Goal: Transaction & Acquisition: Purchase product/service

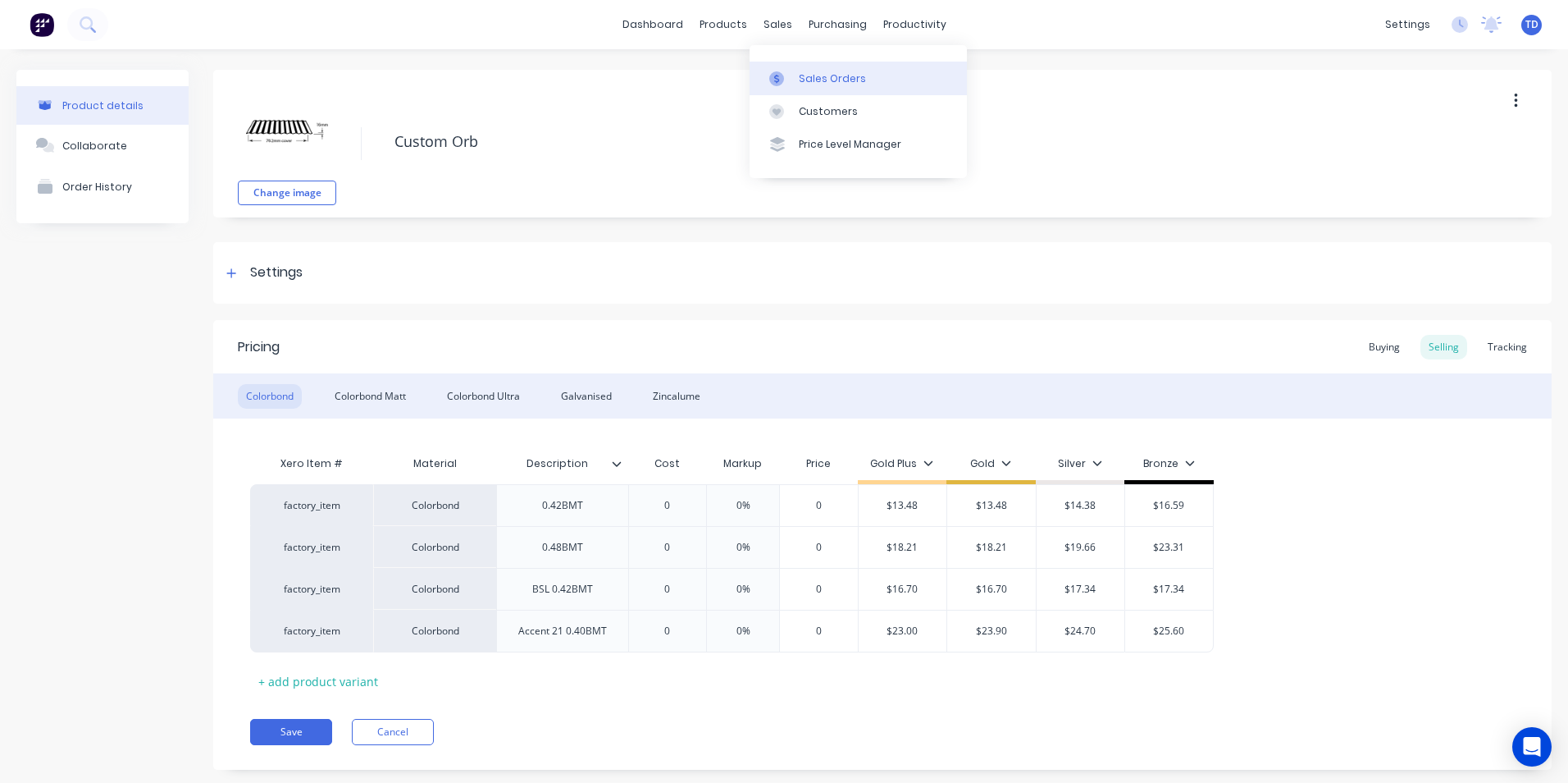
click at [813, 74] on div "Sales Orders" at bounding box center [832, 78] width 67 height 14
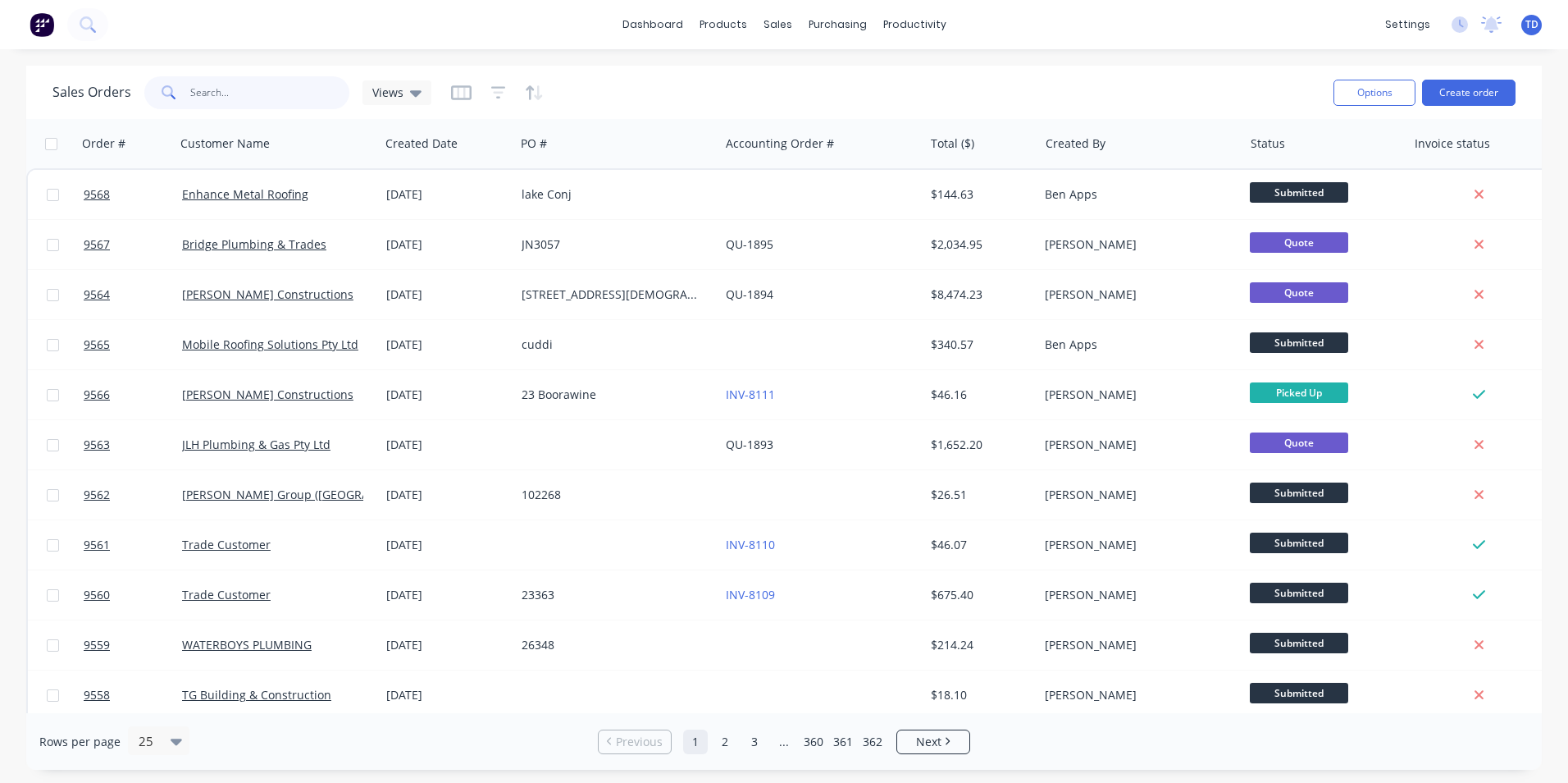
click at [255, 96] on input "text" at bounding box center [270, 93] width 160 height 32
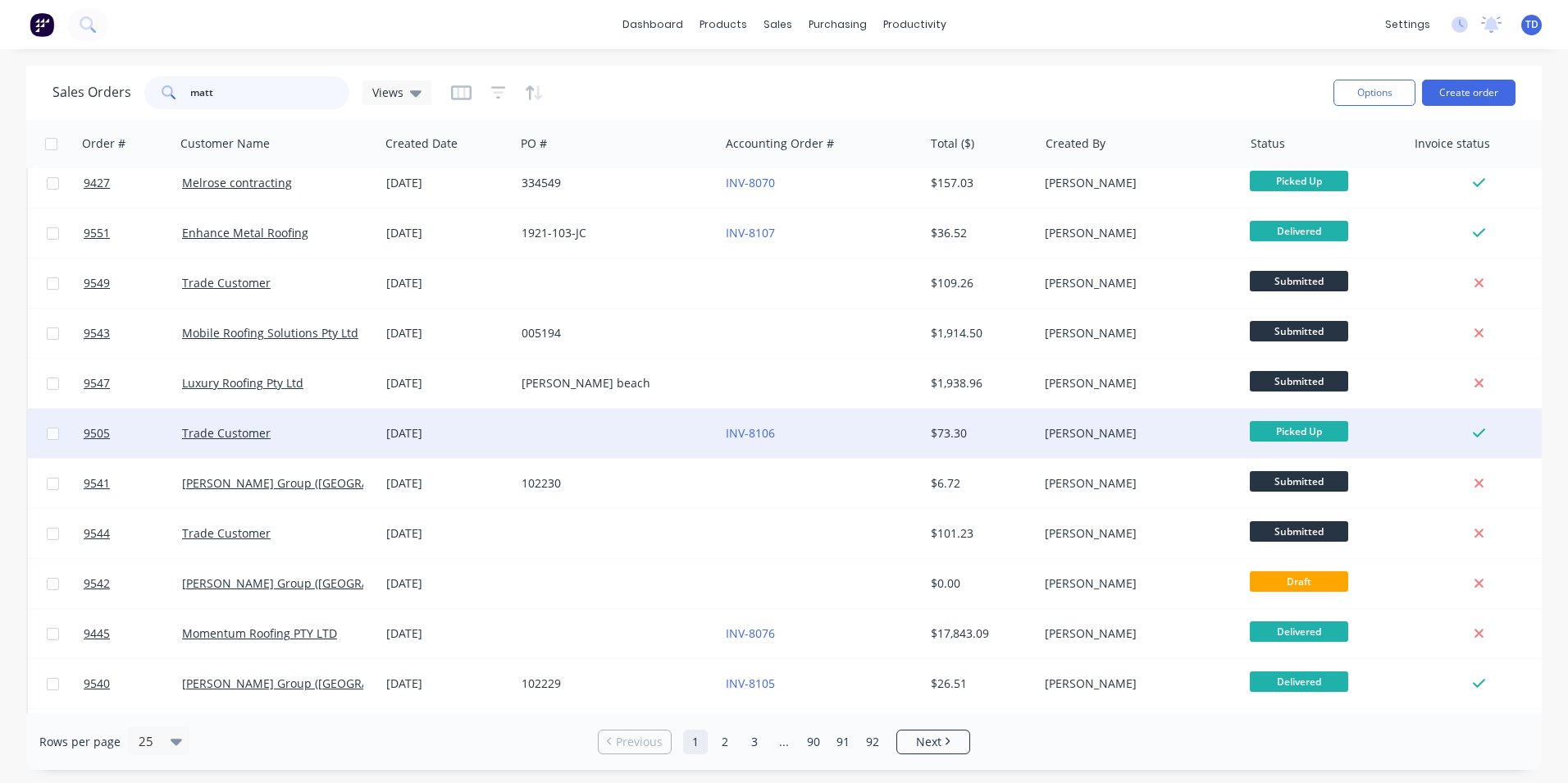
scroll to position [632, 0]
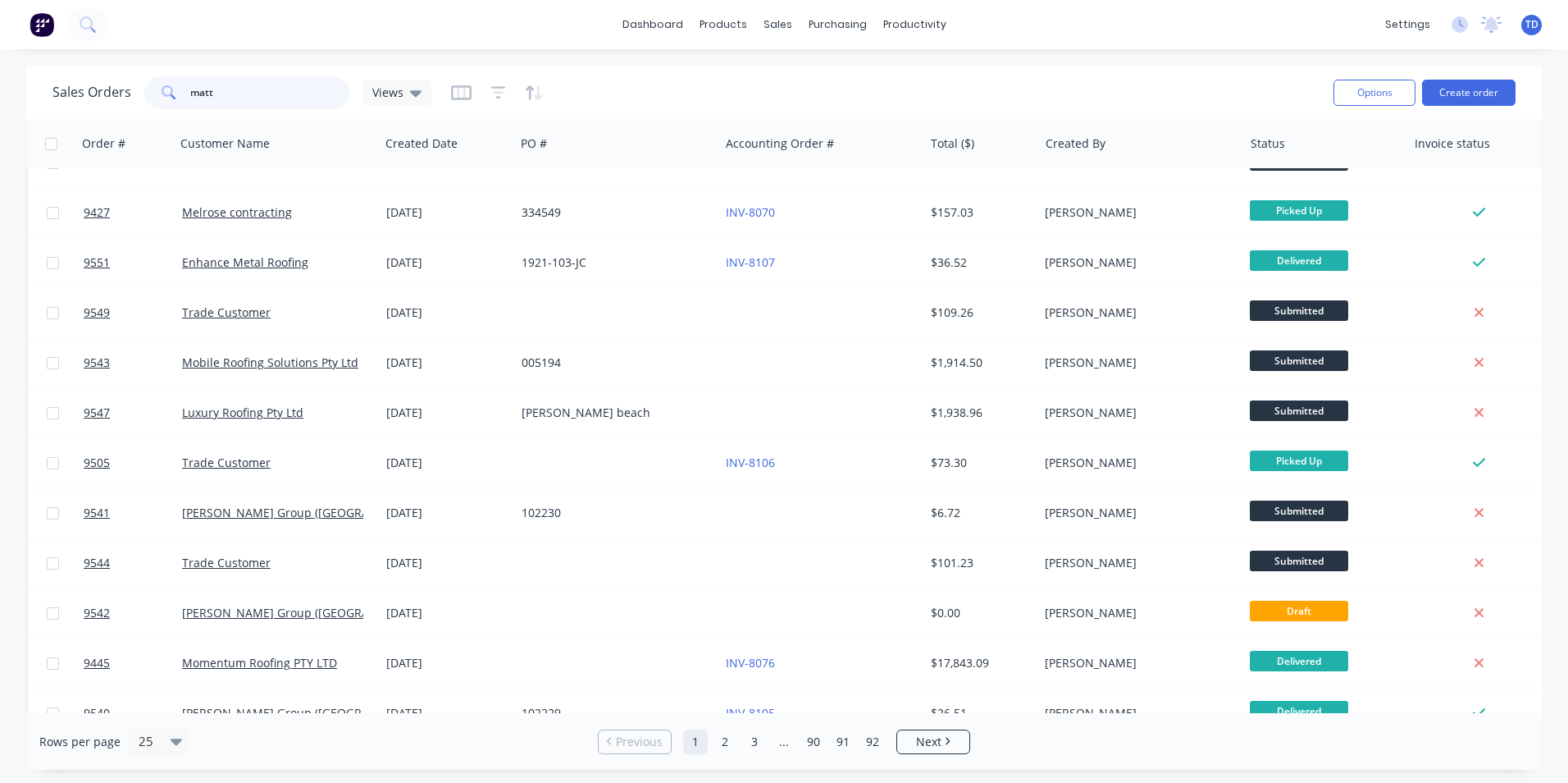
type input "matt"
click at [1098, 738] on div "Rows per page 25 Previous 1 2 3 ... 90 91 92 Next" at bounding box center [784, 741] width 1516 height 56
click at [872, 114] on div "Suppliers" at bounding box center [872, 111] width 50 height 14
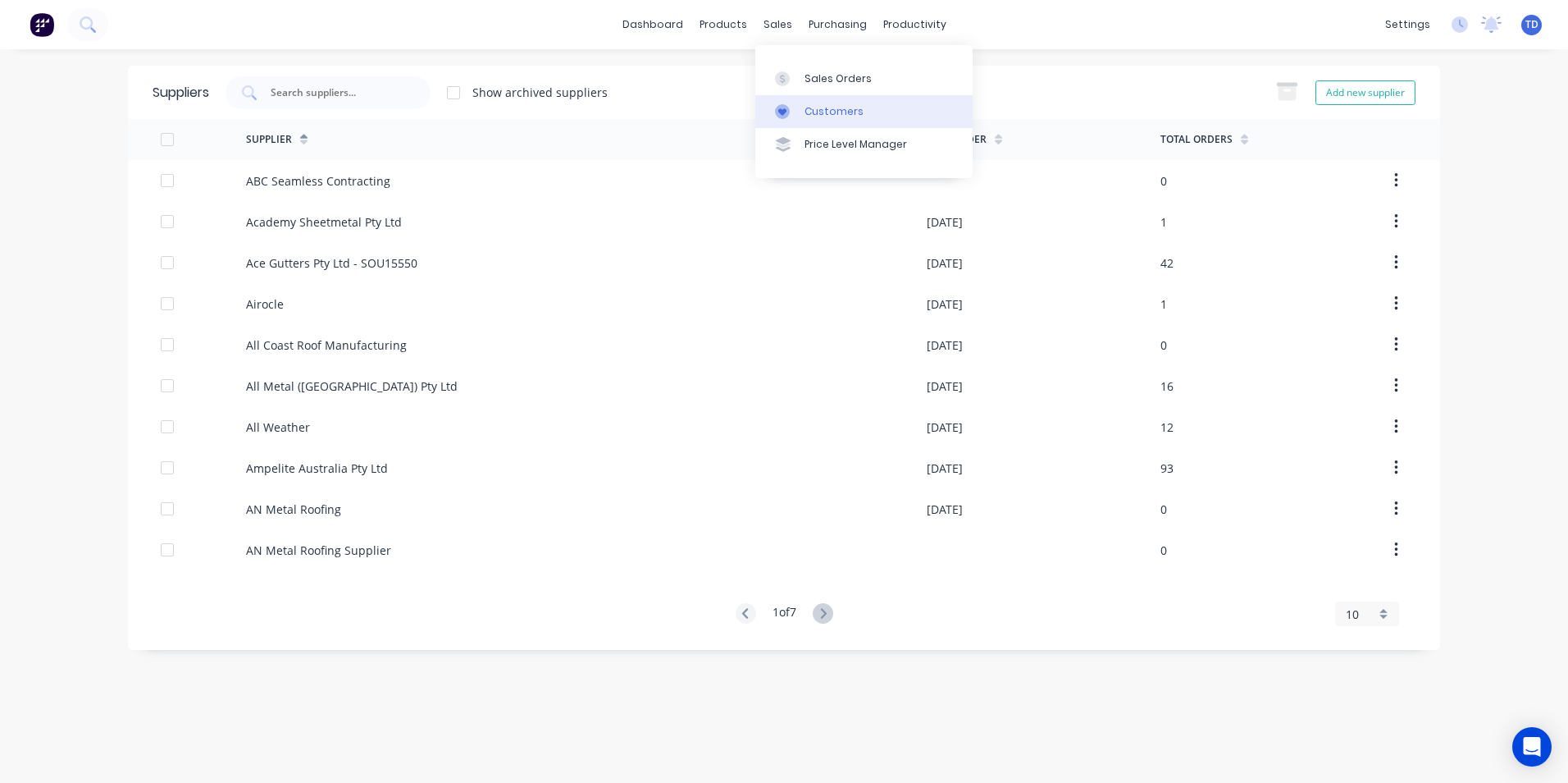
click at [839, 111] on div "Customers" at bounding box center [834, 111] width 59 height 14
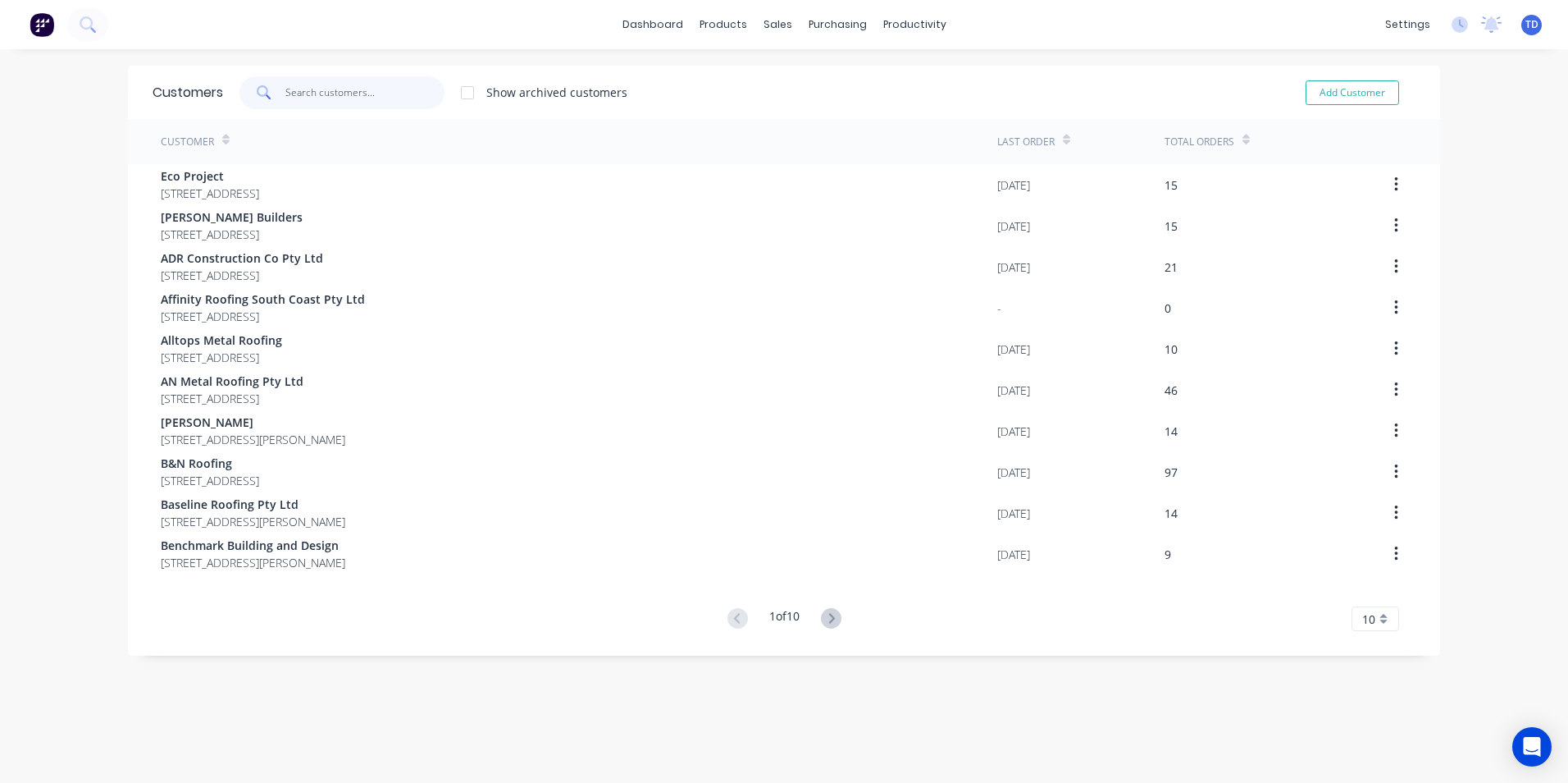
click at [302, 93] on input "text" at bounding box center [366, 93] width 160 height 32
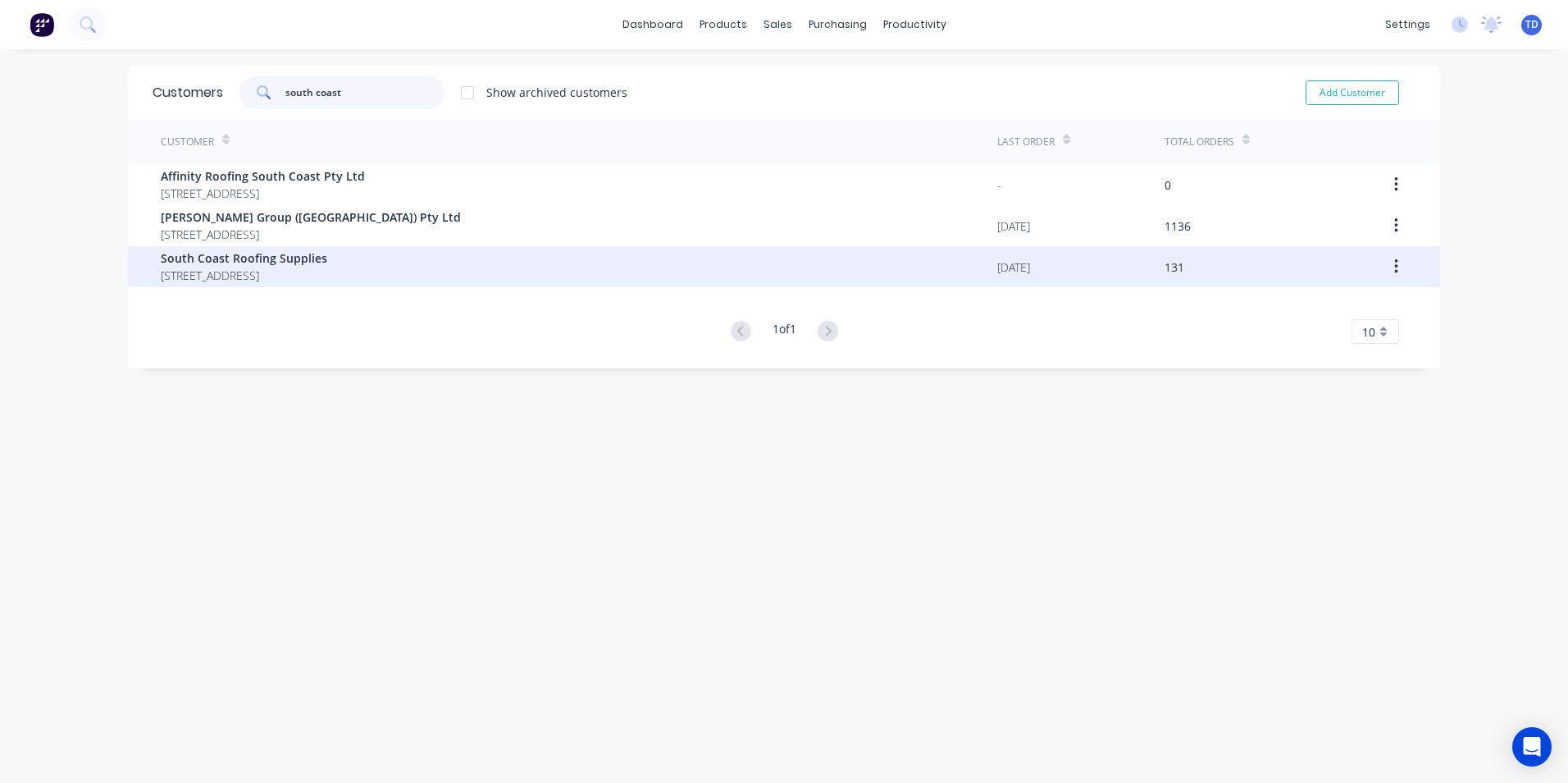
type input "south coast"
click at [327, 273] on span "U6/53 Albatross Road Nowra New South Wales Australia" at bounding box center [243, 275] width 166 height 17
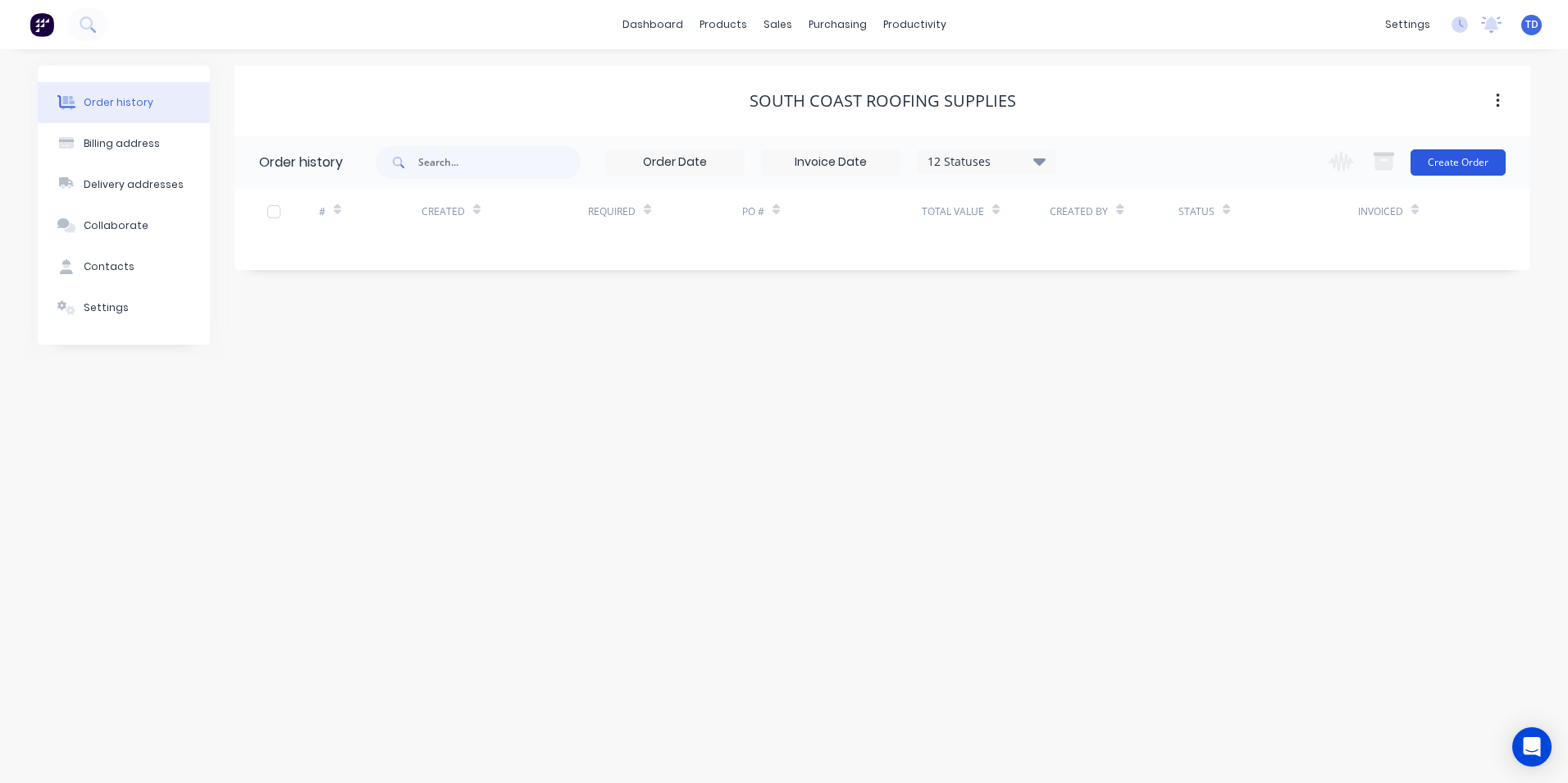
click at [1461, 165] on button "Create Order" at bounding box center [1458, 161] width 95 height 26
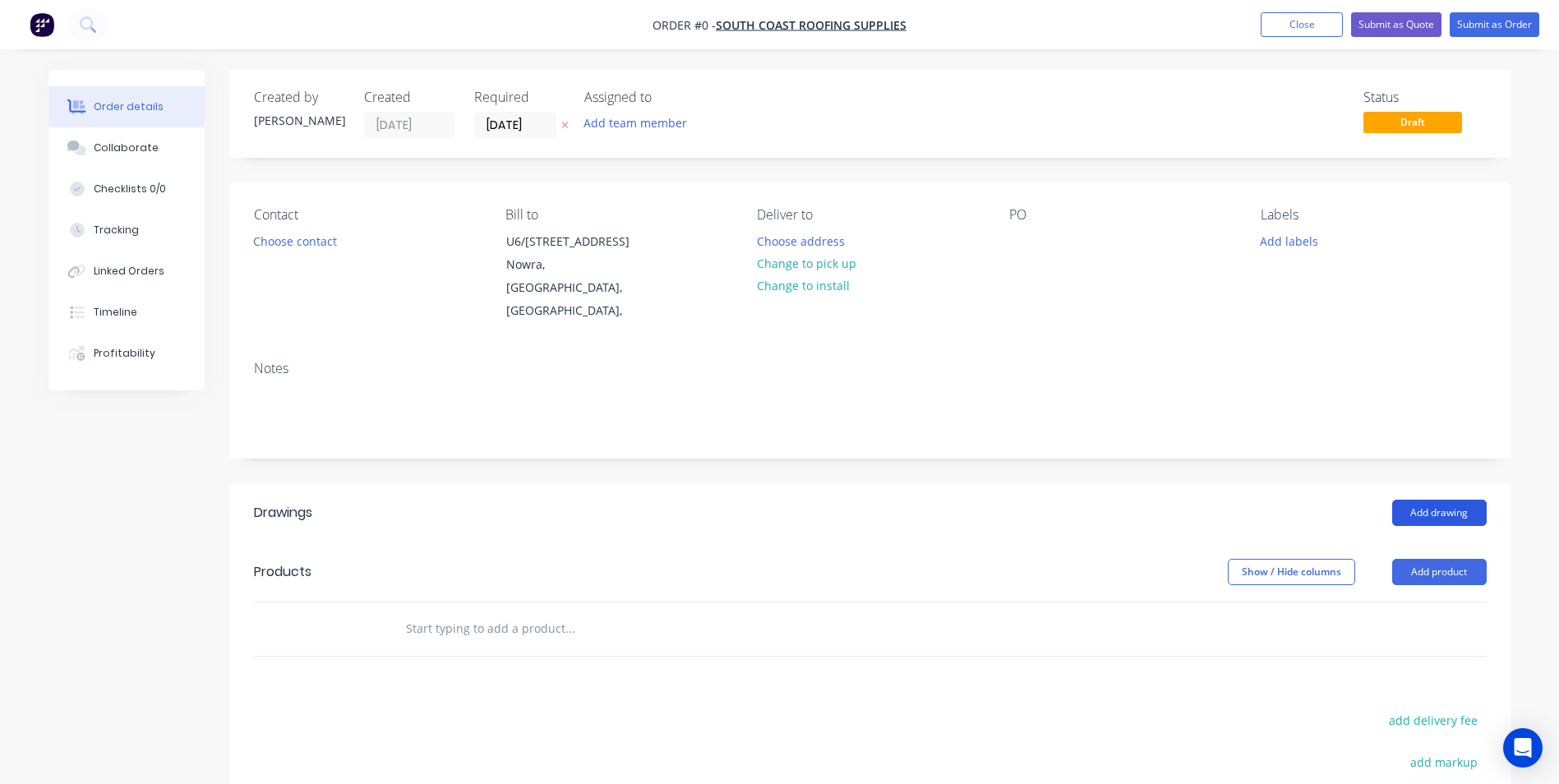
click at [1441, 499] on button "Add drawing" at bounding box center [1439, 512] width 95 height 26
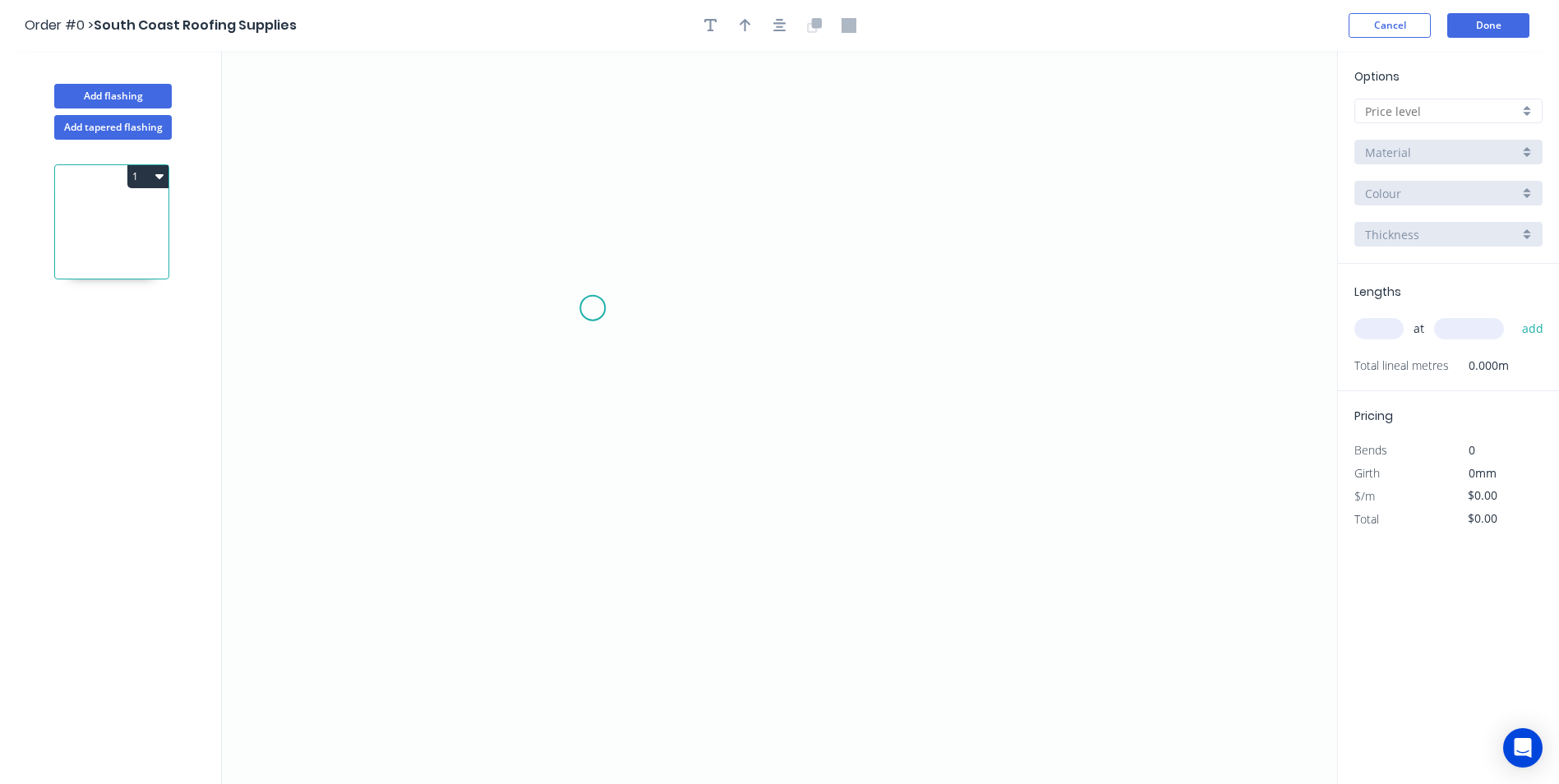
click at [593, 308] on icon "0" at bounding box center [780, 417] width 1115 height 732
click at [1006, 294] on icon "0" at bounding box center [780, 417] width 1115 height 732
click at [1012, 413] on icon "0 ?" at bounding box center [780, 417] width 1115 height 732
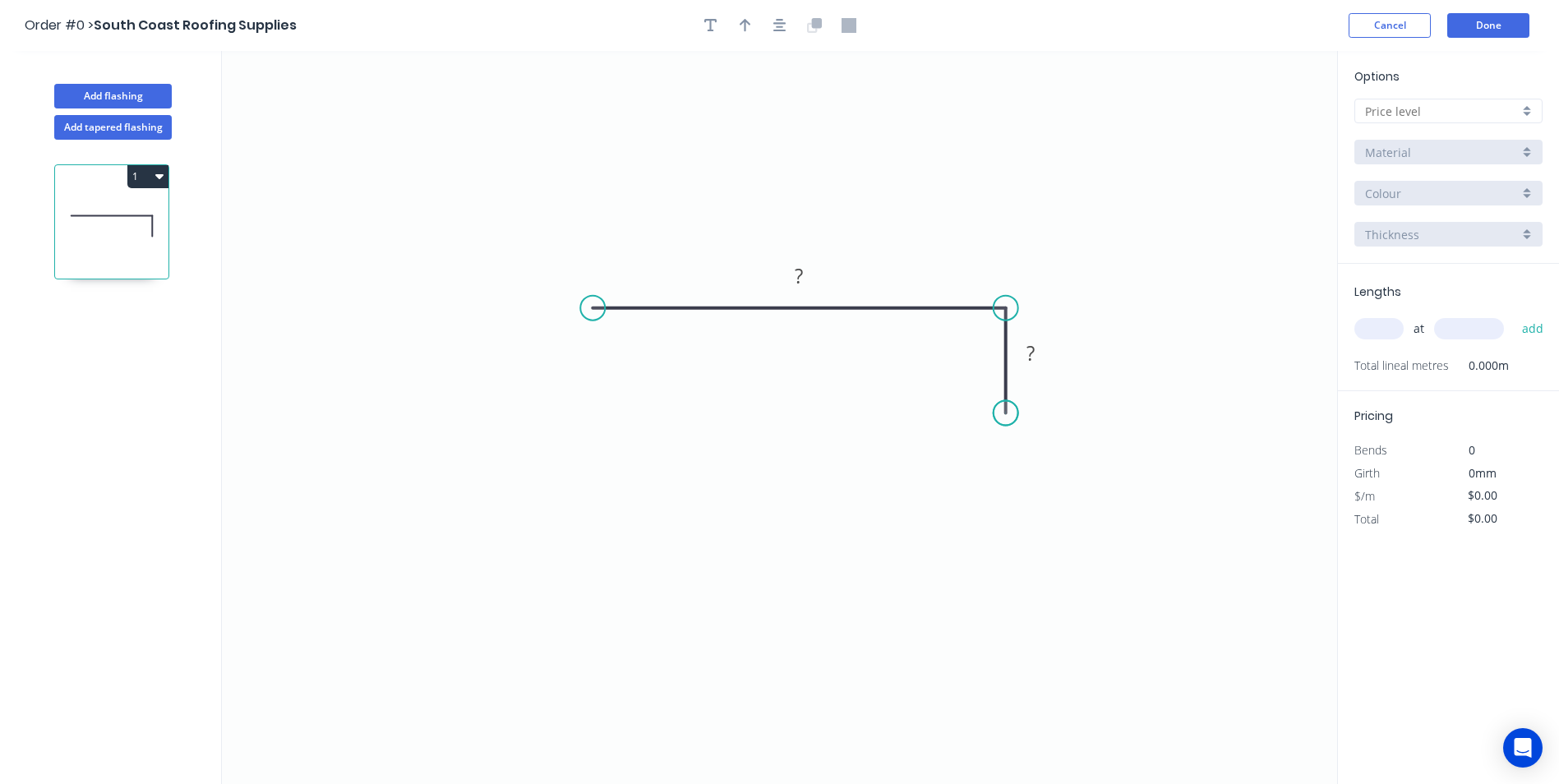
click at [1012, 413] on circle at bounding box center [1006, 413] width 25 height 25
click at [1031, 432] on div "Delete point" at bounding box center [1094, 433] width 165 height 33
click at [1038, 366] on div "Crush & Fold" at bounding box center [1089, 360] width 165 height 33
click at [1071, 289] on icon "0 CF 10 ?" at bounding box center [780, 417] width 1115 height 732
click at [1049, 269] on tspan "10" at bounding box center [1038, 265] width 23 height 27
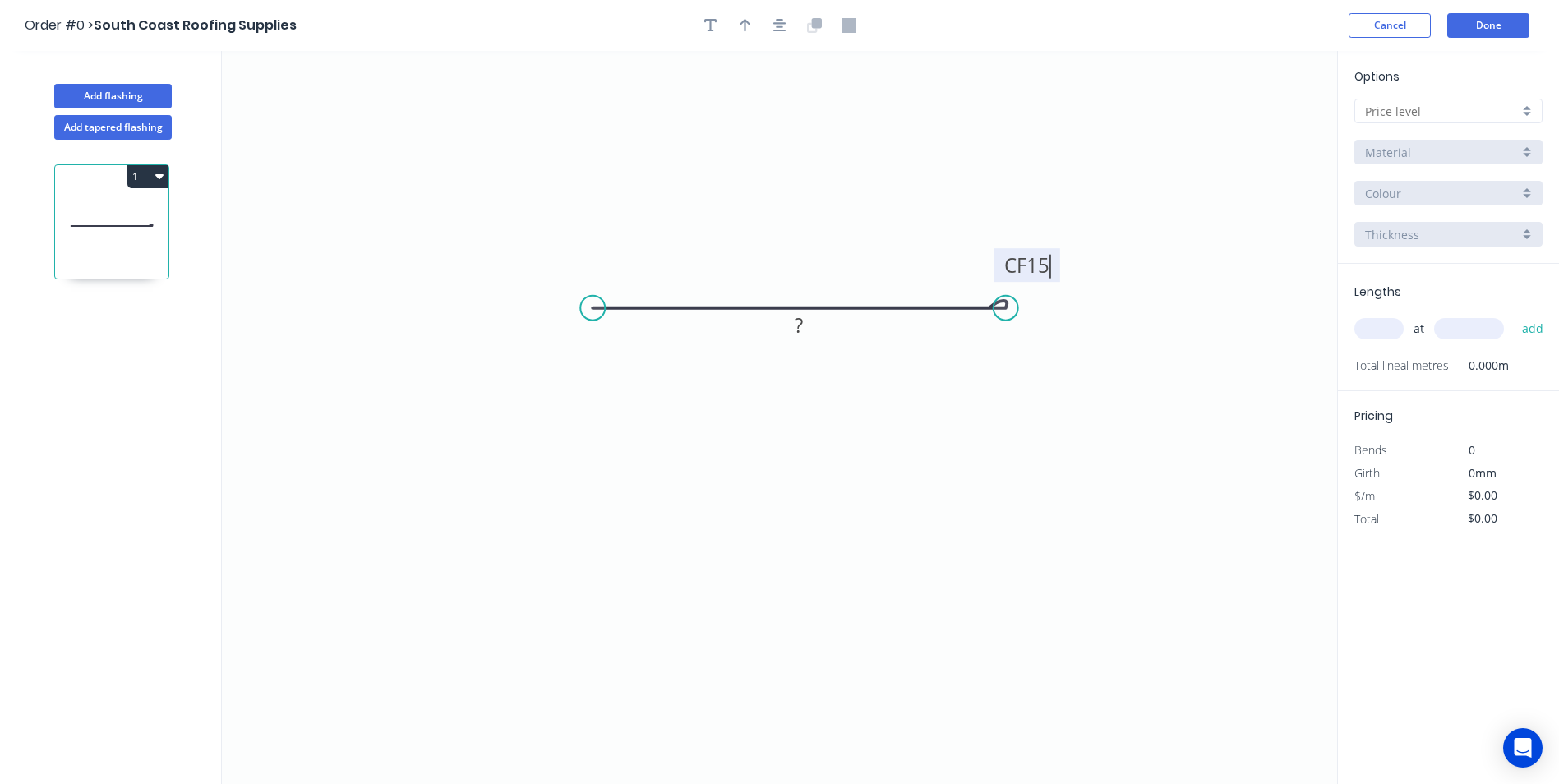
click at [1060, 411] on icon "0 CF 15 ?" at bounding box center [780, 417] width 1115 height 732
click at [1044, 263] on tspan "15" at bounding box center [1038, 265] width 23 height 27
click at [1064, 316] on icon "0 CF 10 ?" at bounding box center [780, 417] width 1115 height 732
click at [803, 328] on rect at bounding box center [799, 326] width 33 height 23
click at [856, 218] on icon "0 CF 10 400" at bounding box center [780, 417] width 1115 height 732
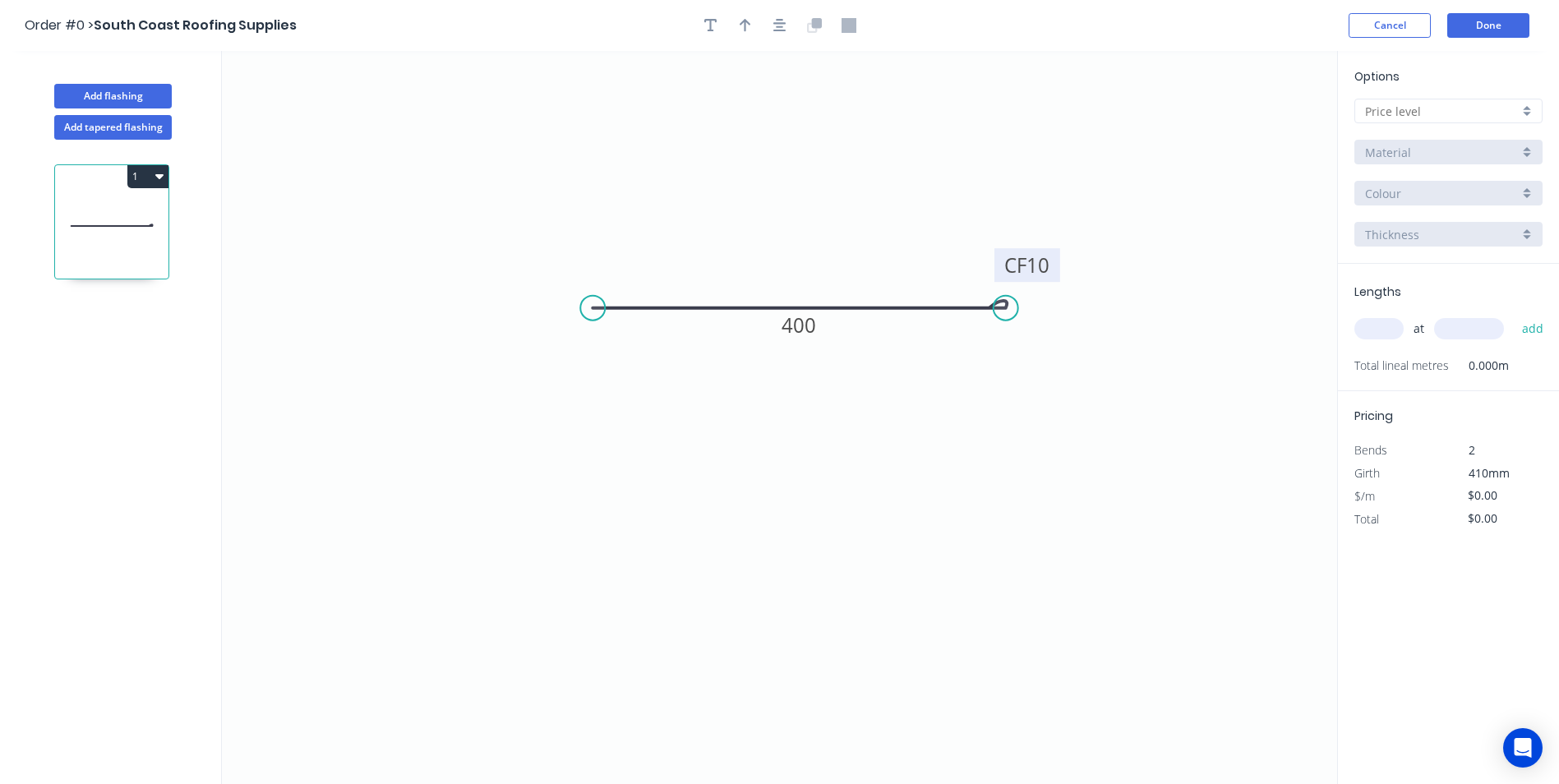
click at [1381, 112] on input "text" at bounding box center [1441, 111] width 154 height 17
click at [1387, 137] on div "A" at bounding box center [1448, 142] width 187 height 29
type input "A"
type input "$13.67"
click at [1413, 155] on input "Colorbond" at bounding box center [1441, 152] width 154 height 17
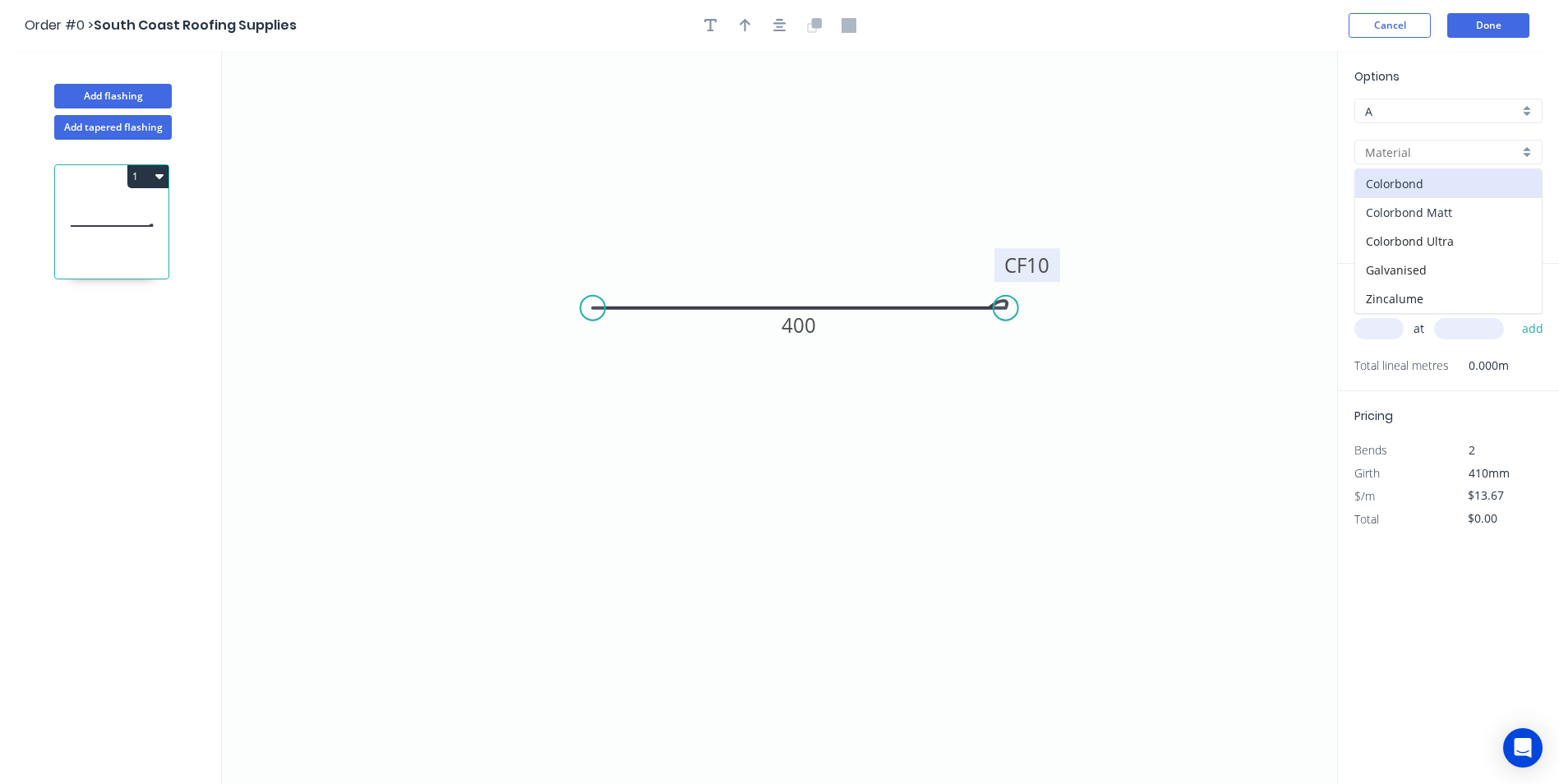
click at [1445, 217] on div "Colorbond Matt" at bounding box center [1448, 212] width 187 height 29
type input "Colorbond Matt"
type input "Bluegum Matt"
type input "$15.04"
click at [1438, 198] on input "Bluegum Matt" at bounding box center [1441, 193] width 154 height 17
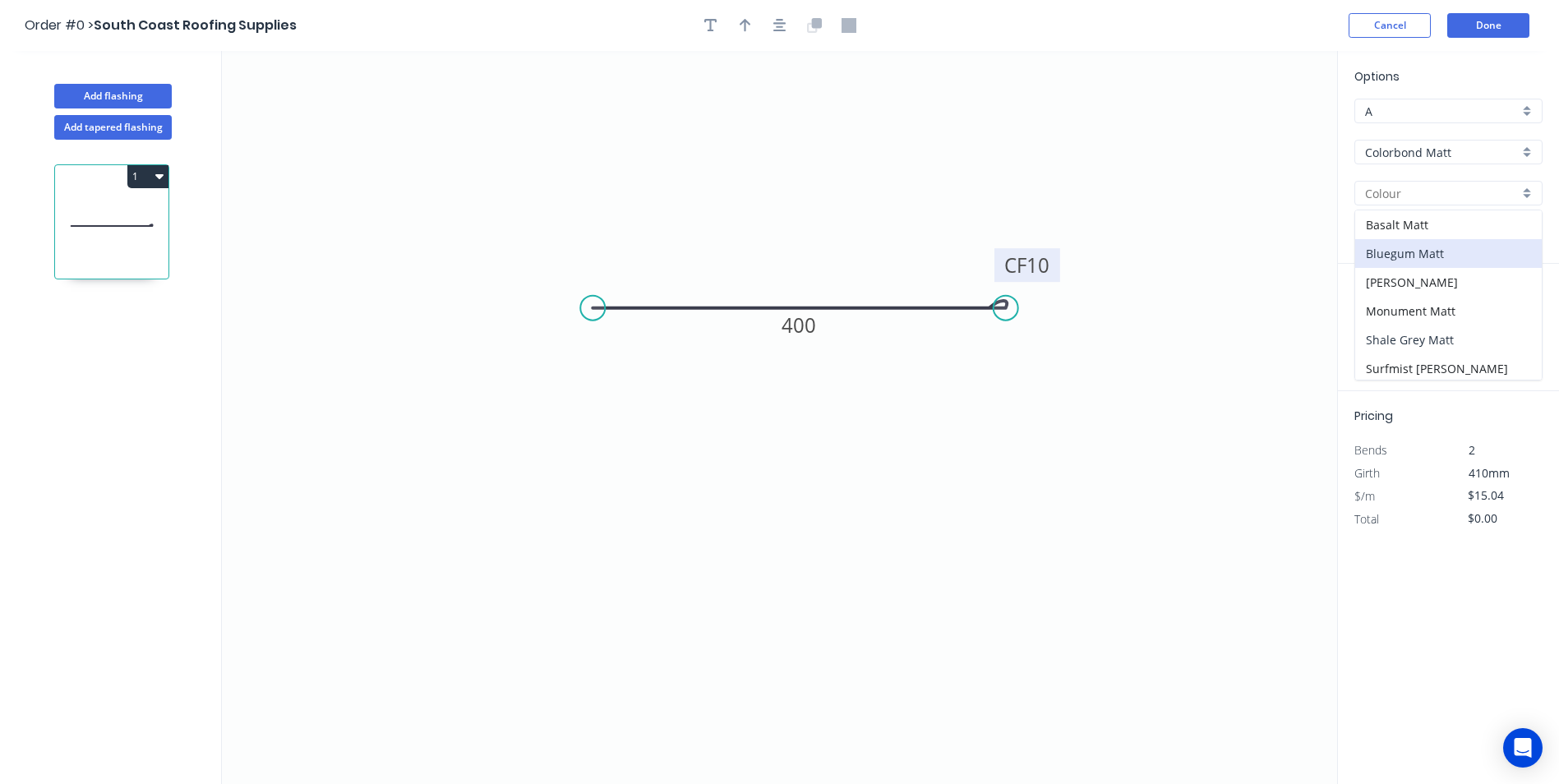
click at [1410, 340] on div "Shale Grey Matt" at bounding box center [1448, 339] width 187 height 29
type input "Shale Grey Matt"
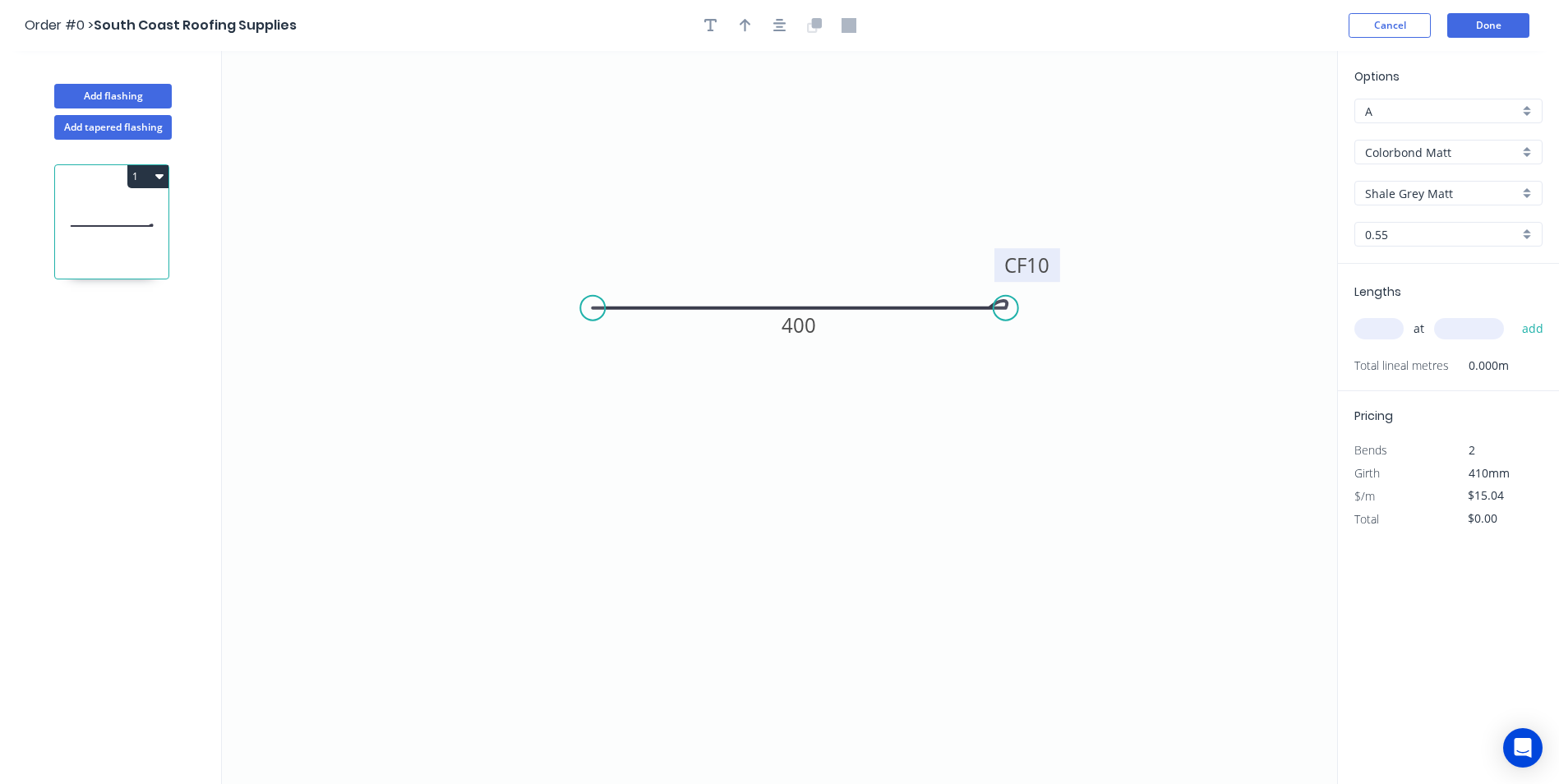
click at [1390, 331] on input "text" at bounding box center [1379, 329] width 50 height 21
type input "1"
type input "2600"
click at [1514, 315] on button "add" at bounding box center [1533, 328] width 38 height 28
type input "$39.10"
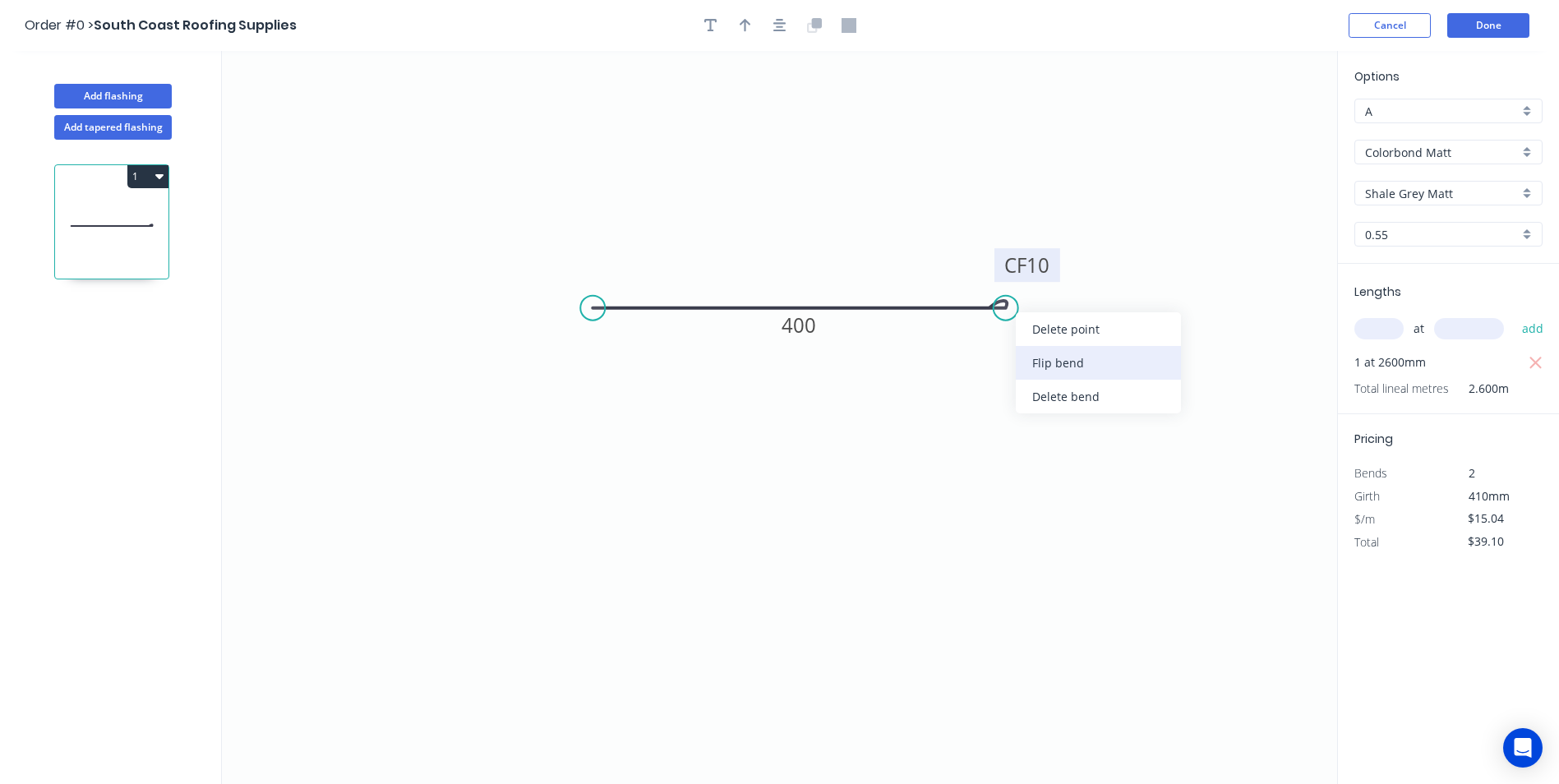
click at [1051, 356] on div "Flip bend" at bounding box center [1098, 362] width 165 height 33
drag, startPoint x: 1055, startPoint y: 321, endPoint x: 1058, endPoint y: 361, distance: 40.1
click at [1058, 361] on rect at bounding box center [1029, 375] width 66 height 33
drag, startPoint x: 823, startPoint y: 328, endPoint x: 830, endPoint y: 248, distance: 80.3
click at [830, 248] on rect at bounding box center [806, 247] width 55 height 33
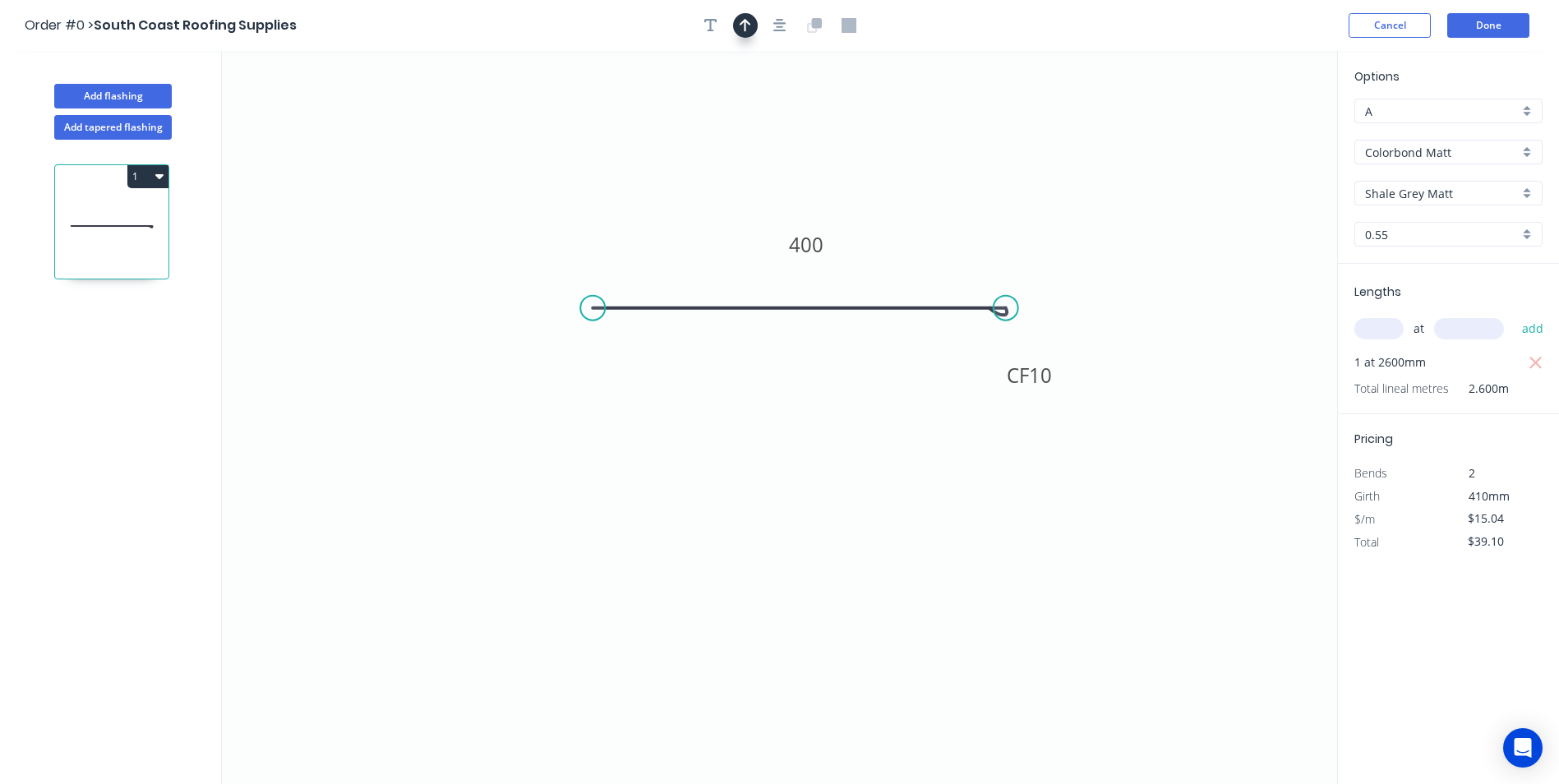
click at [744, 30] on icon "button" at bounding box center [745, 25] width 11 height 14
drag, startPoint x: 1254, startPoint y: 130, endPoint x: 955, endPoint y: 177, distance: 302.7
click at [1053, 149] on icon at bounding box center [1060, 122] width 14 height 53
click at [1475, 29] on button "Done" at bounding box center [1488, 26] width 82 height 25
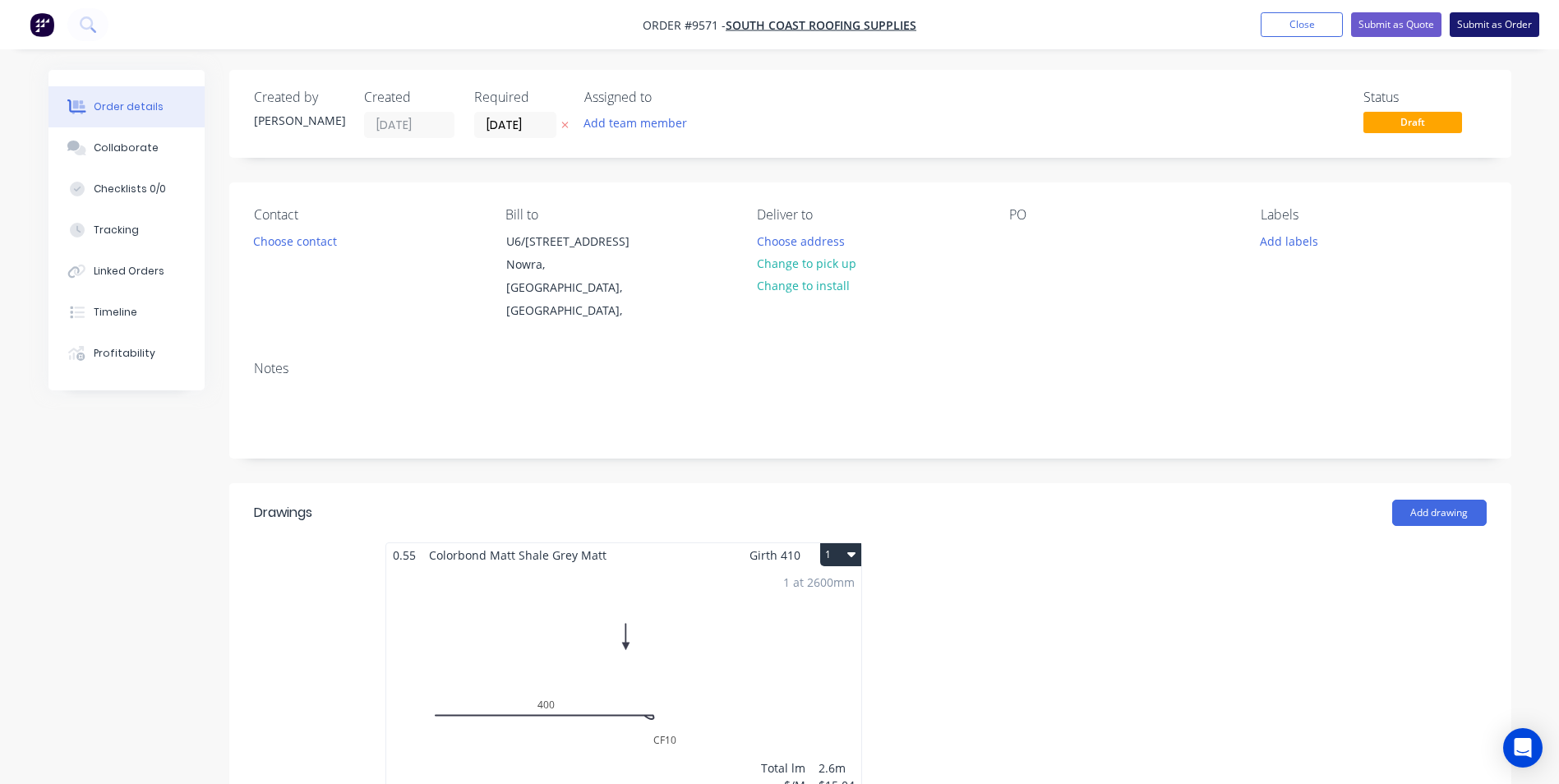
click at [1483, 31] on button "Submit as Order" at bounding box center [1495, 25] width 90 height 25
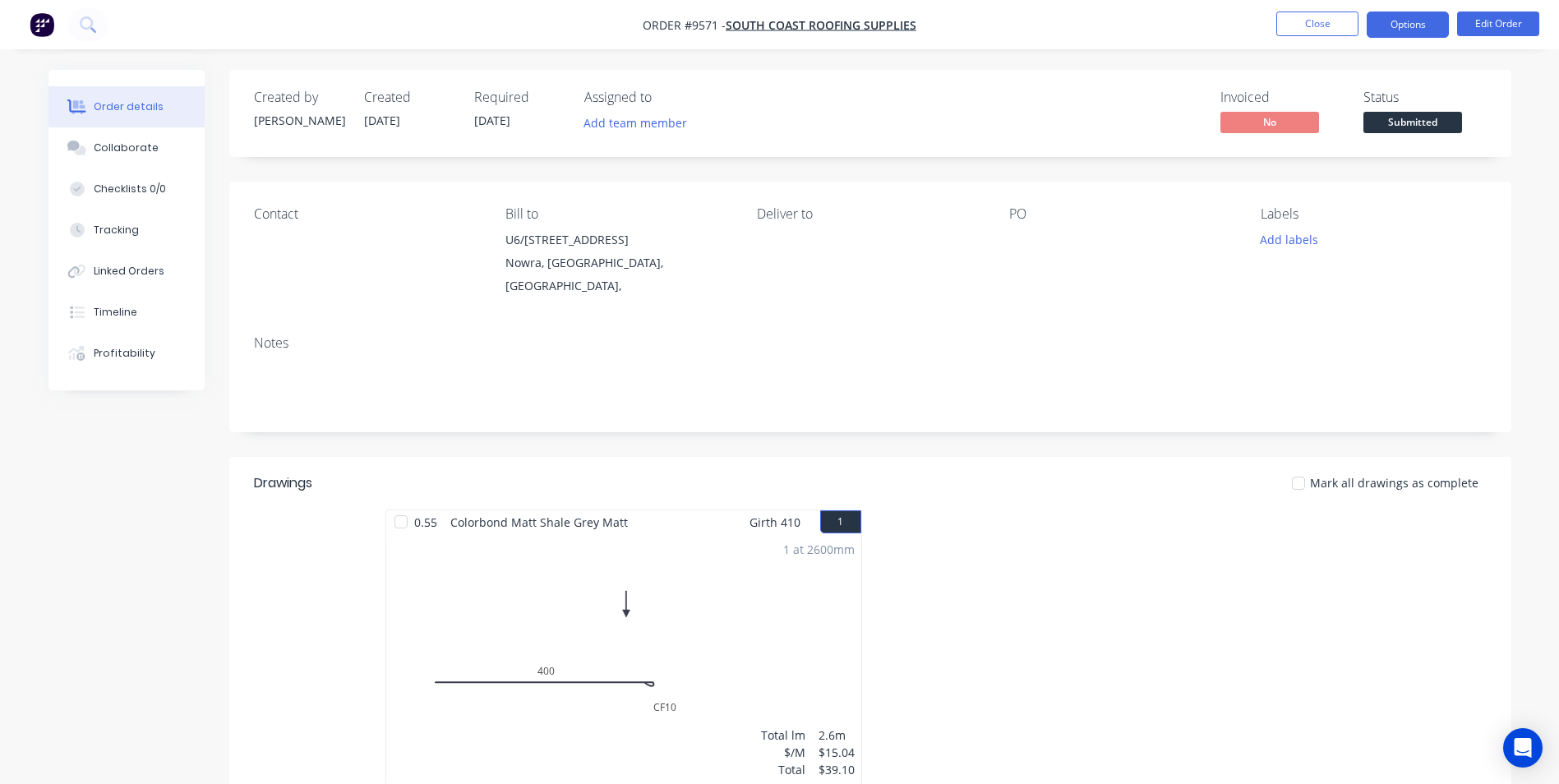
click at [1407, 26] on button "Options" at bounding box center [1408, 24] width 82 height 26
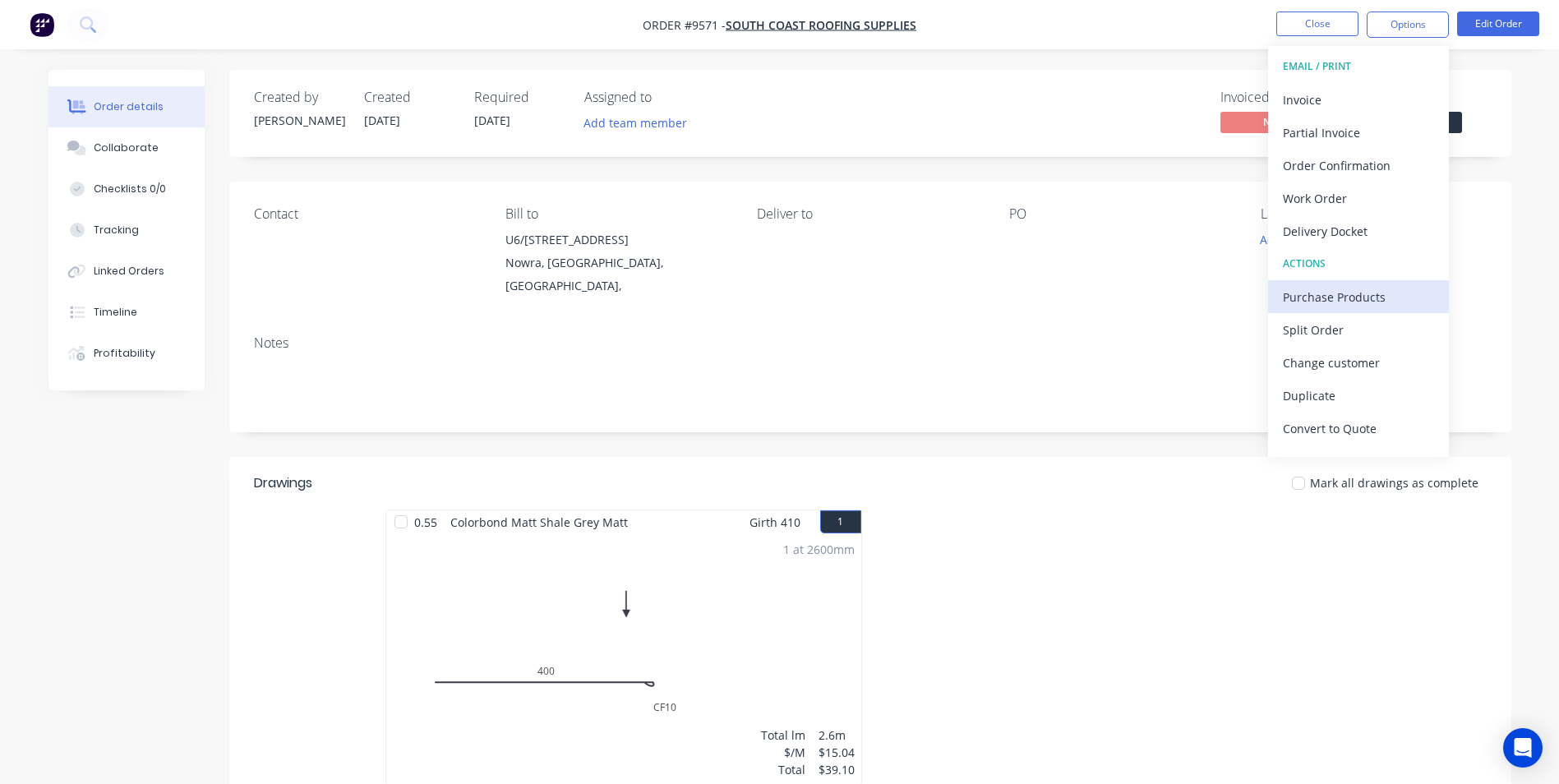
click at [1315, 293] on div "Purchase Products" at bounding box center [1358, 296] width 151 height 24
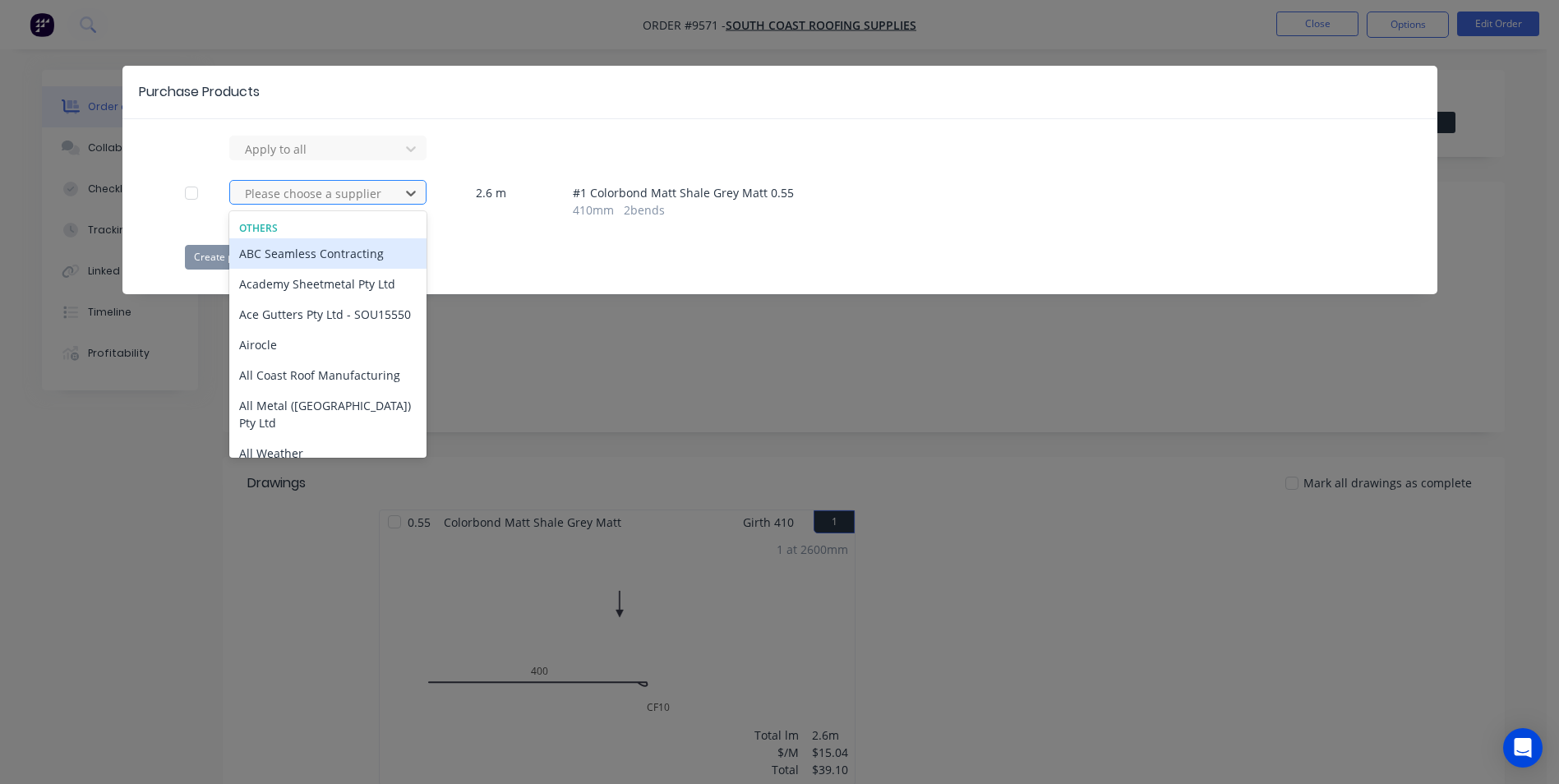
click at [346, 197] on div at bounding box center [317, 193] width 148 height 20
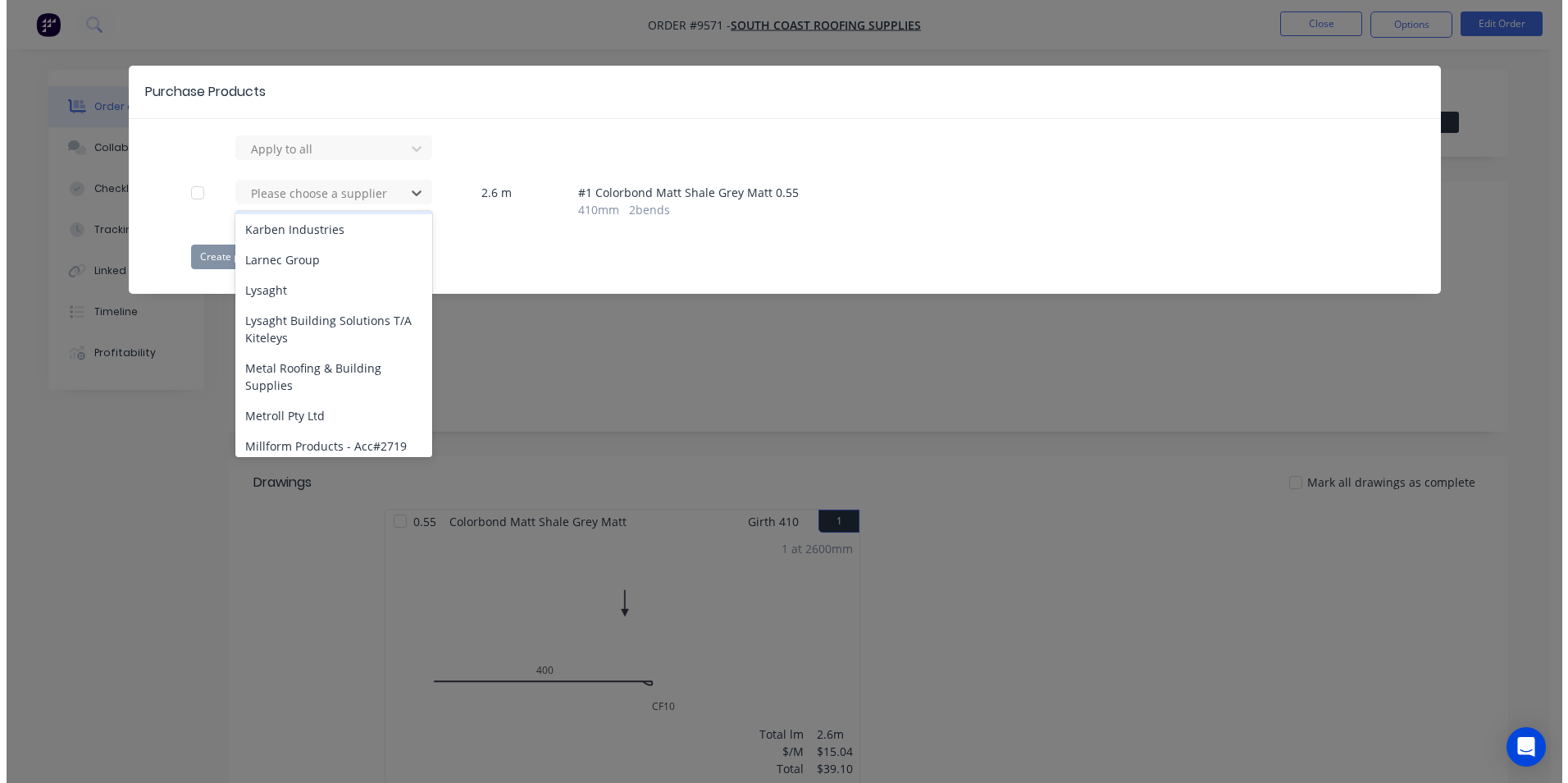
scroll to position [902, 0]
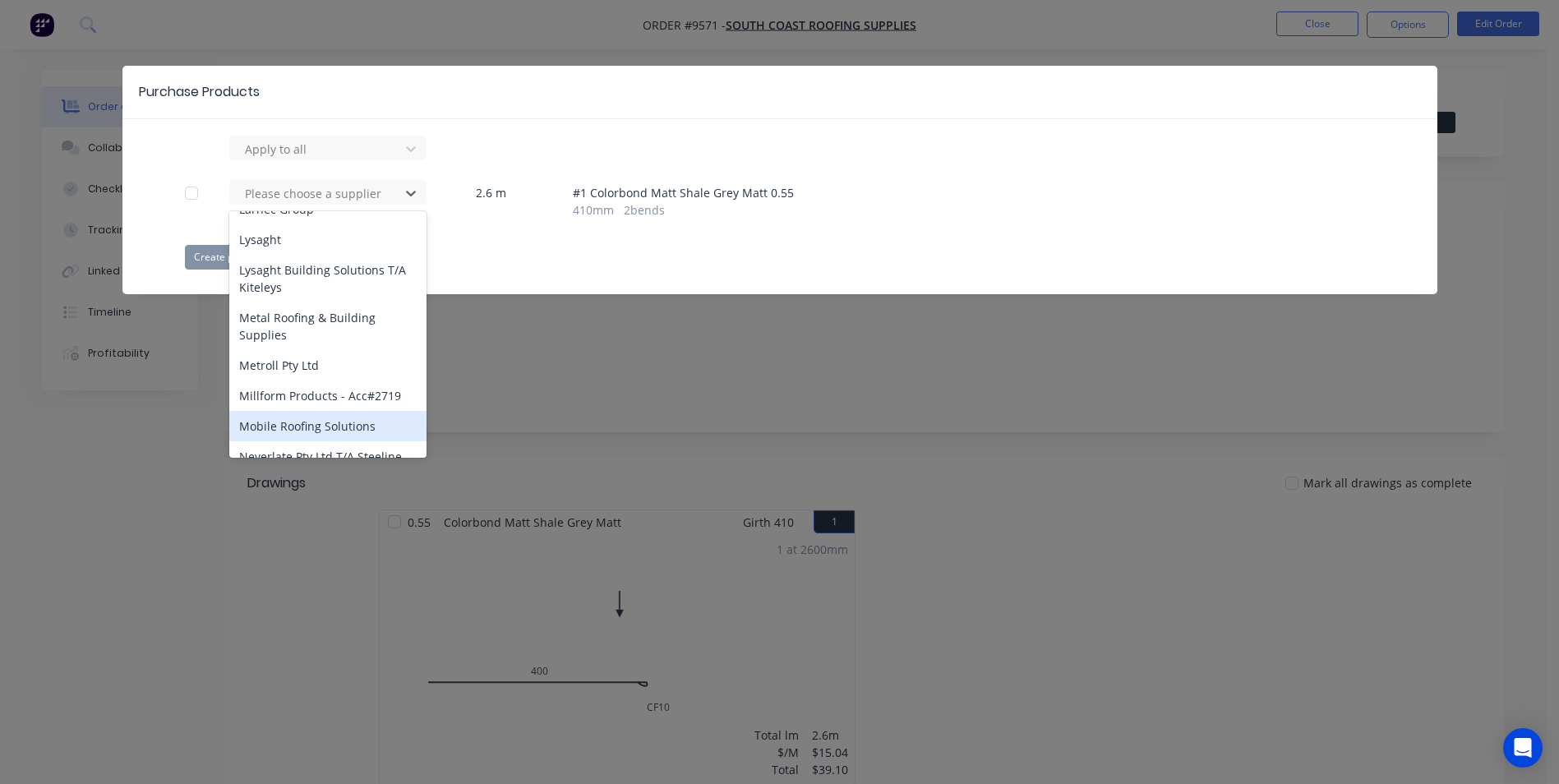
click at [328, 411] on div "Mobile Roofing Solutions" at bounding box center [328, 426] width 197 height 31
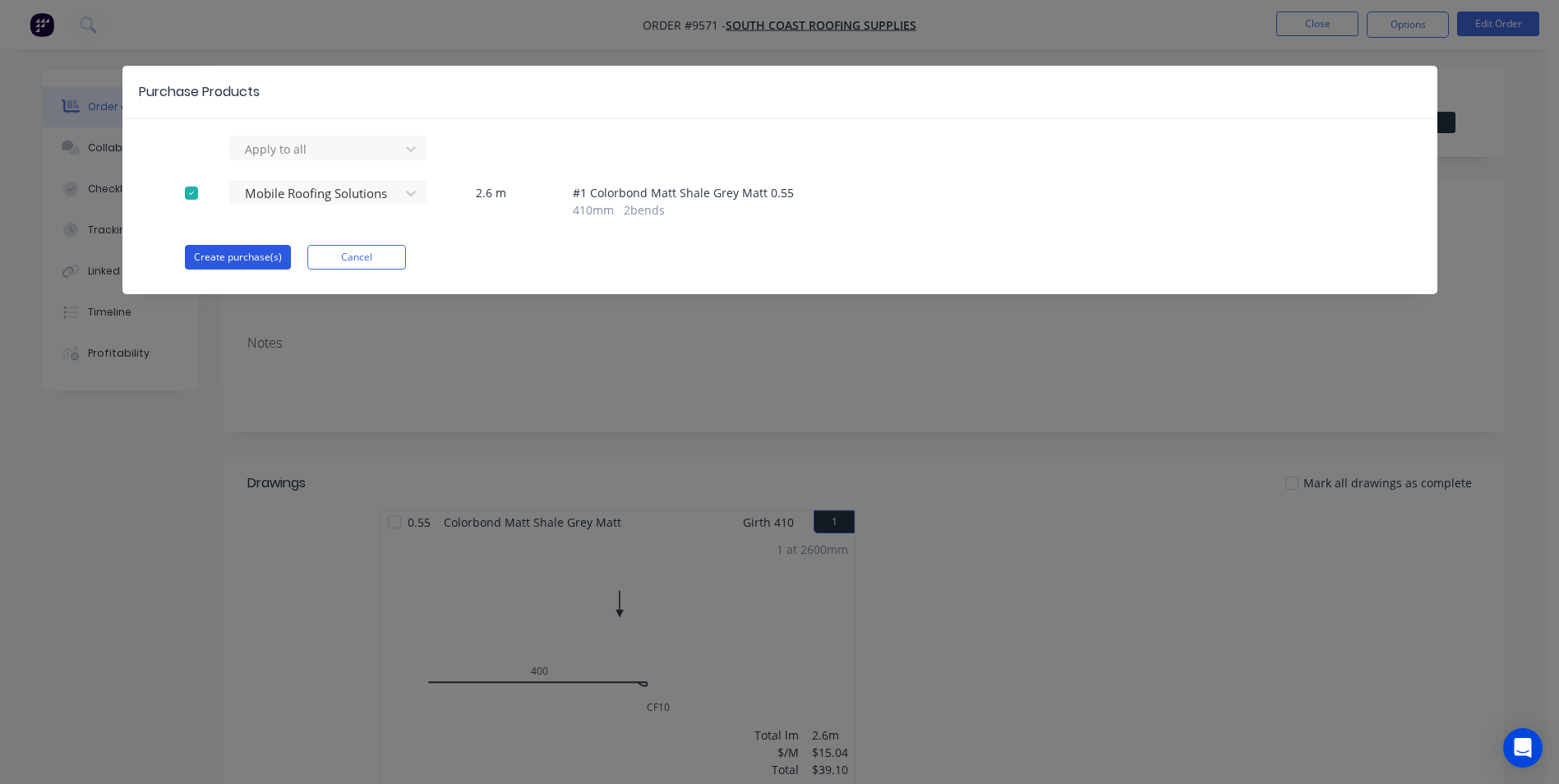
click at [234, 260] on button "Create purchase(s)" at bounding box center [237, 257] width 106 height 25
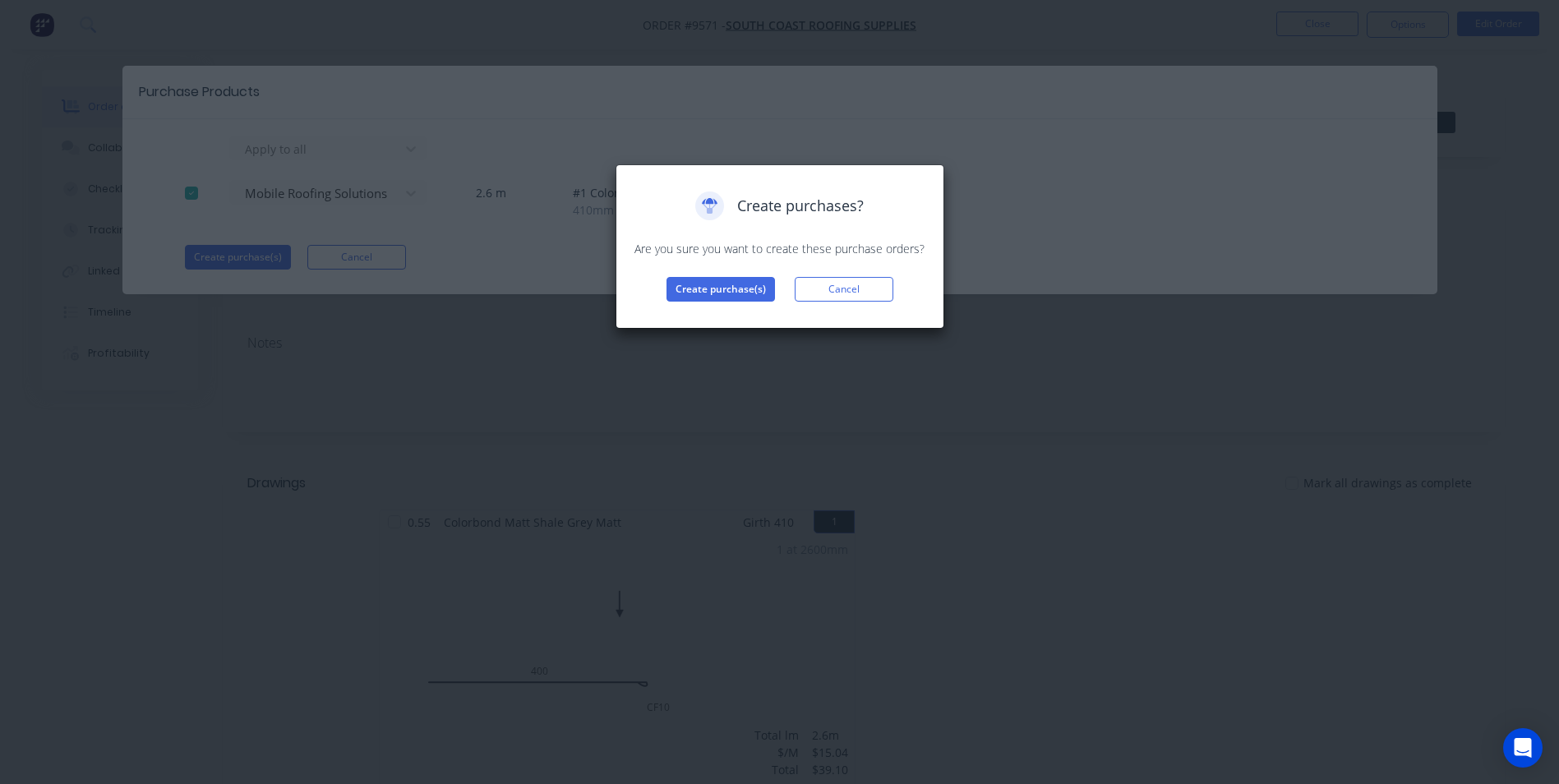
click at [664, 294] on div "Create purchase(s) Cancel" at bounding box center [780, 290] width 295 height 25
click at [686, 292] on button "Create purchase(s)" at bounding box center [720, 290] width 108 height 25
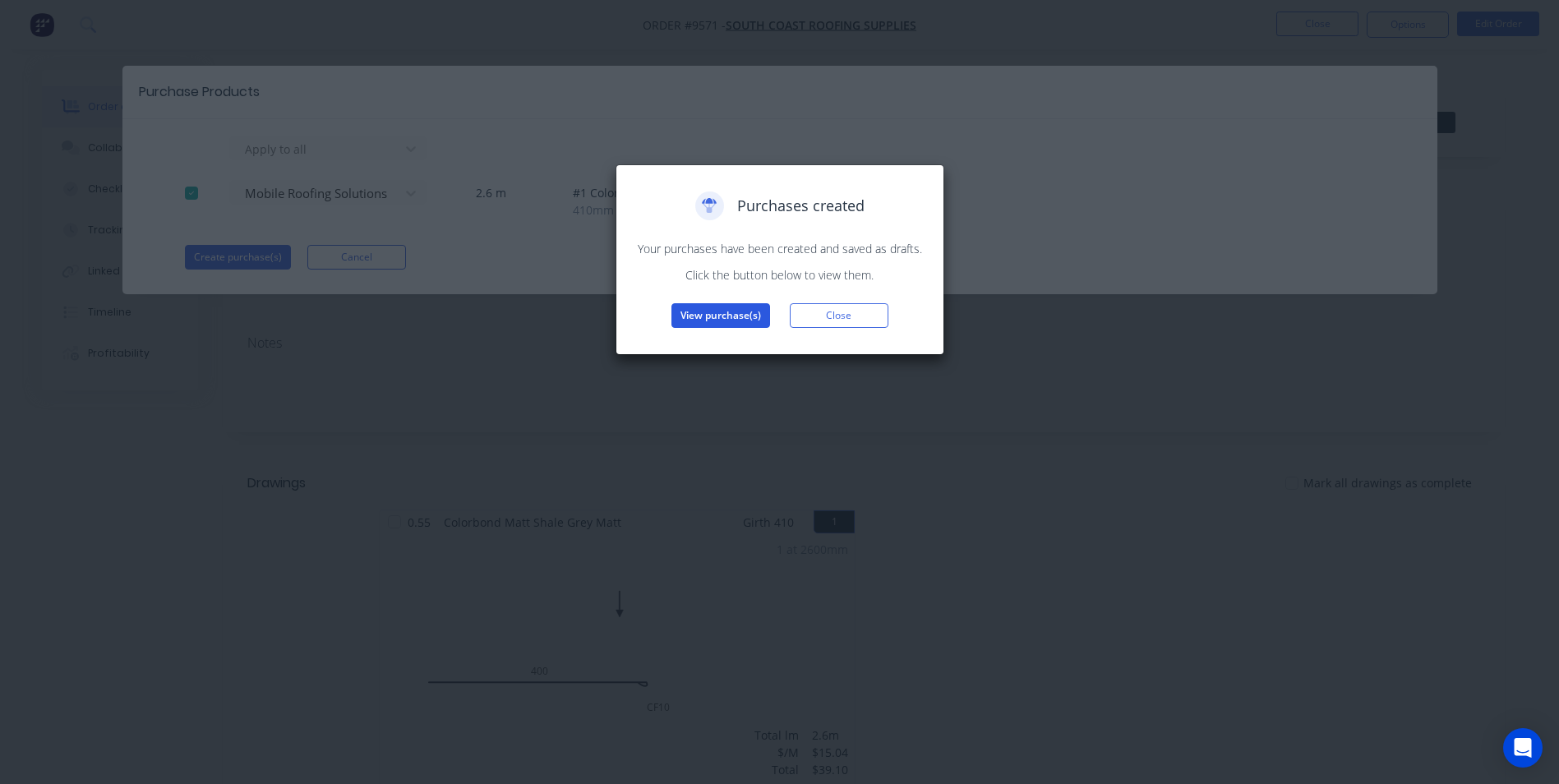
click at [692, 326] on button "View purchase(s)" at bounding box center [720, 316] width 99 height 25
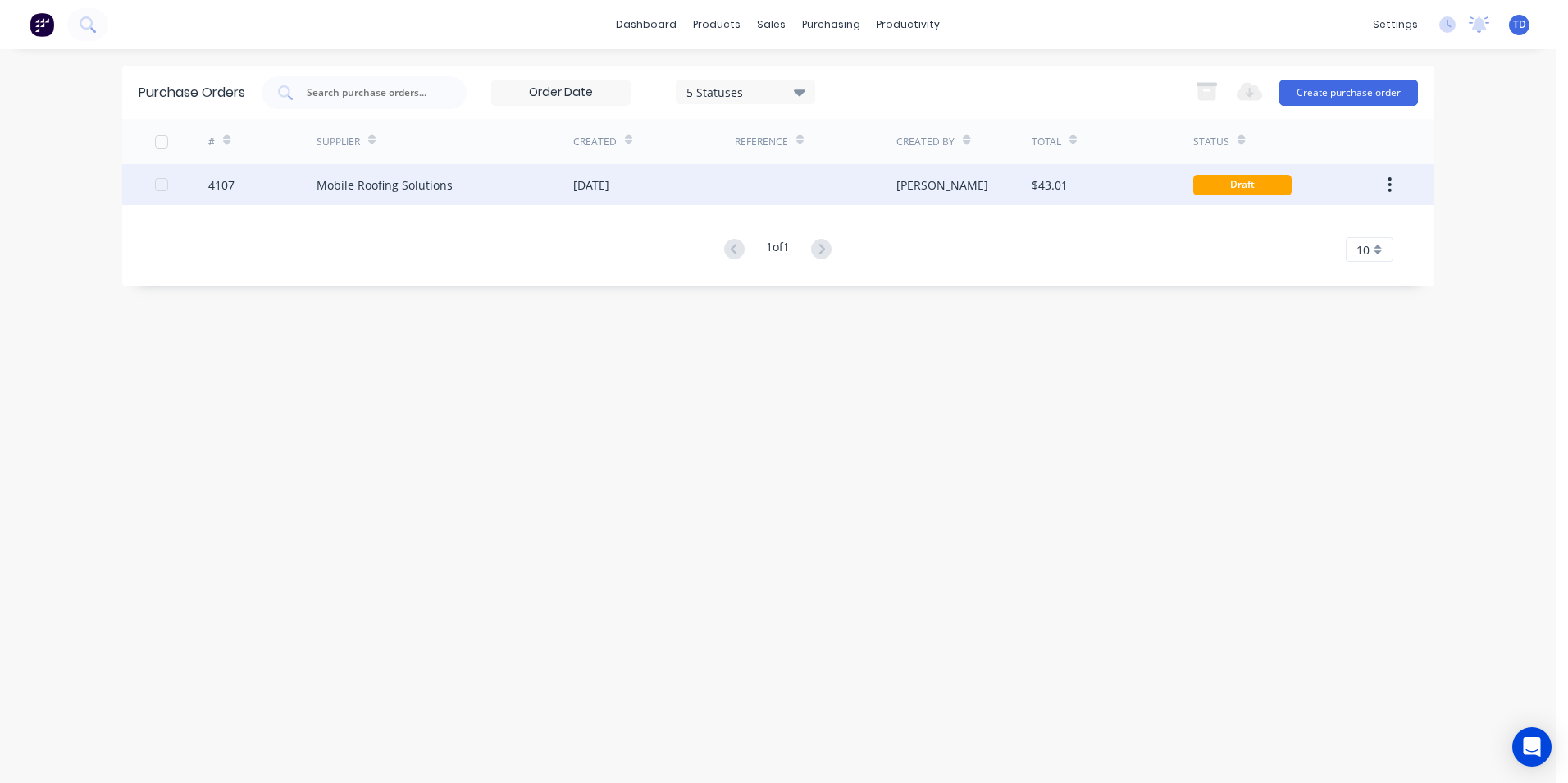
click at [605, 186] on div "[DATE]" at bounding box center [592, 185] width 36 height 17
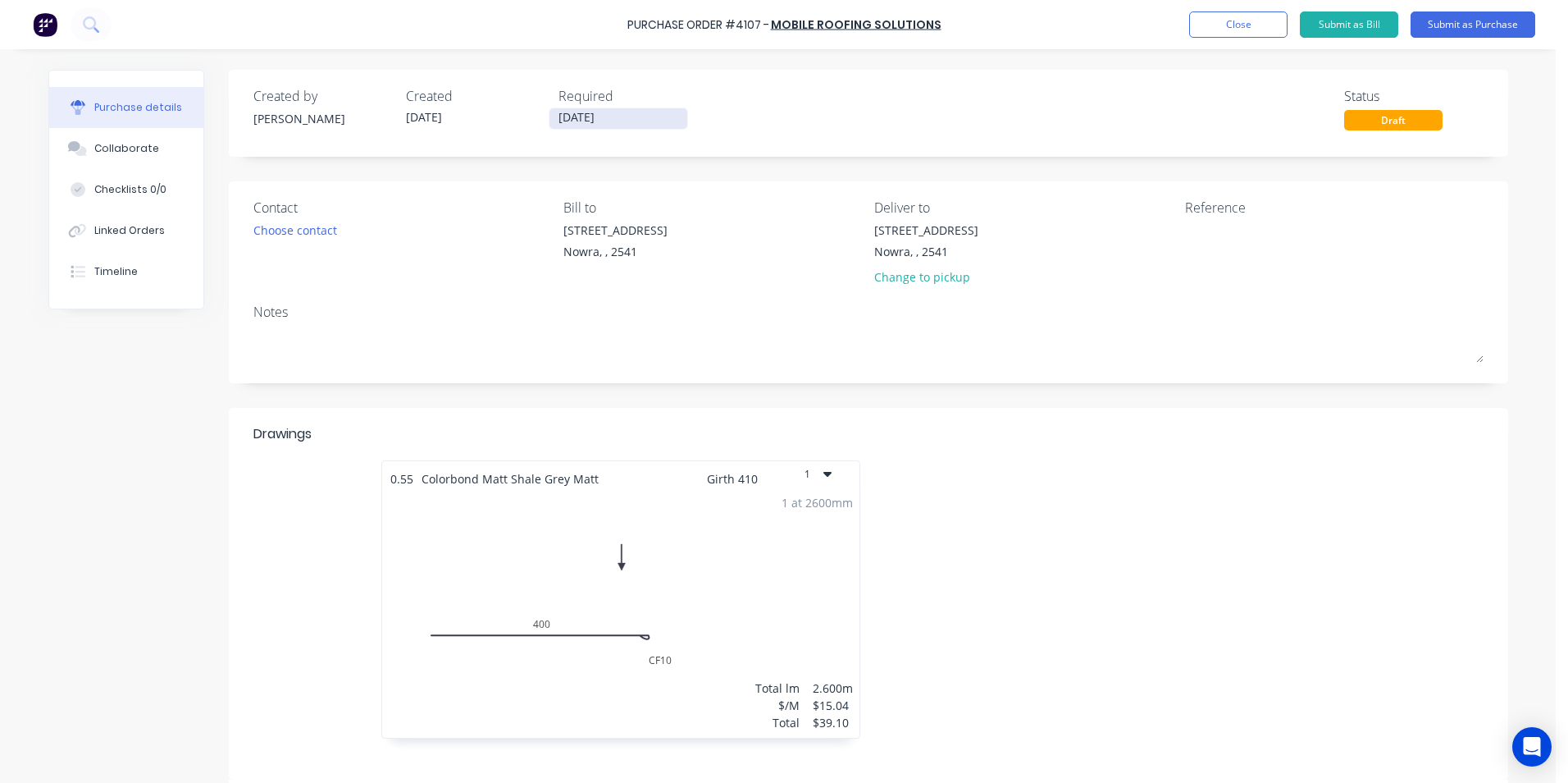
click at [584, 114] on input "[DATE]" at bounding box center [618, 117] width 137 height 20
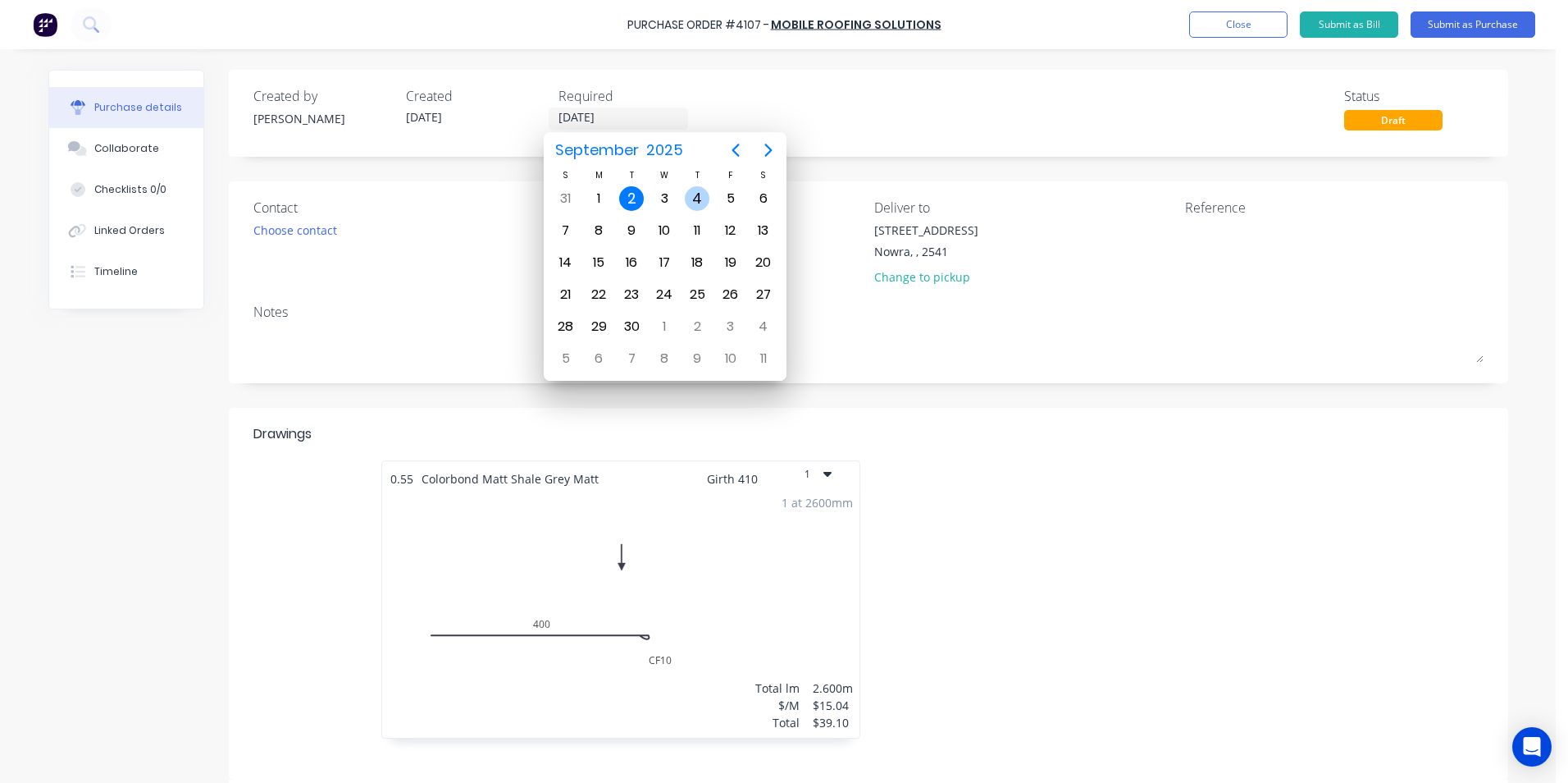
click at [692, 197] on div "4" at bounding box center [697, 199] width 25 height 25
type input "04/09/25"
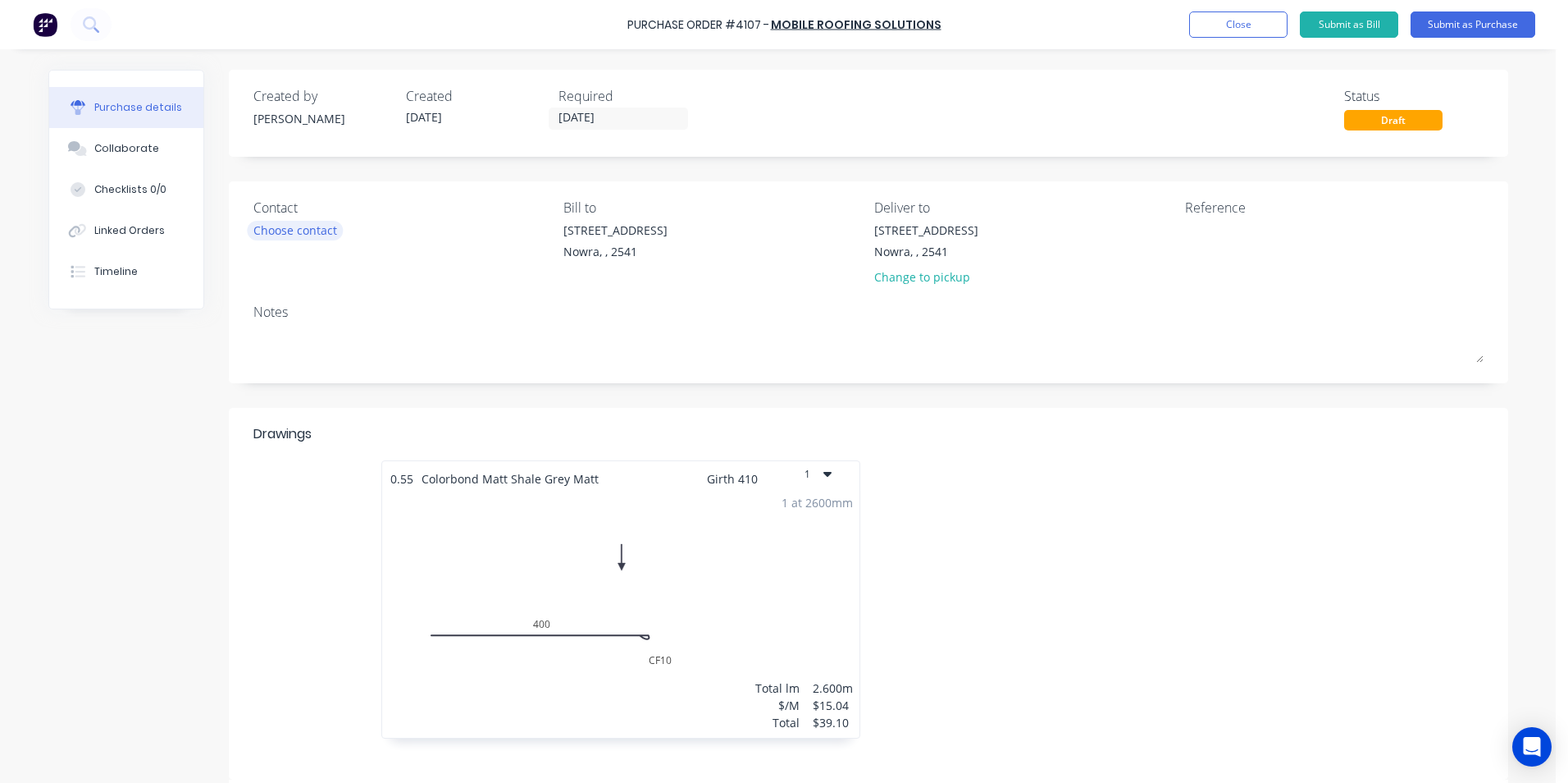
click at [319, 233] on div "Choose contact" at bounding box center [296, 230] width 84 height 17
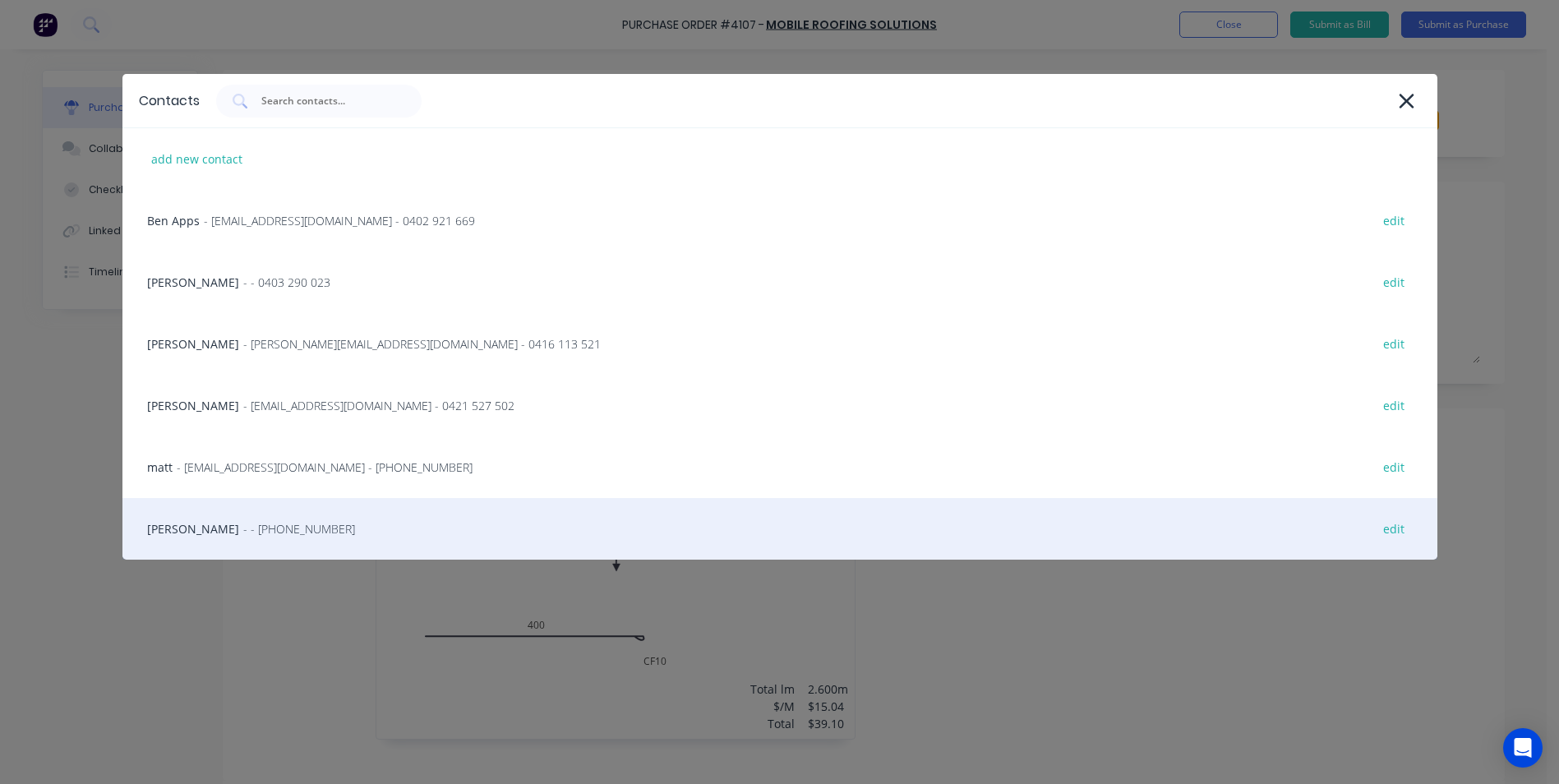
click at [247, 521] on span "- - (02) 4411 1090" at bounding box center [298, 529] width 112 height 17
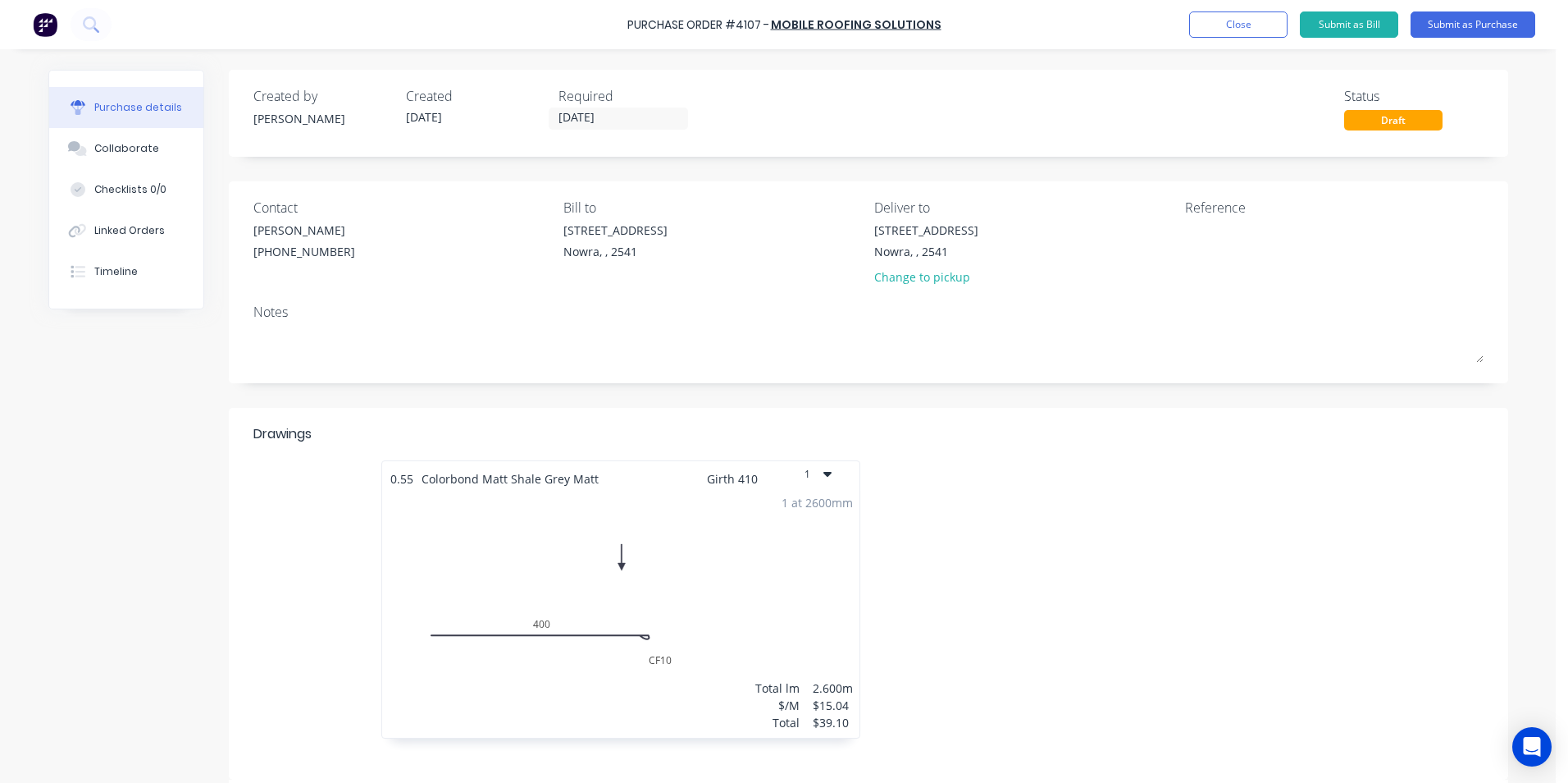
scroll to position [411, 0]
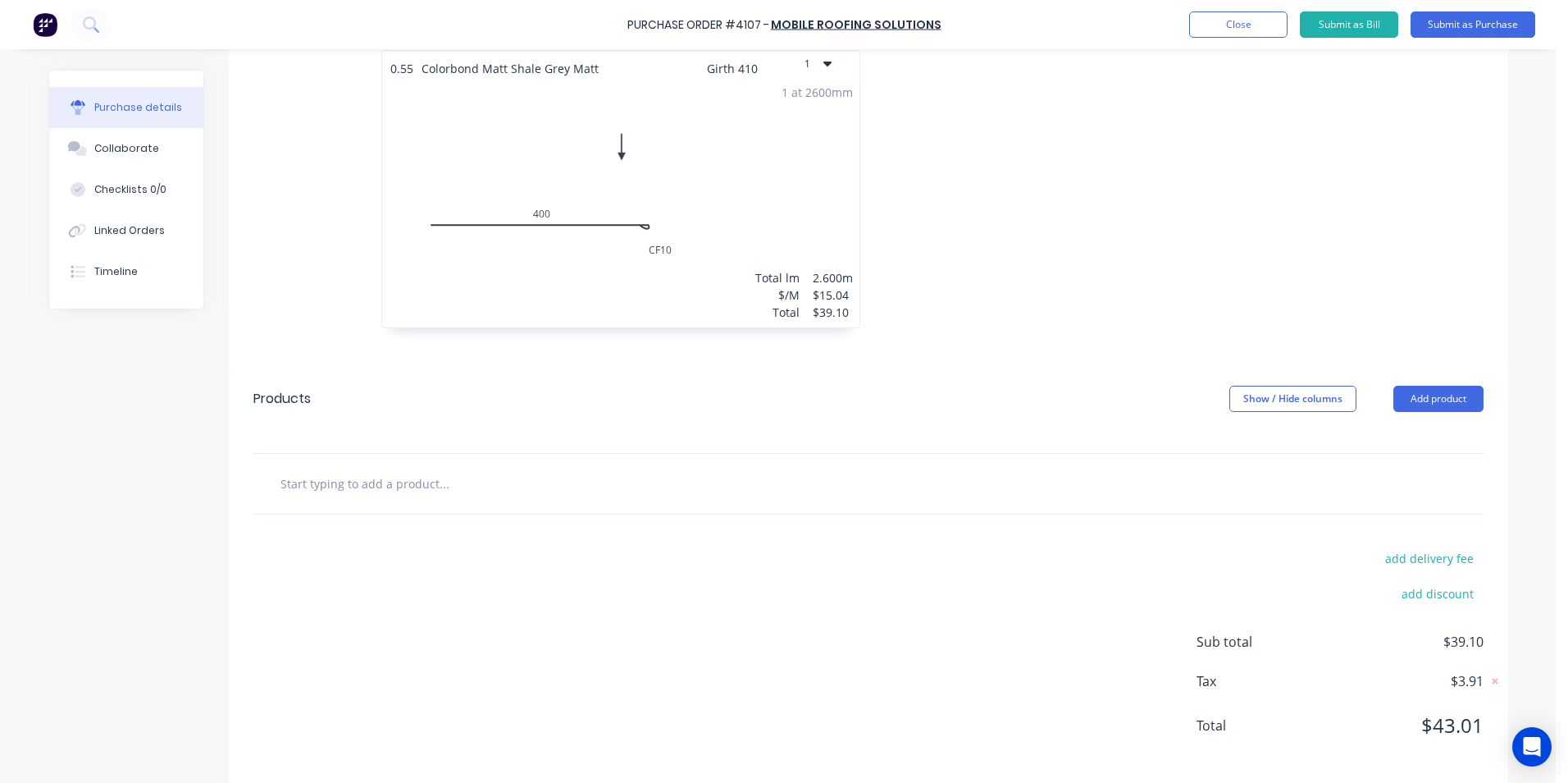
click at [407, 490] on input "text" at bounding box center [444, 483] width 328 height 32
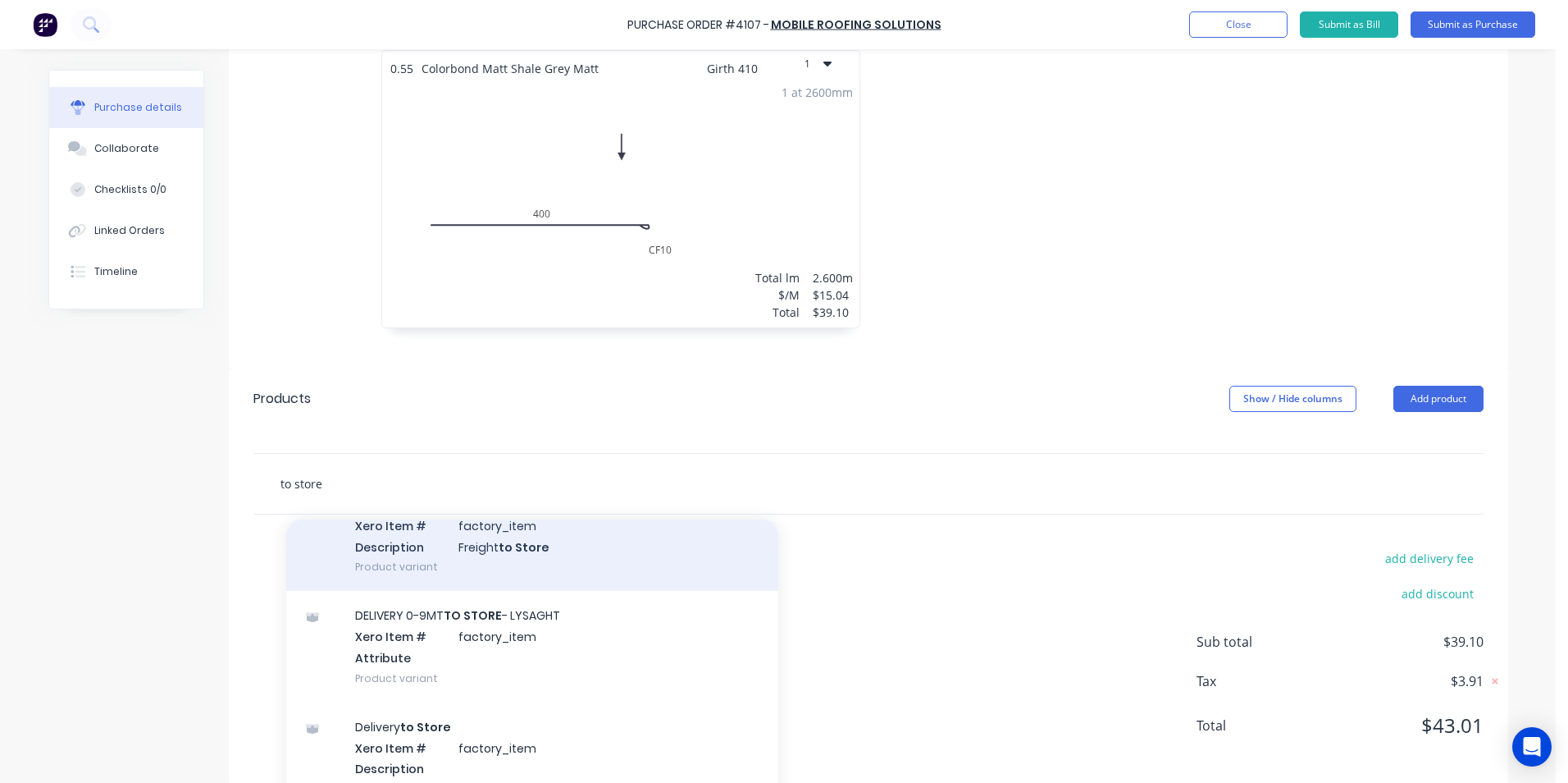
scroll to position [164, 0]
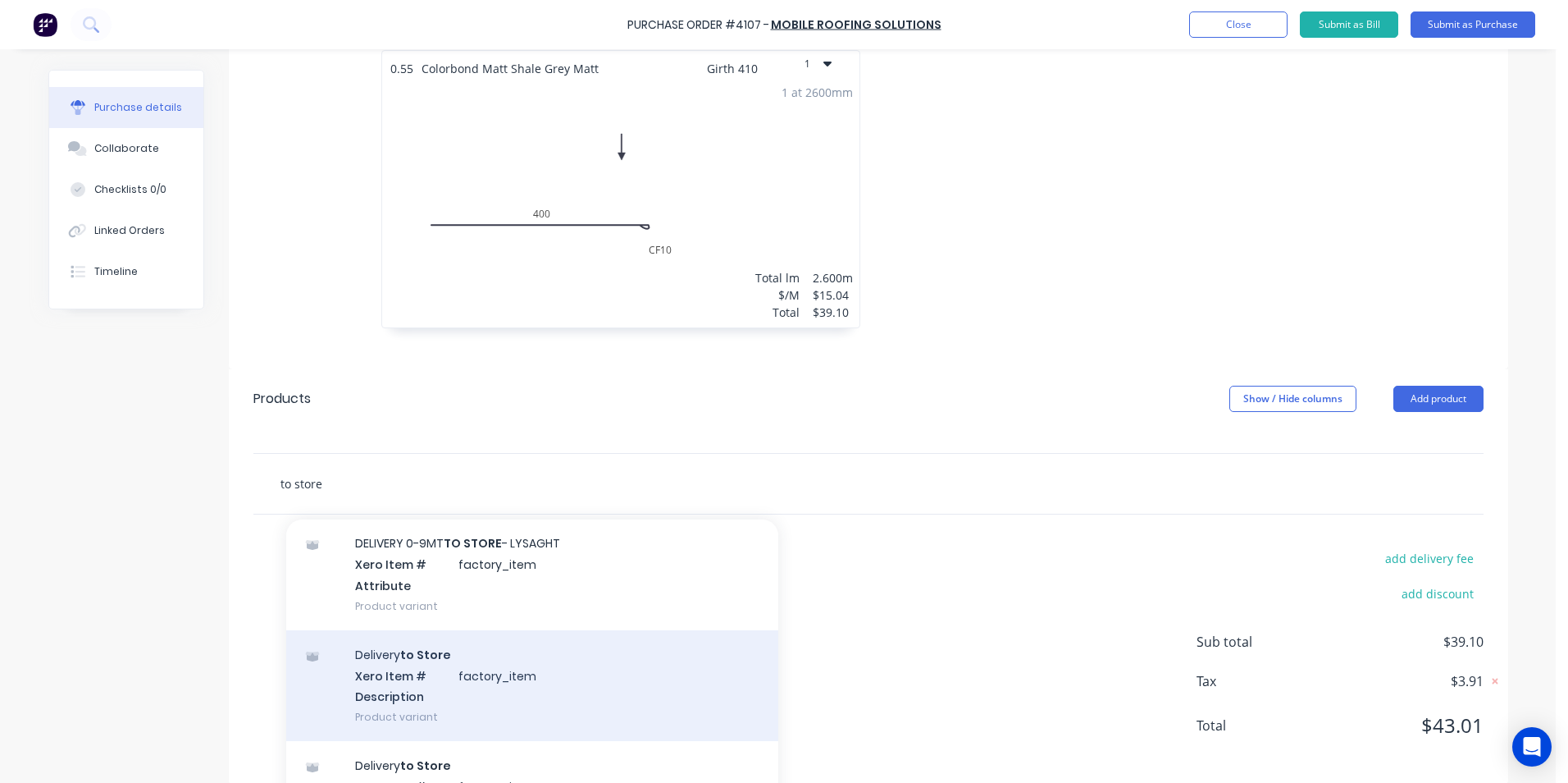
type input "to store"
click at [463, 692] on div "Delivery to Store Xero Item # factory_item Description Product variant" at bounding box center [533, 686] width 492 height 111
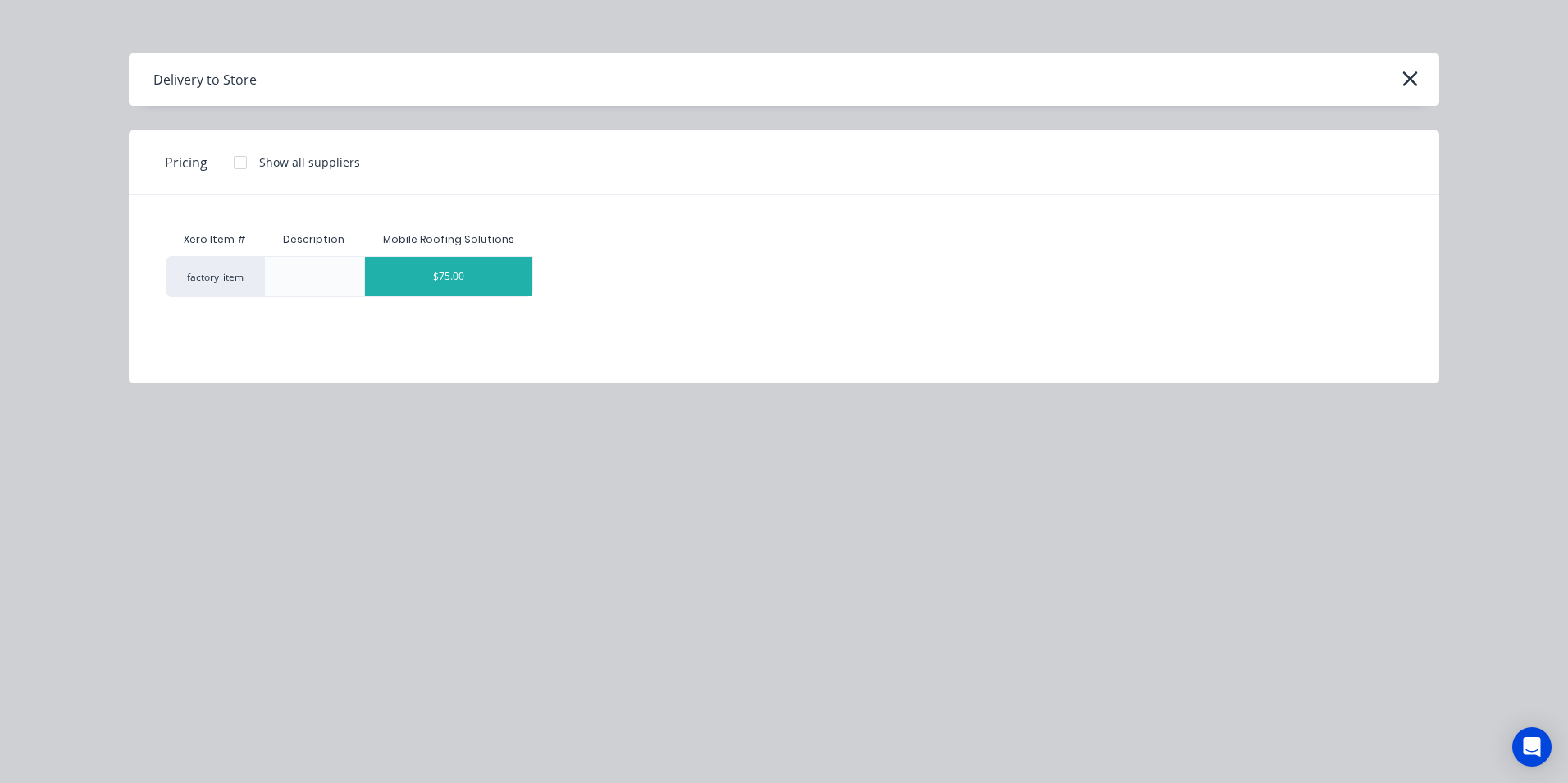
click at [465, 282] on div "$75.00" at bounding box center [448, 276] width 167 height 39
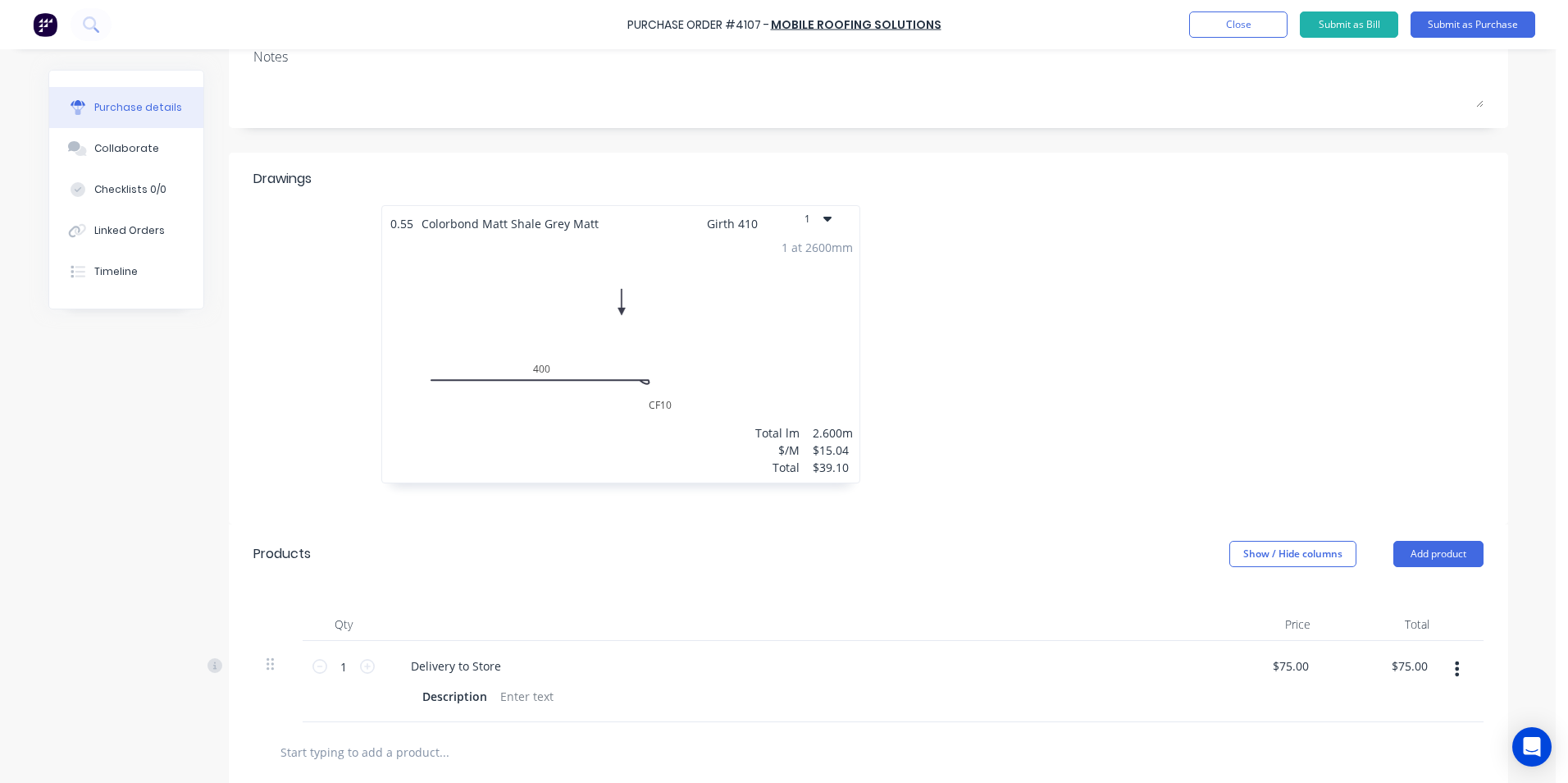
scroll to position [131, 0]
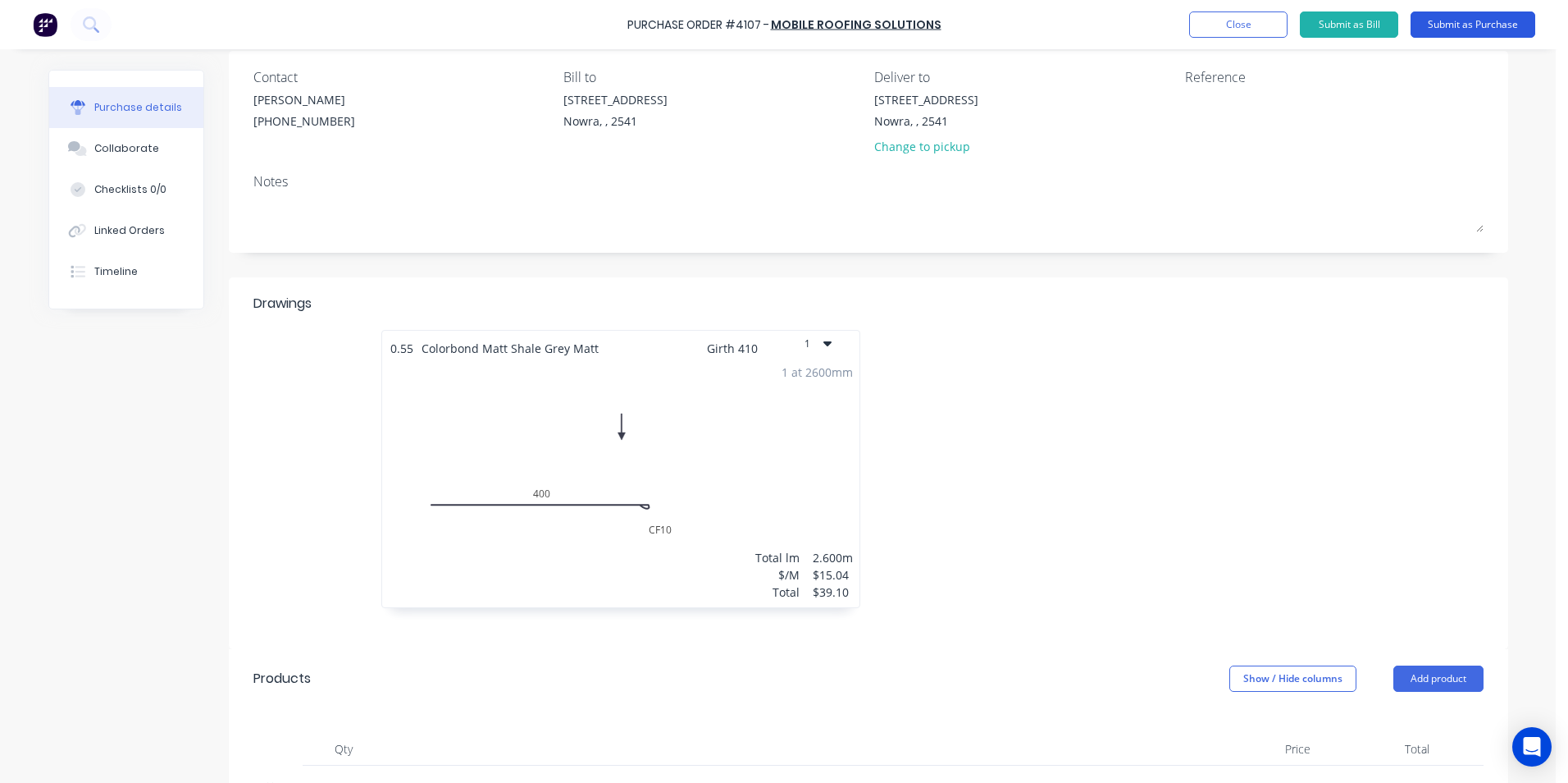
click at [1444, 26] on button "Submit as Purchase" at bounding box center [1473, 24] width 125 height 26
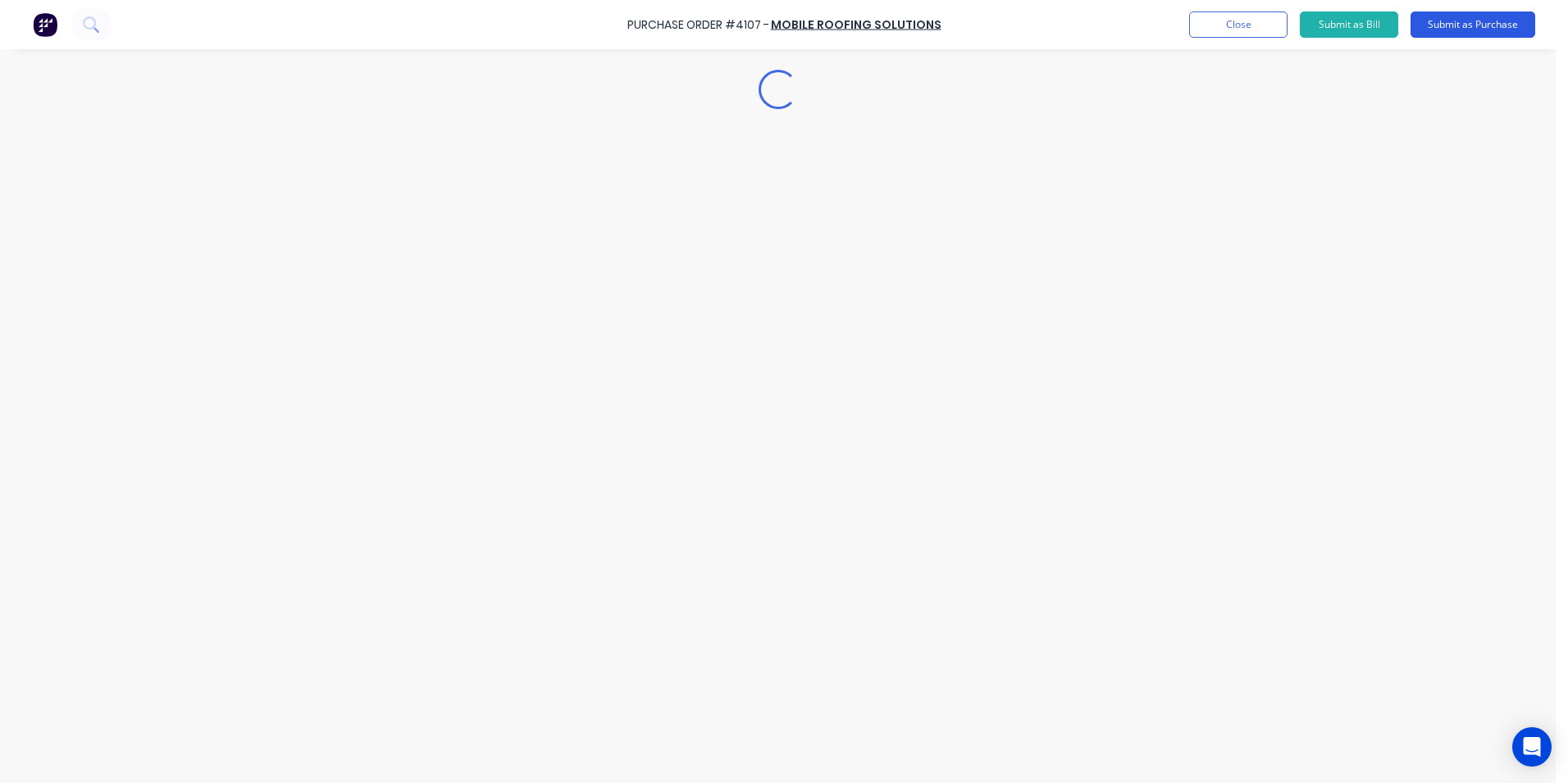
scroll to position [0, 0]
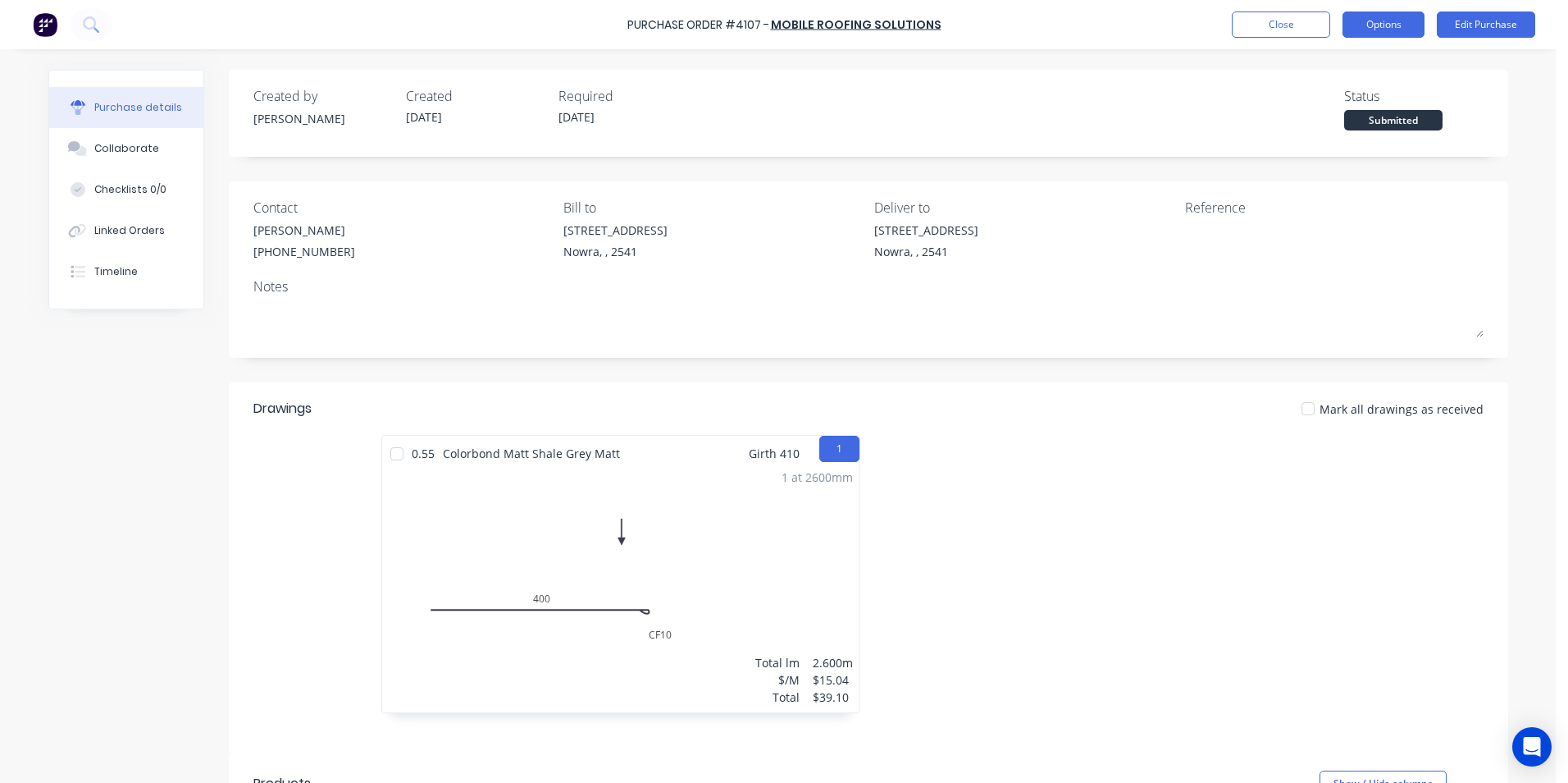
click at [1402, 24] on button "Options" at bounding box center [1384, 24] width 82 height 26
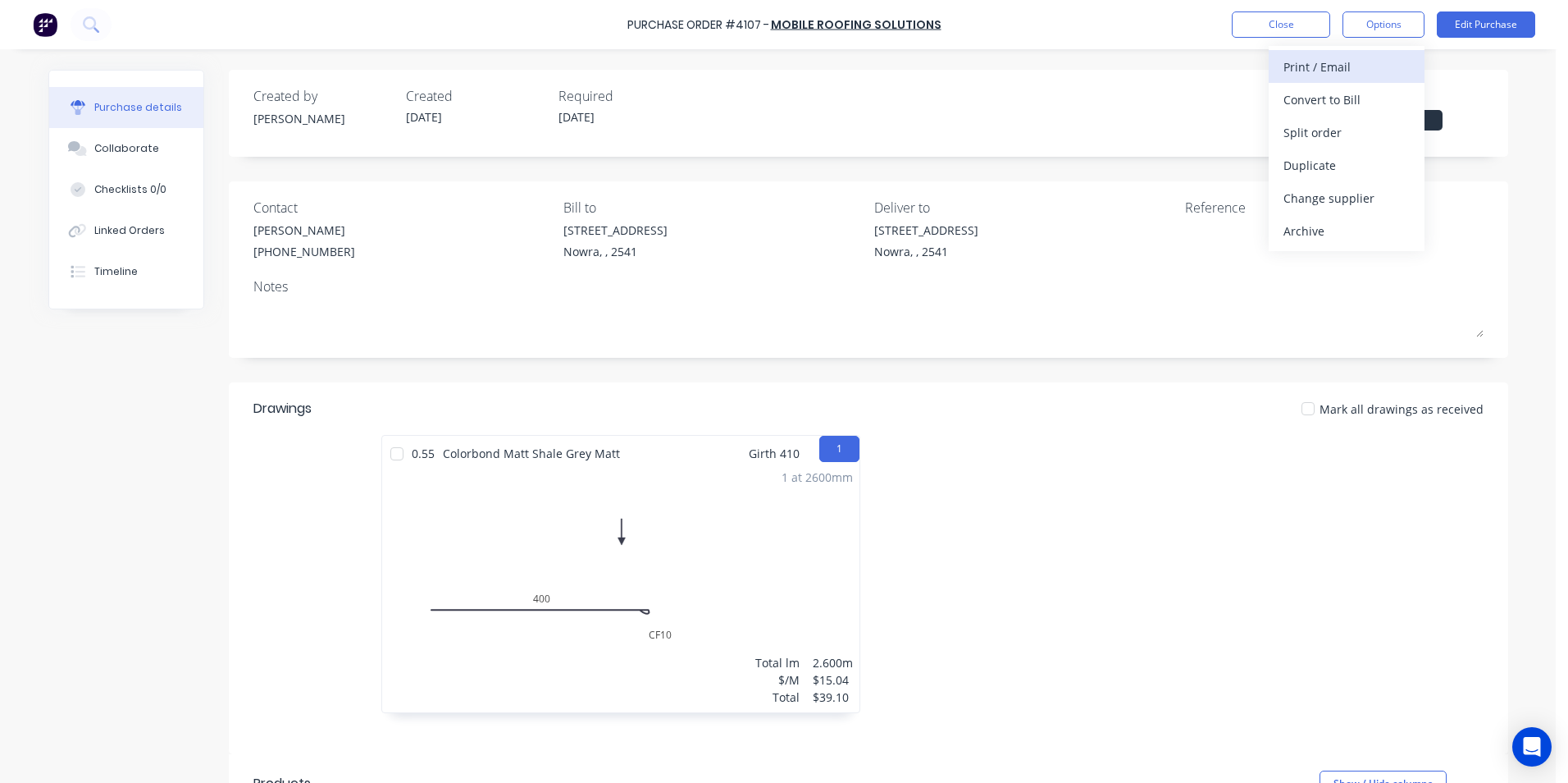
click at [1356, 73] on div "Print / Email" at bounding box center [1347, 67] width 126 height 24
click at [1330, 106] on div "With pricing" at bounding box center [1347, 99] width 126 height 24
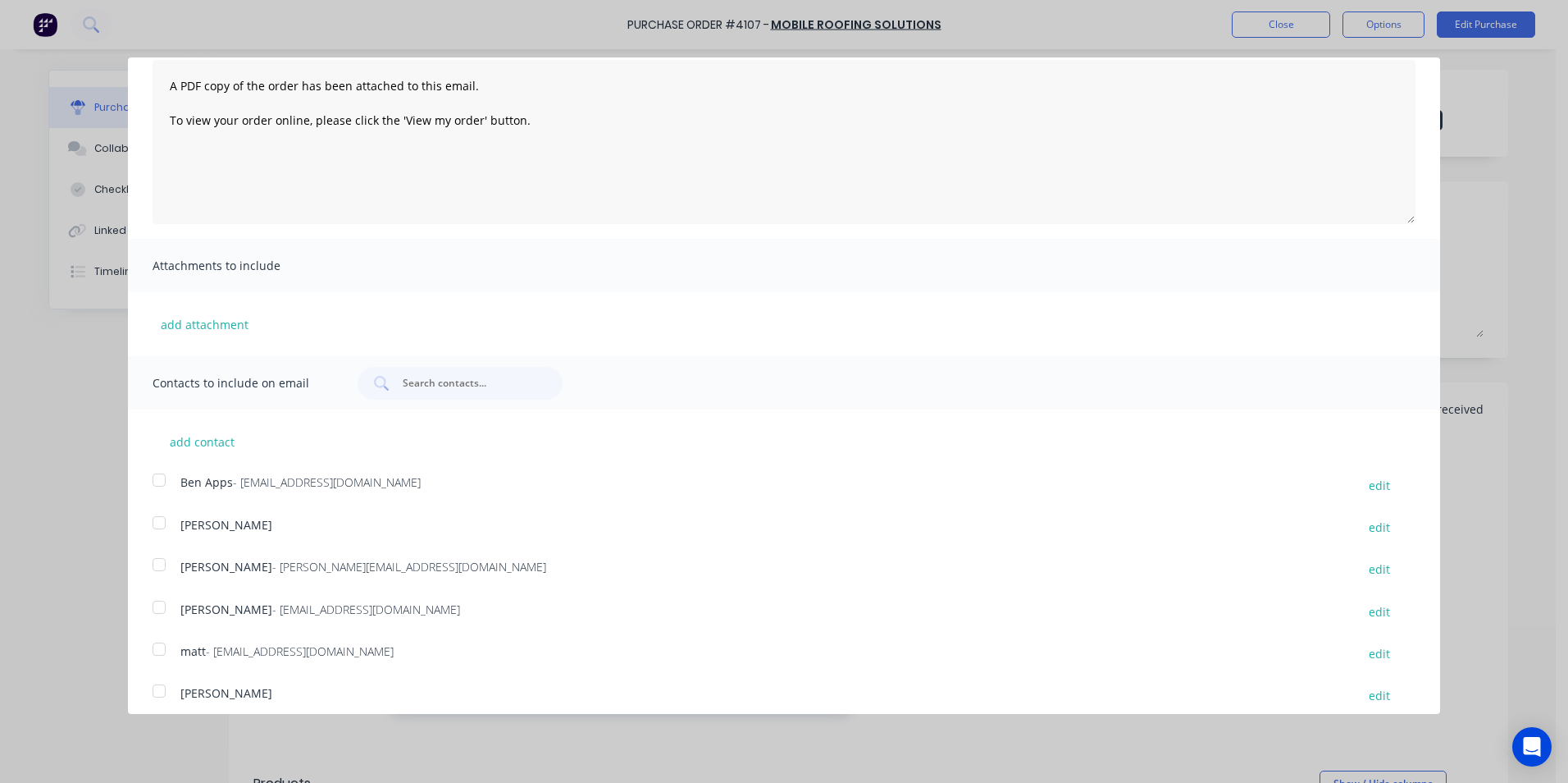
scroll to position [131, 0]
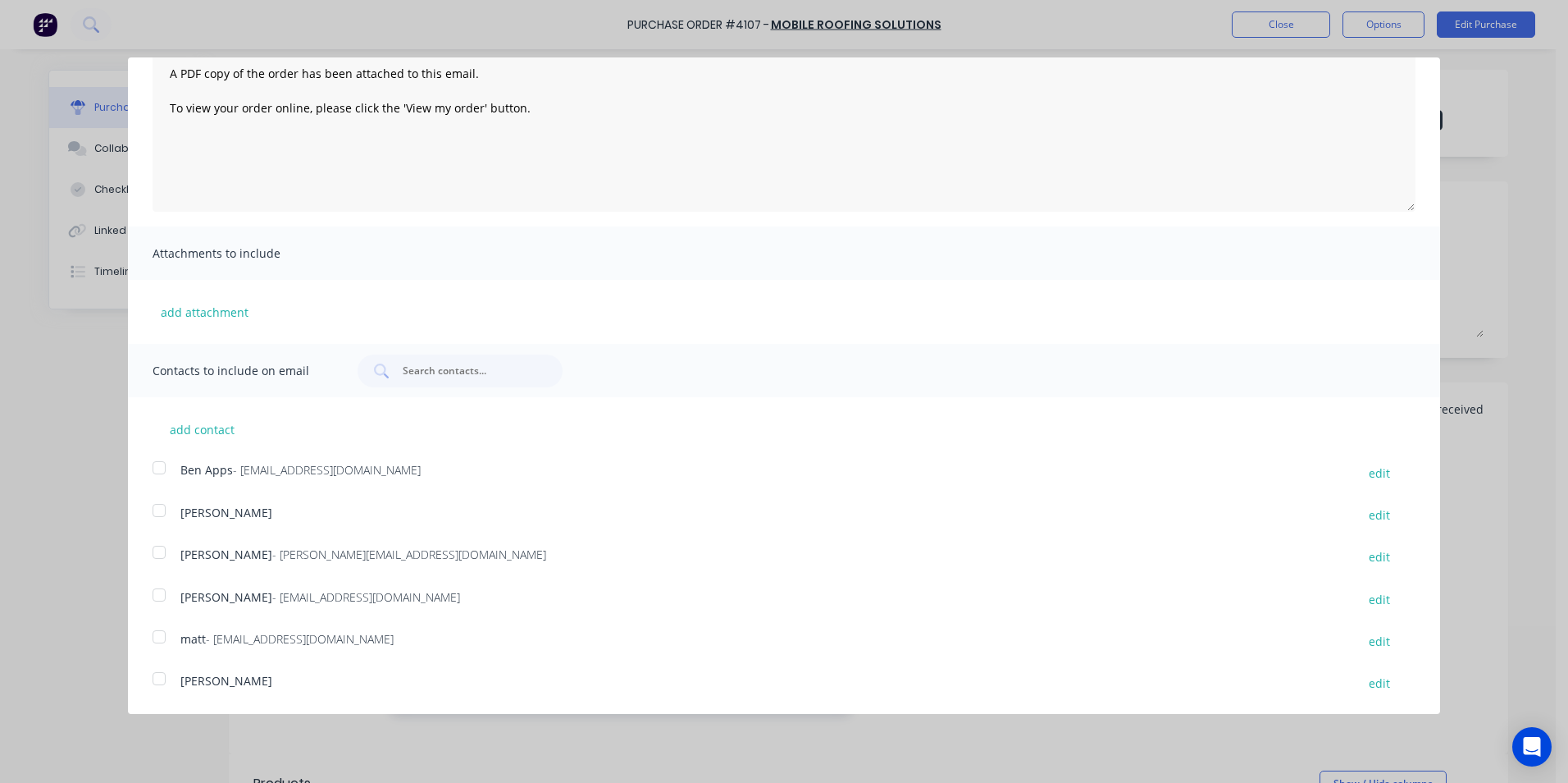
click at [163, 591] on div at bounding box center [159, 595] width 32 height 32
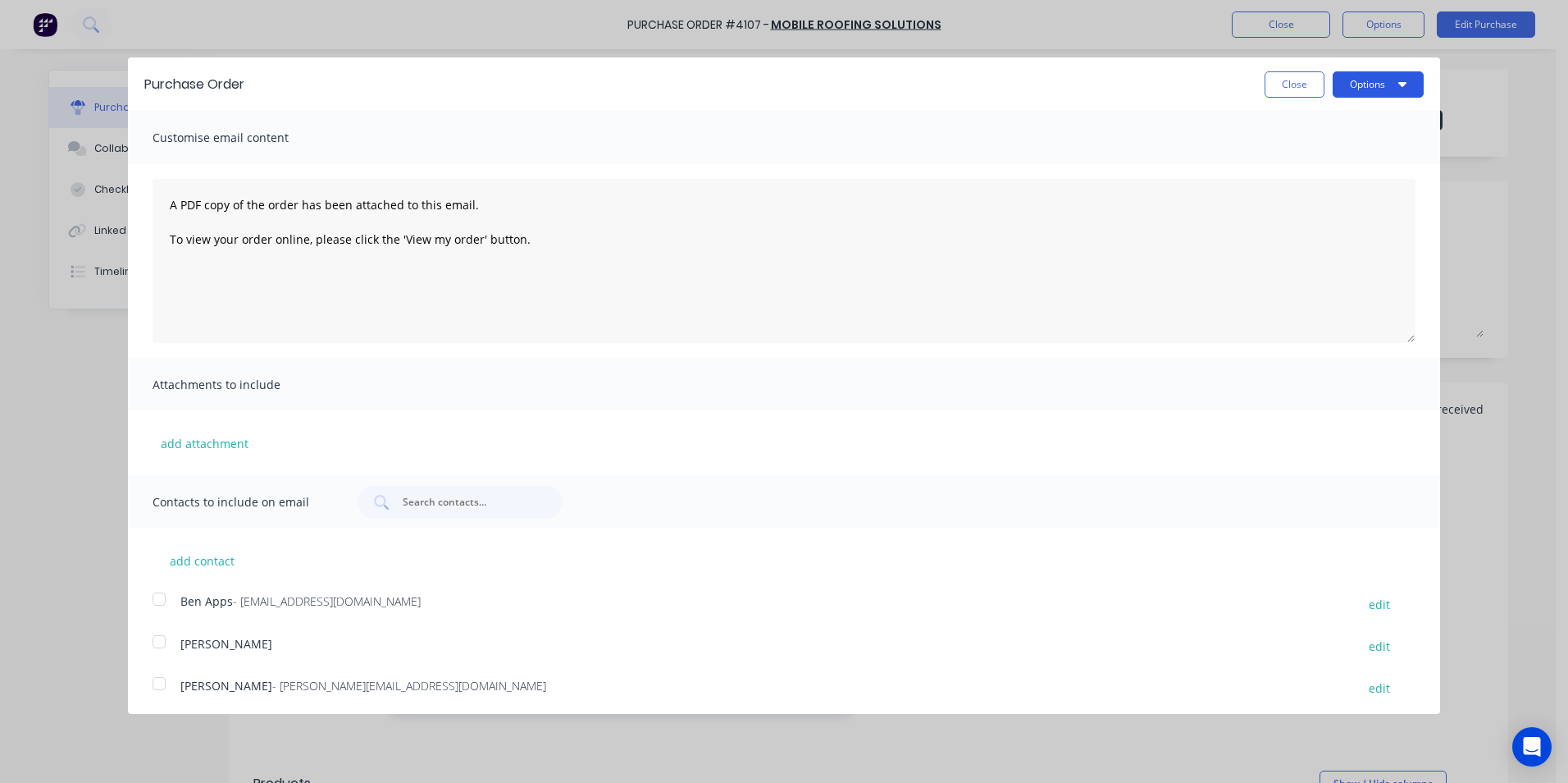
click at [1349, 92] on button "Options" at bounding box center [1377, 84] width 91 height 26
click at [1319, 149] on div "Email" at bounding box center [1346, 159] width 126 height 24
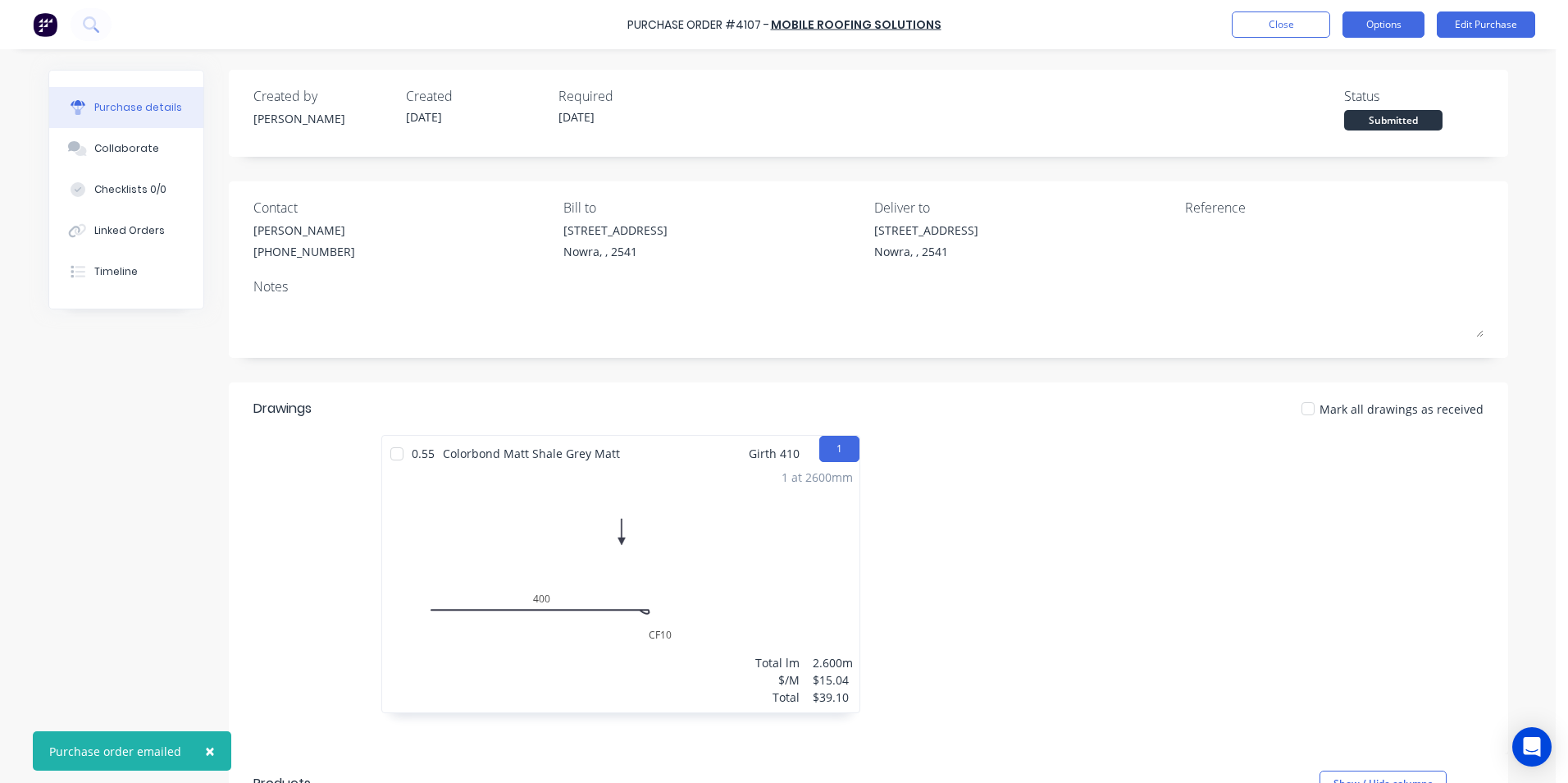
click at [1390, 14] on button "Options" at bounding box center [1384, 24] width 82 height 26
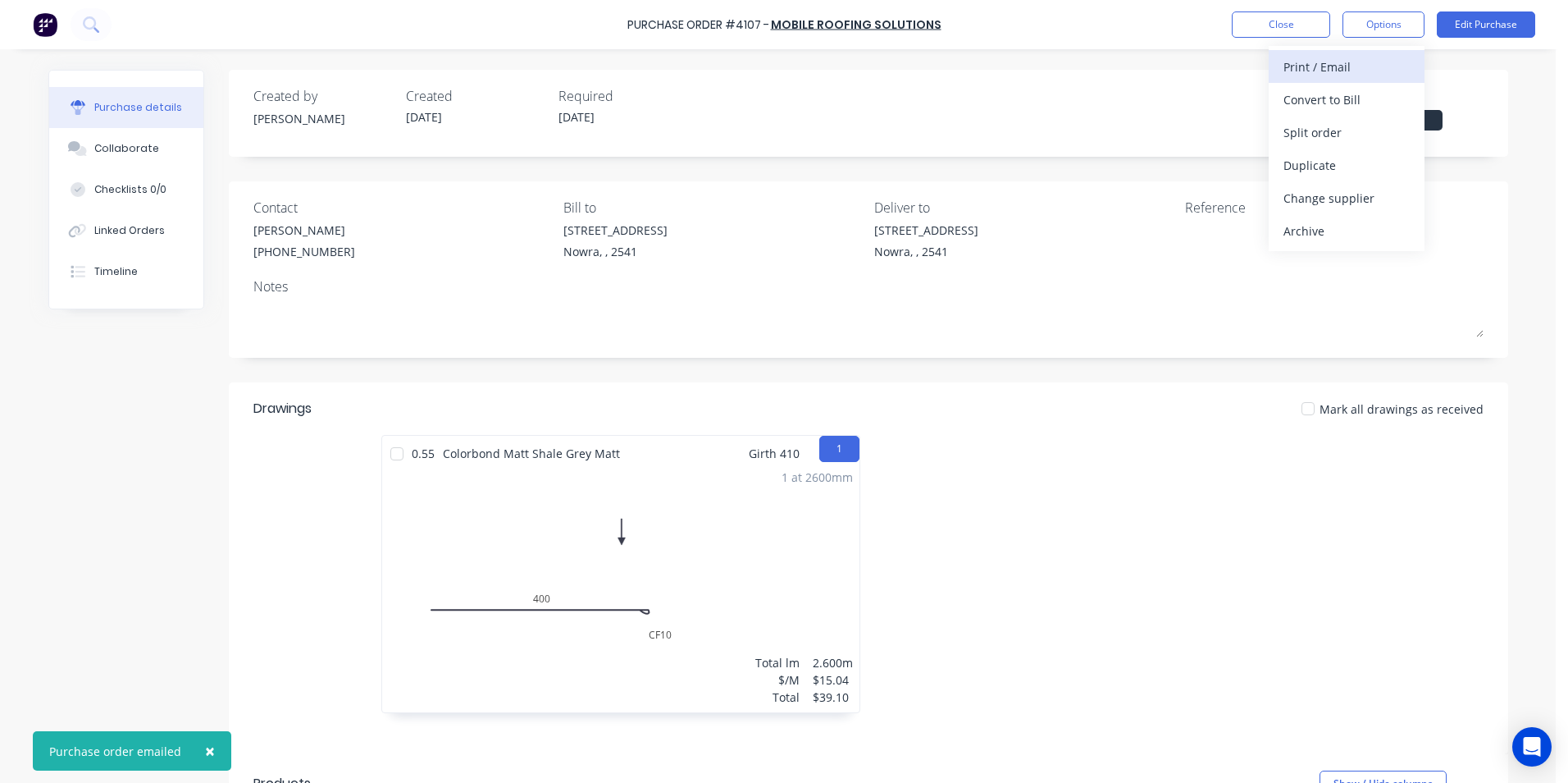
click at [1367, 61] on div "Print / Email" at bounding box center [1347, 67] width 126 height 24
click at [1349, 129] on div "Without pricing" at bounding box center [1347, 132] width 126 height 24
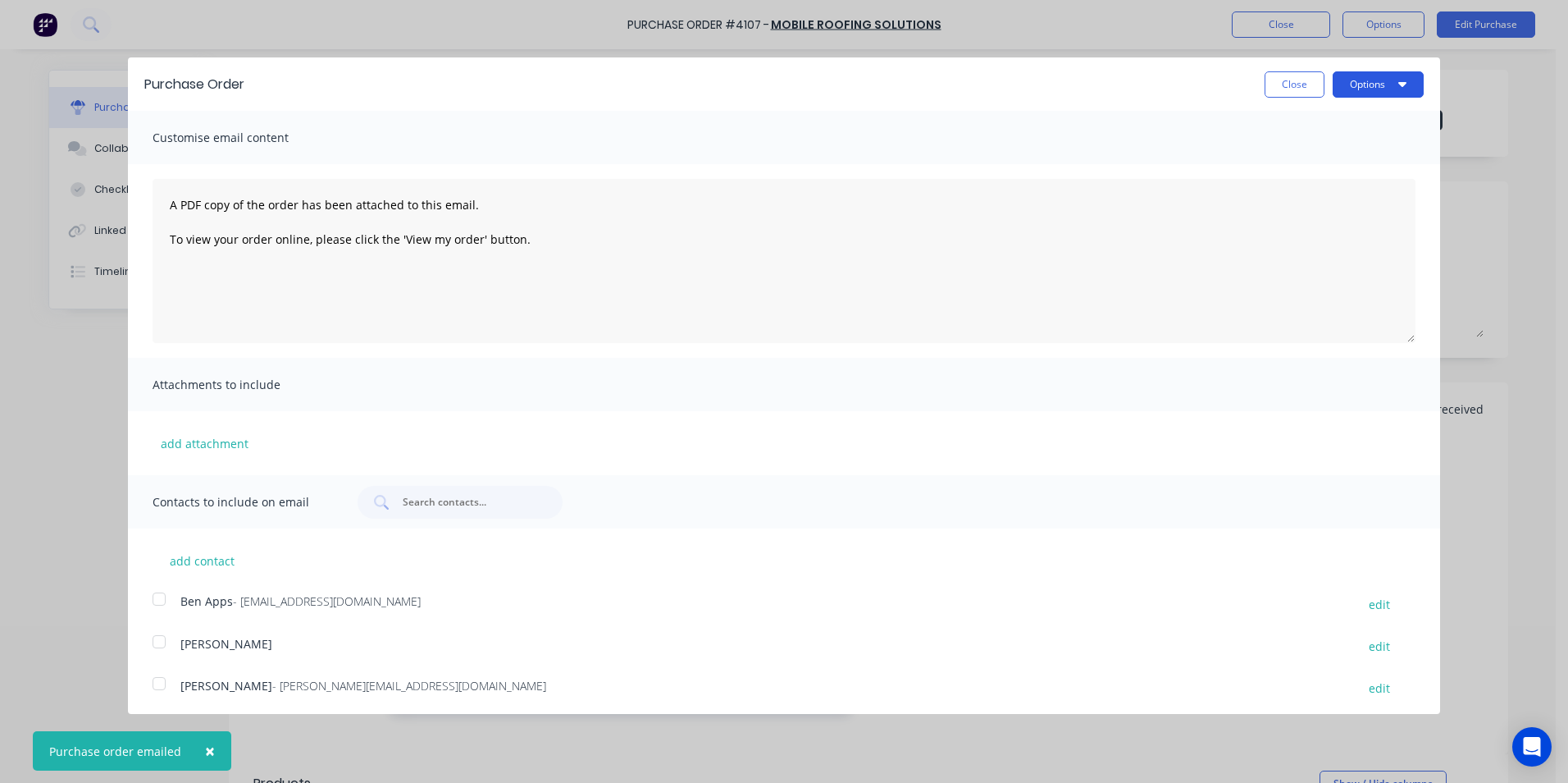
click at [1352, 94] on button "Options" at bounding box center [1377, 84] width 91 height 26
click at [1341, 111] on button "Print" at bounding box center [1345, 126] width 156 height 32
click at [1250, 87] on div "Close Options Print Email" at bounding box center [842, 84] width 1162 height 26
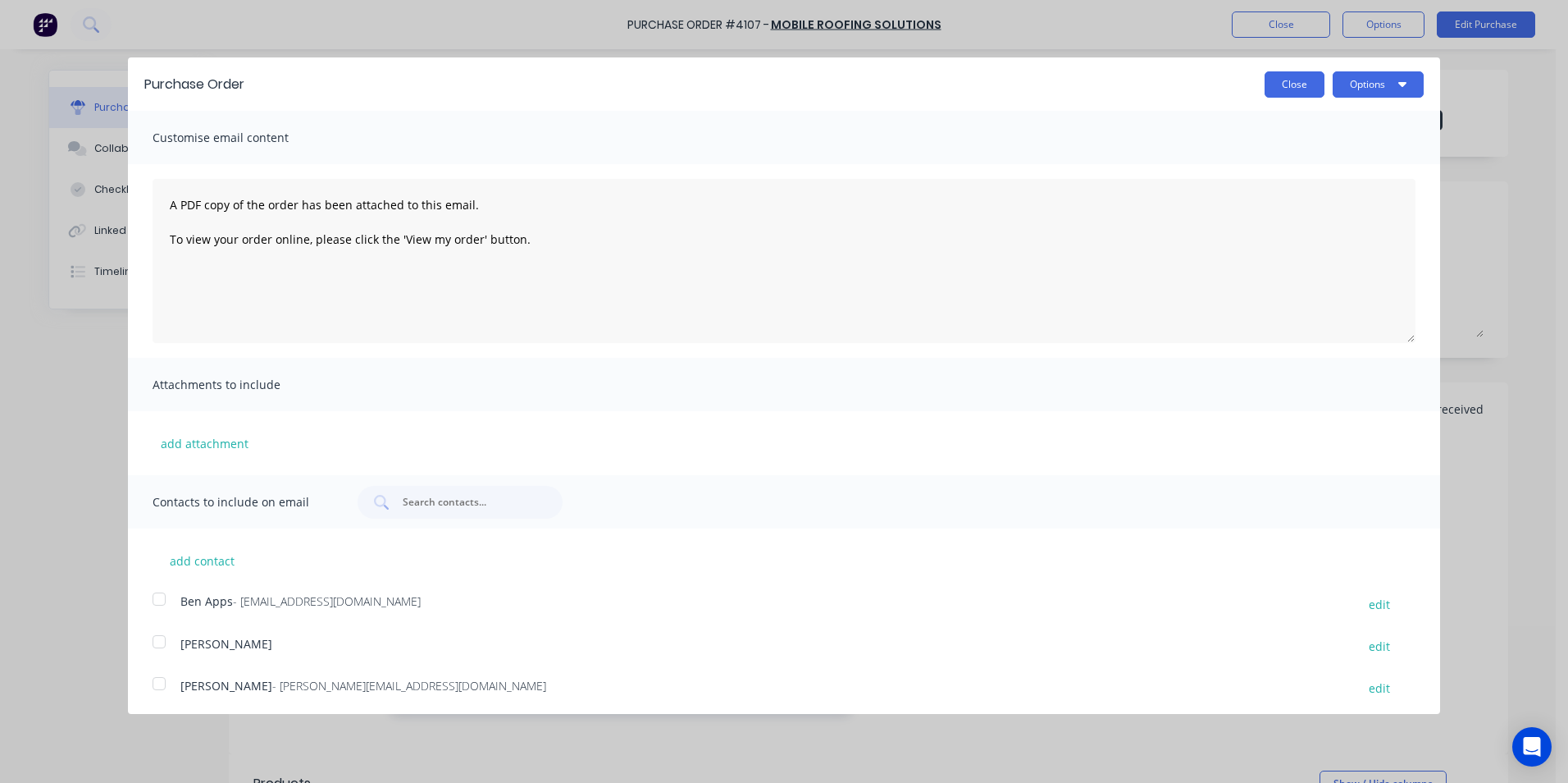
click at [1266, 85] on button "Close" at bounding box center [1294, 84] width 60 height 26
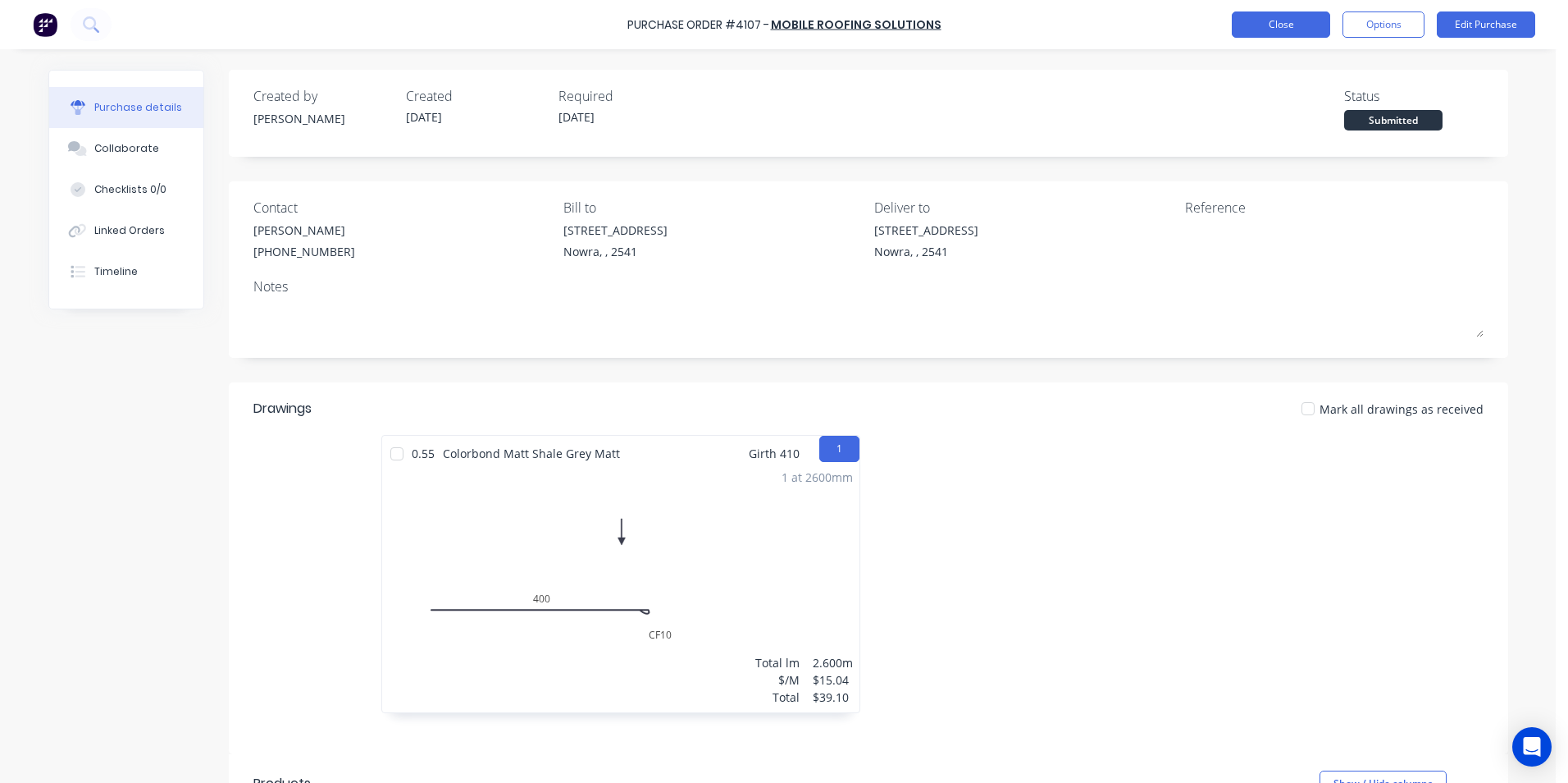
click at [1263, 26] on button "Close" at bounding box center [1281, 24] width 98 height 26
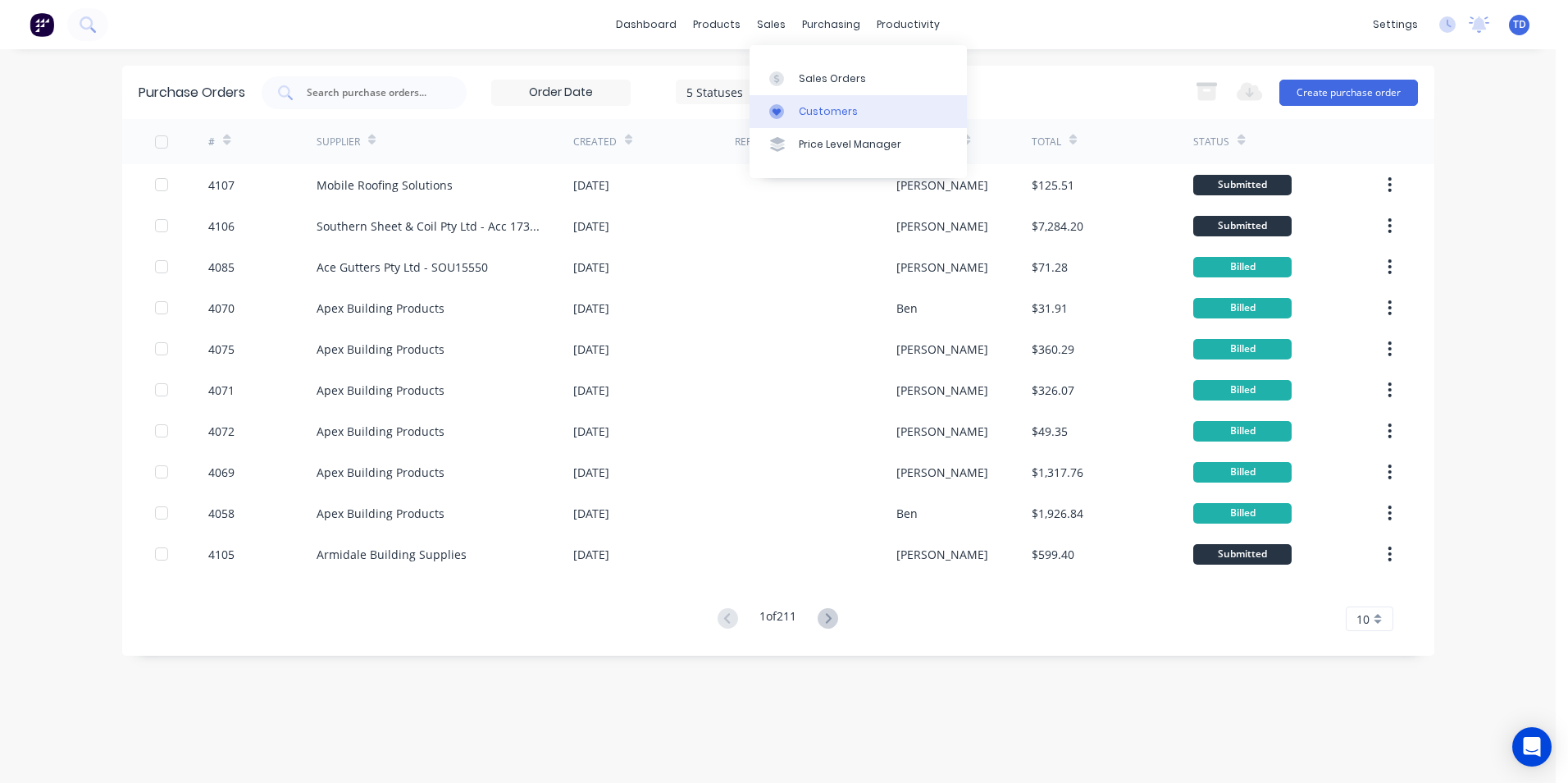
click at [846, 114] on div "Customers" at bounding box center [828, 111] width 59 height 14
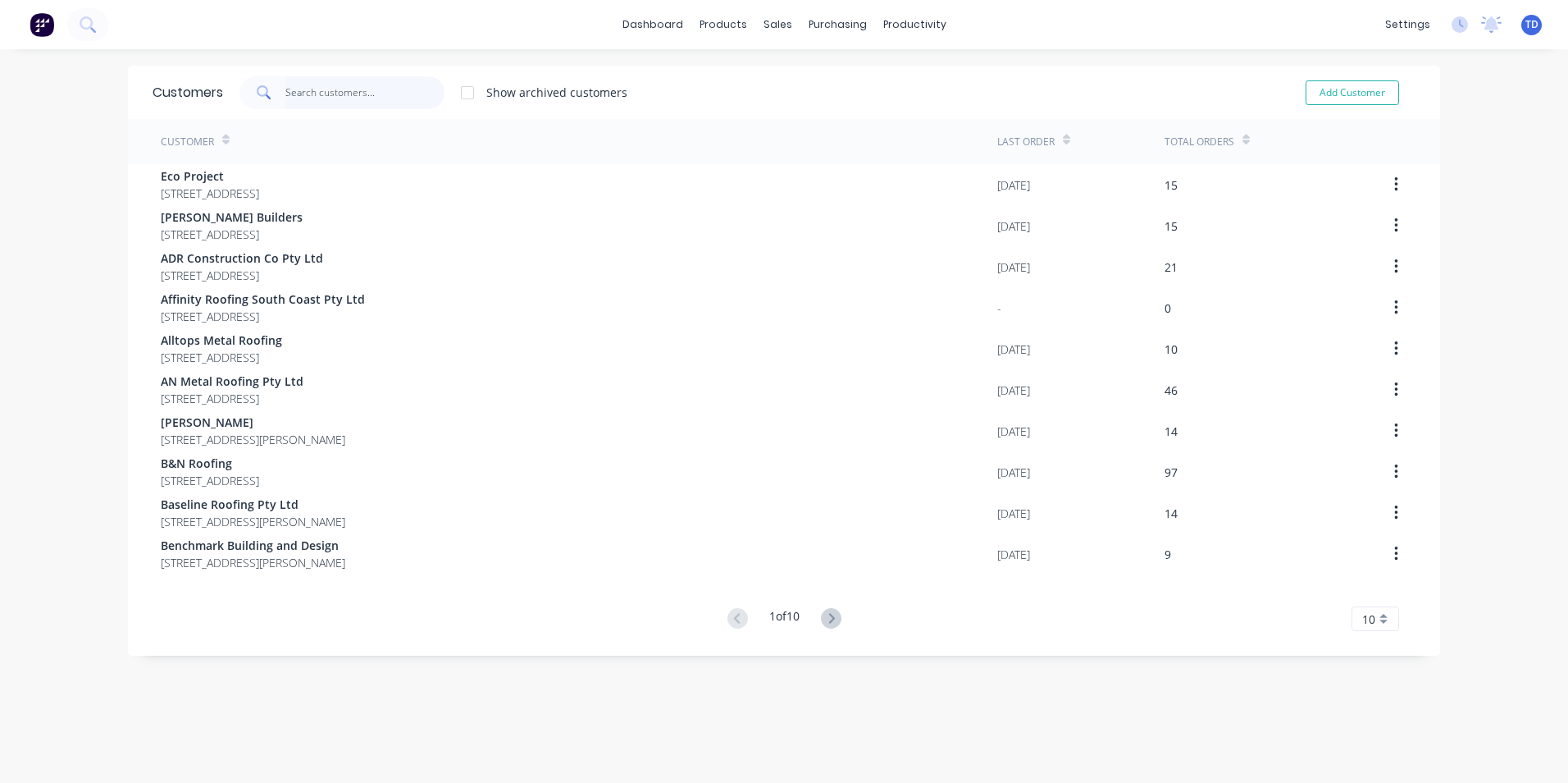
click at [340, 93] on input "text" at bounding box center [366, 93] width 160 height 32
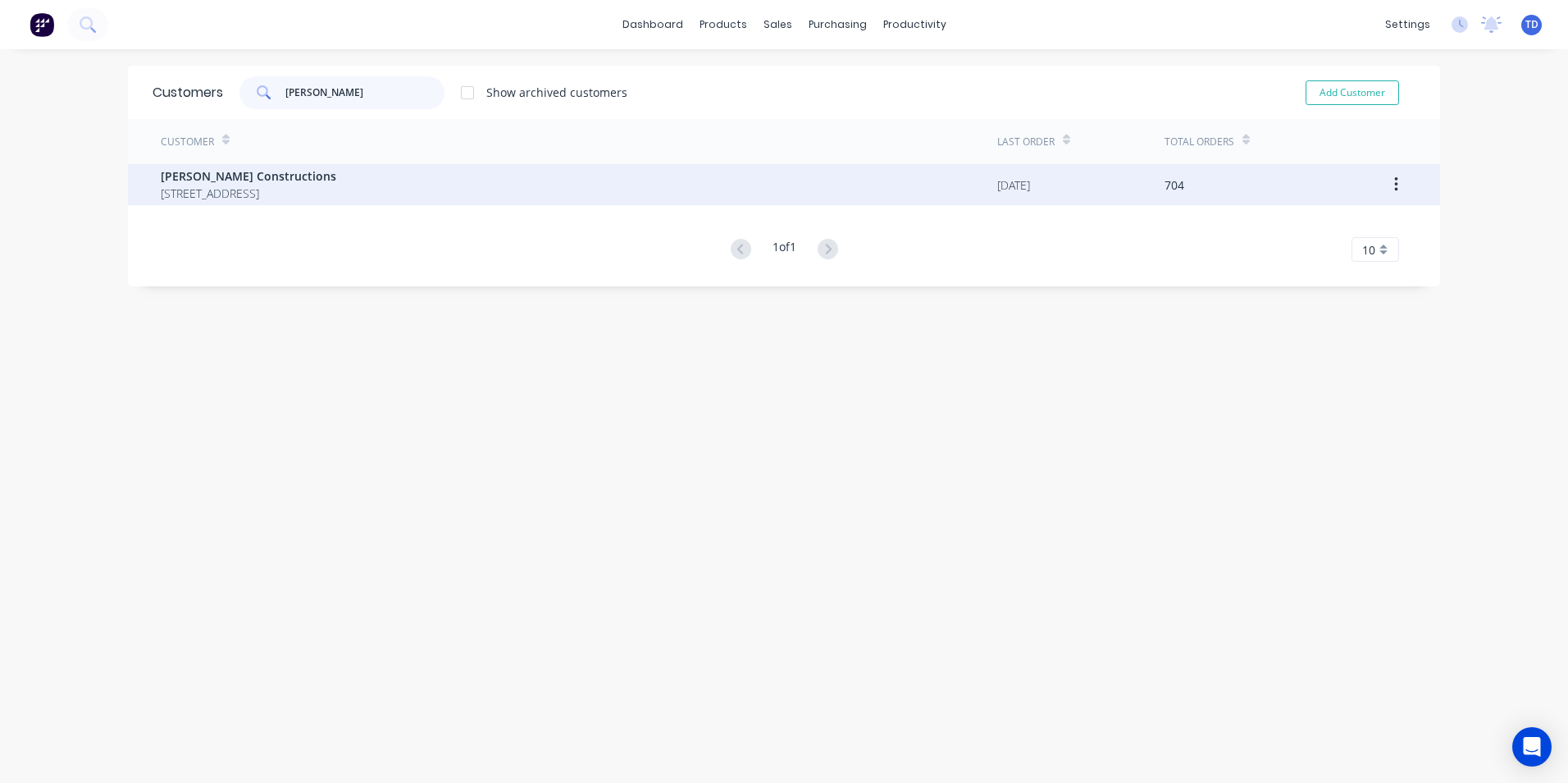
type input "[PERSON_NAME]"
click at [286, 195] on span "[STREET_ADDRESS]" at bounding box center [248, 193] width 176 height 17
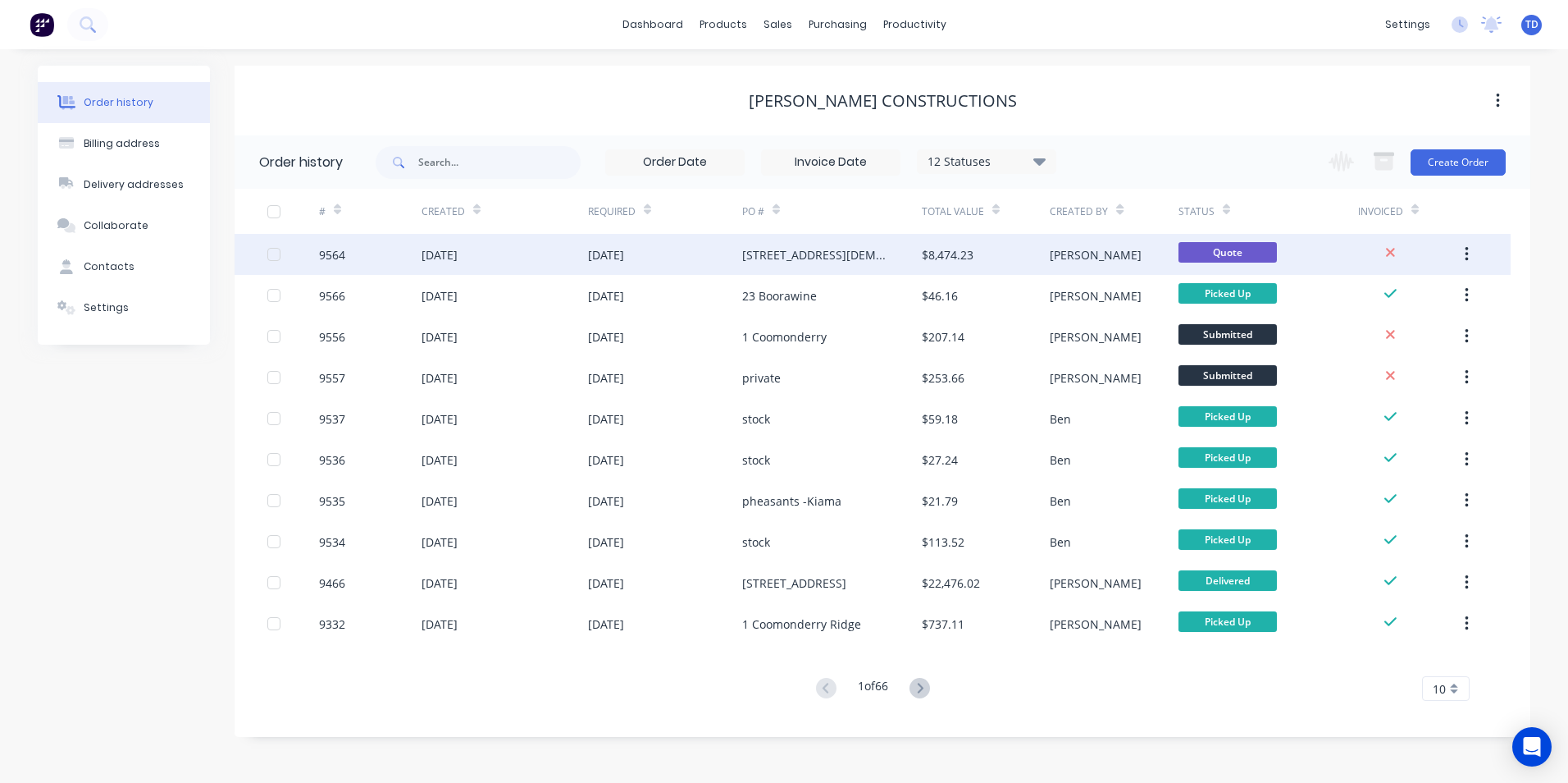
click at [851, 256] on div "[STREET_ADDRESS][DEMOGRAPHIC_DATA]" at bounding box center [832, 254] width 179 height 41
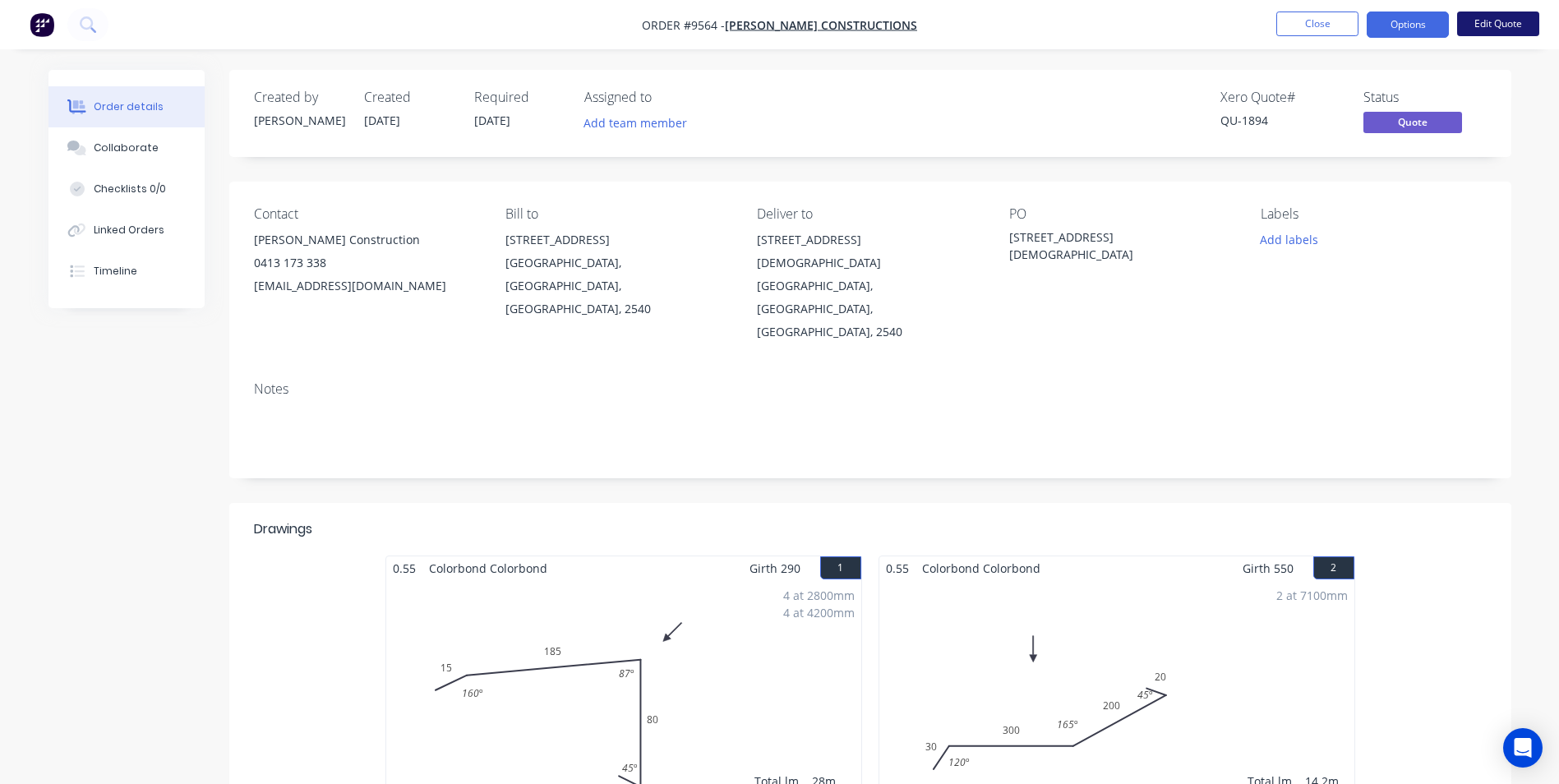
click at [1478, 26] on button "Edit Quote" at bounding box center [1498, 24] width 82 height 25
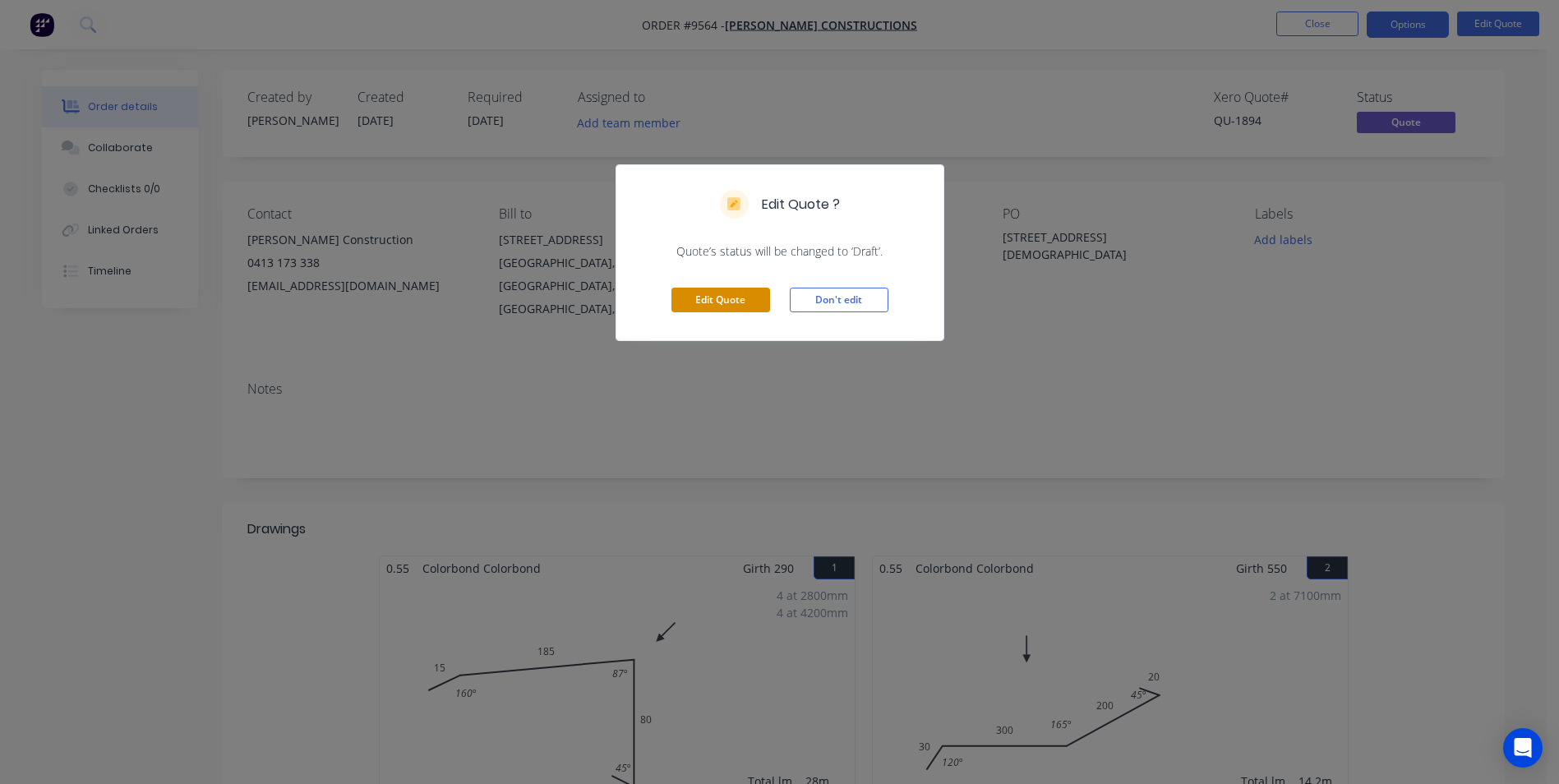
click at [749, 298] on button "Edit Quote" at bounding box center [720, 300] width 99 height 25
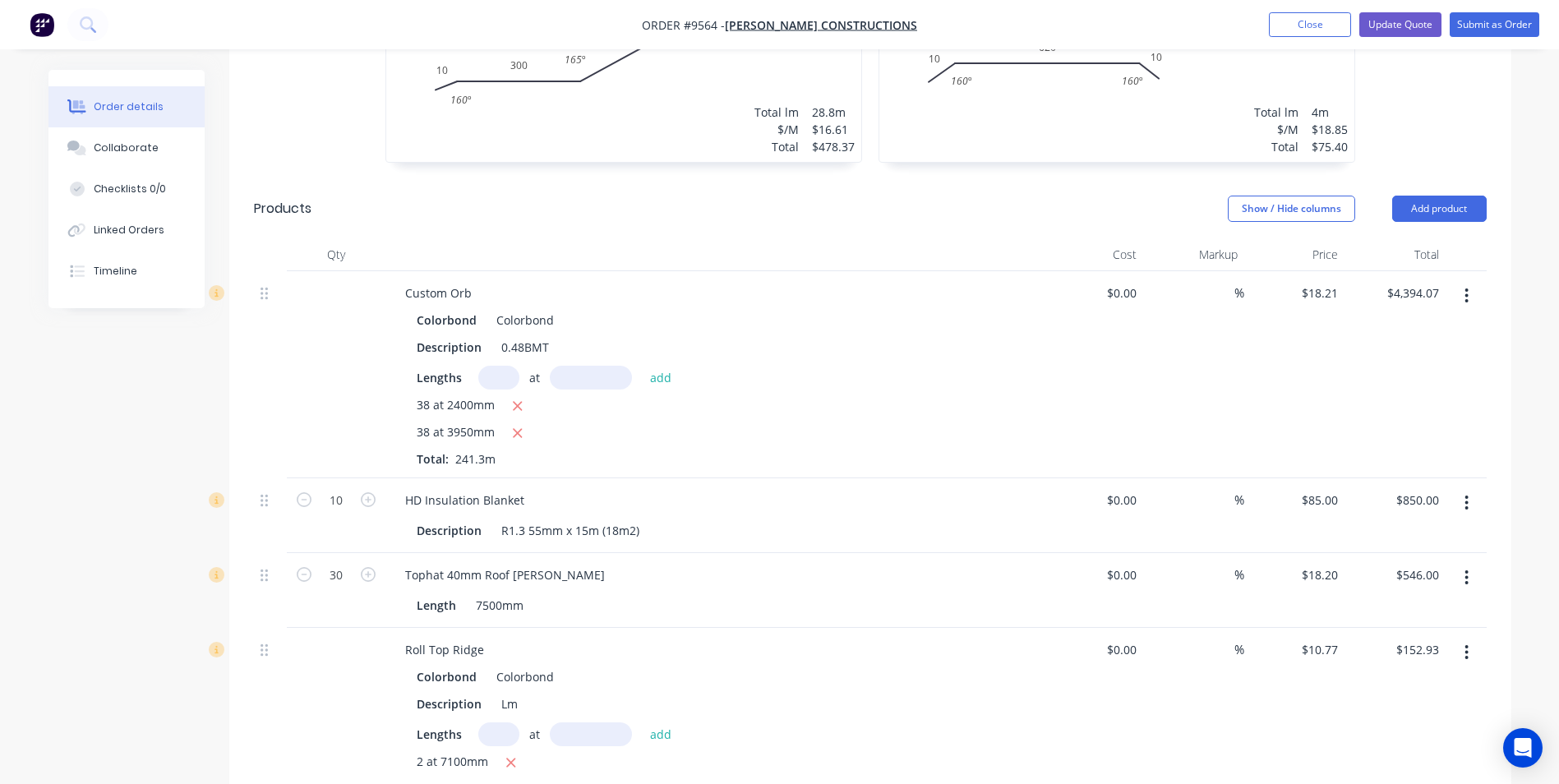
scroll to position [1068, 0]
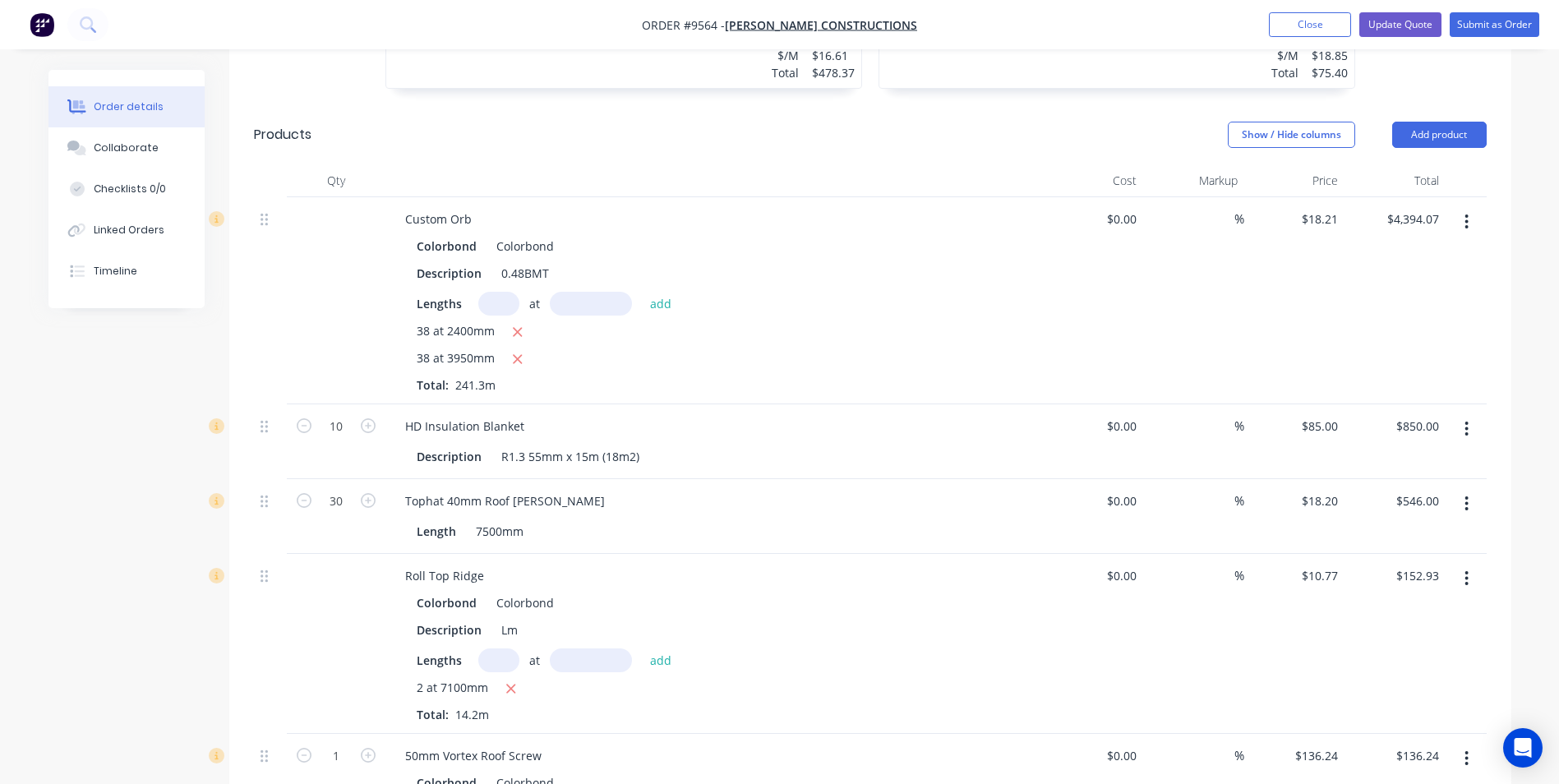
click at [1469, 213] on icon "button" at bounding box center [1466, 222] width 4 height 18
click at [1416, 253] on div "Edit" at bounding box center [1409, 265] width 126 height 24
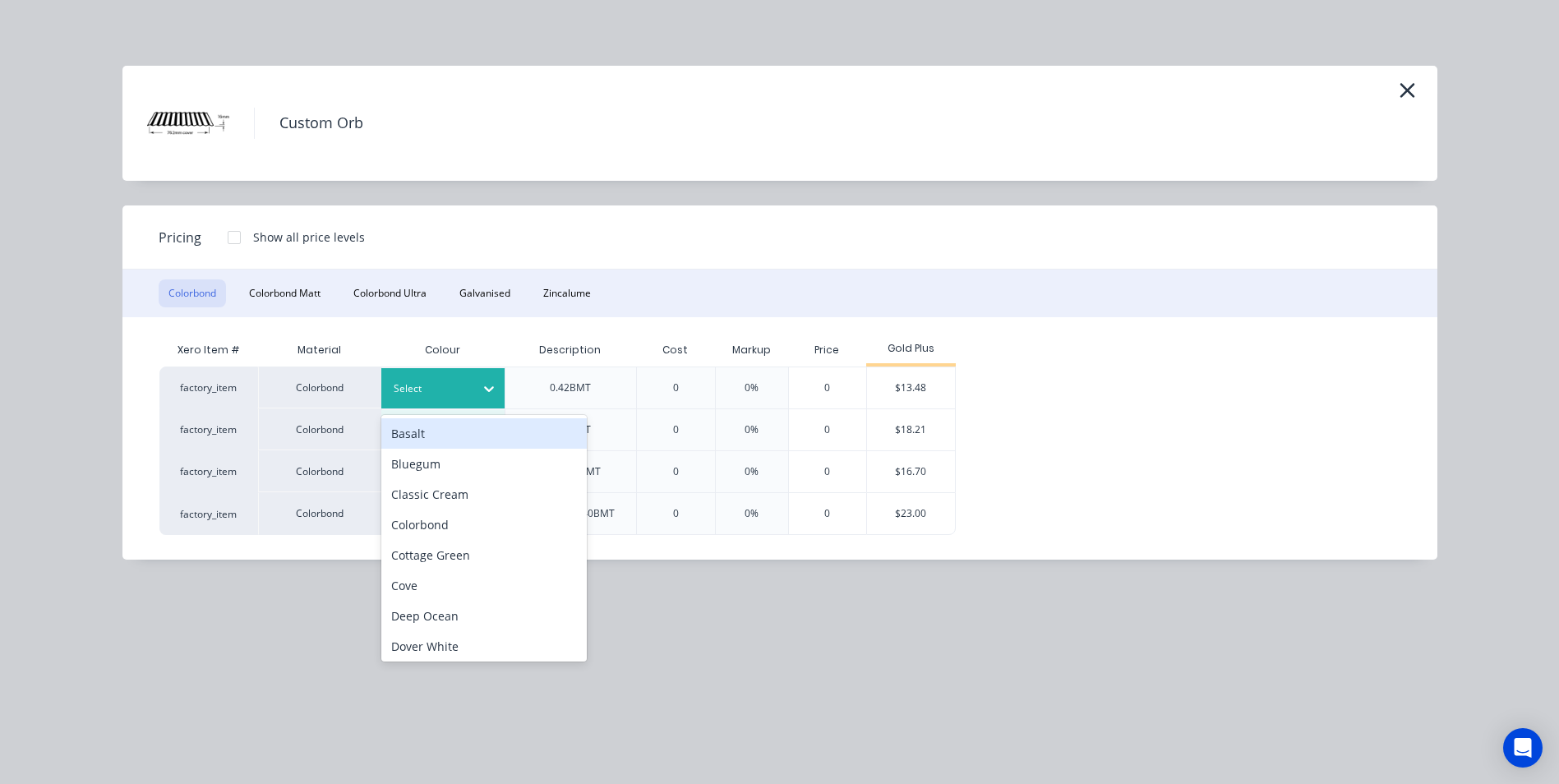
click at [406, 379] on div "Select" at bounding box center [428, 388] width 92 height 21
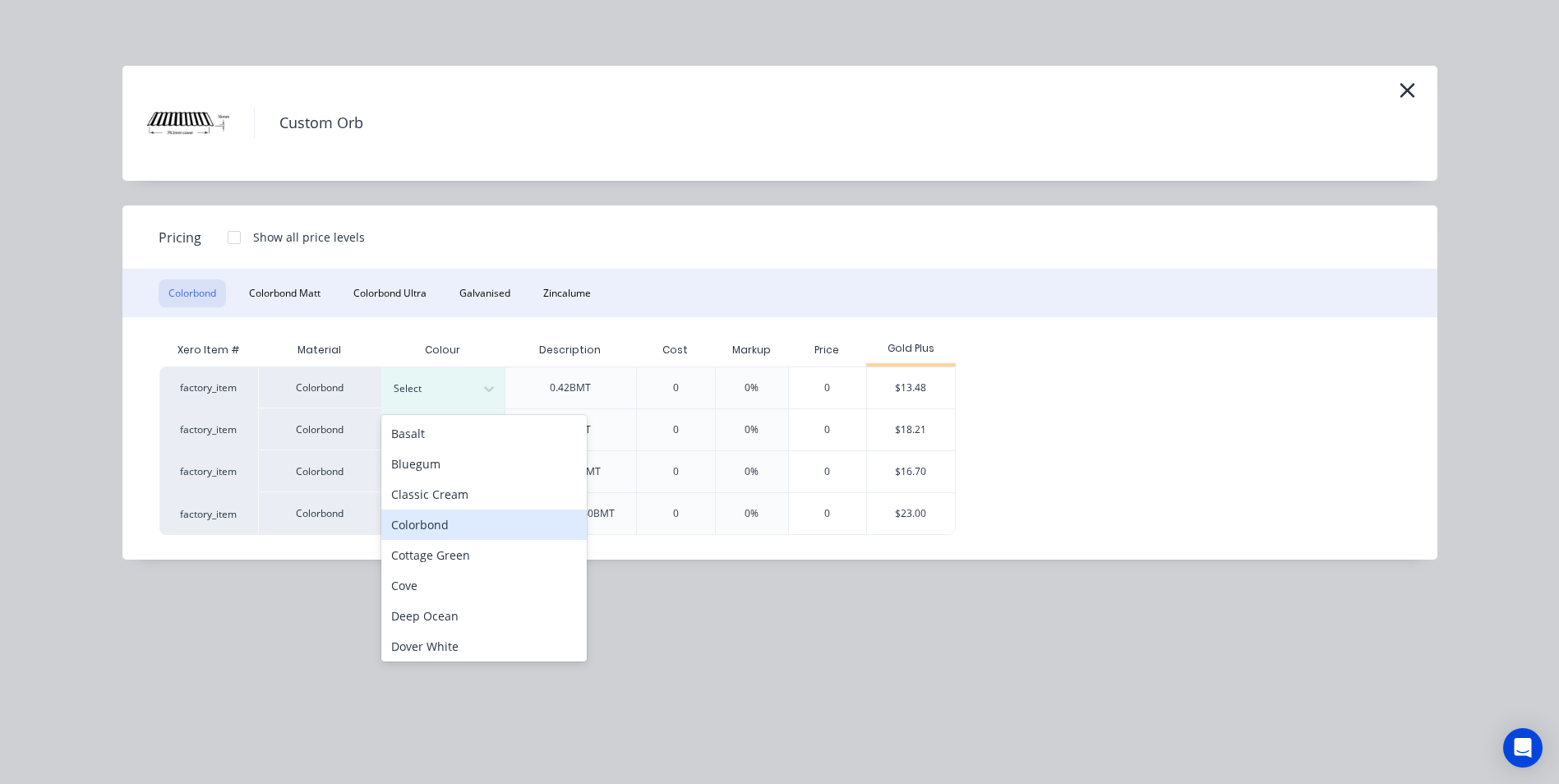
click at [414, 527] on div "Colorbond" at bounding box center [484, 525] width 206 height 31
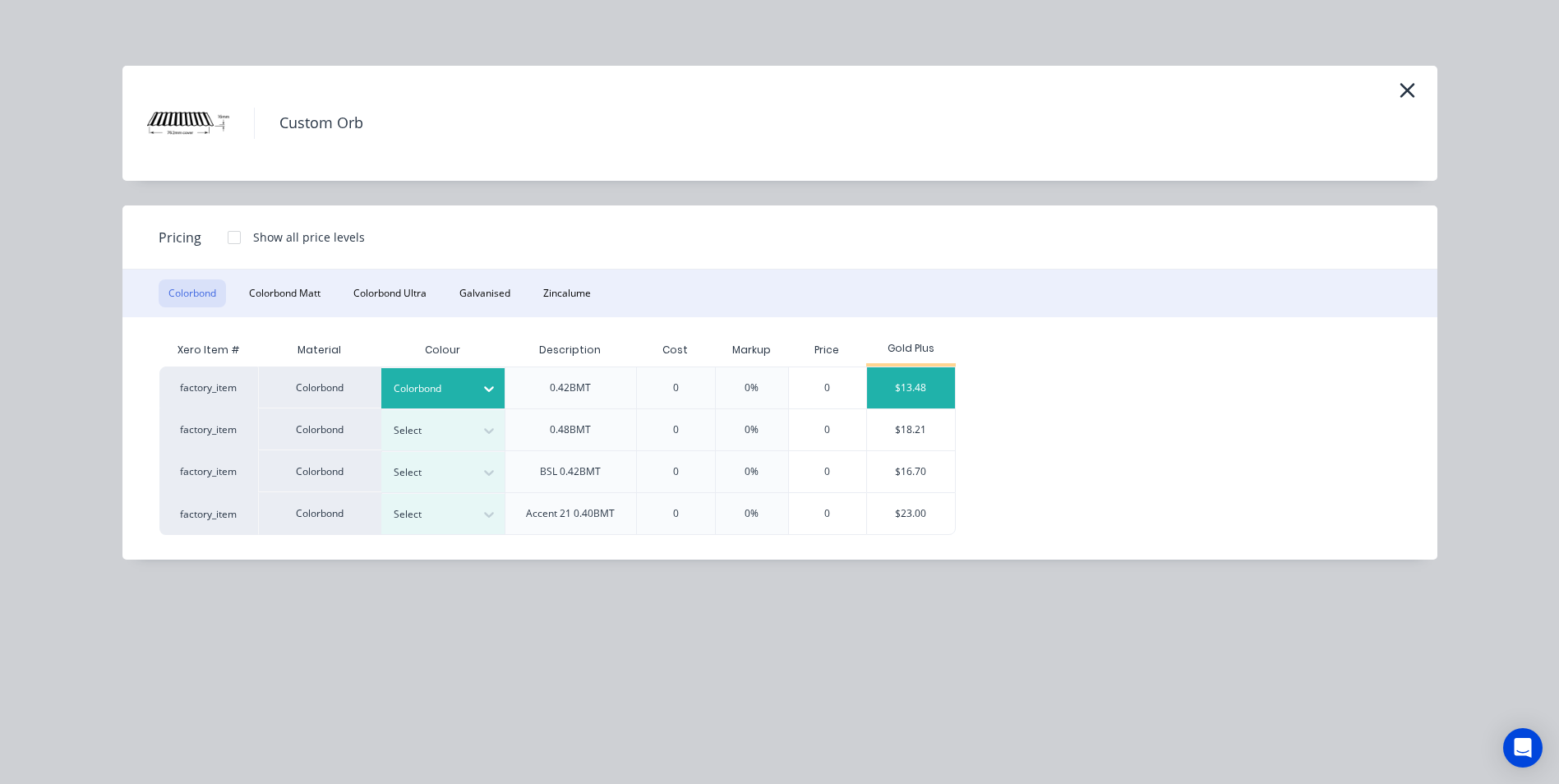
click at [890, 391] on div "$13.48" at bounding box center [911, 387] width 88 height 41
type input "$13.48"
type input "$3,252.72"
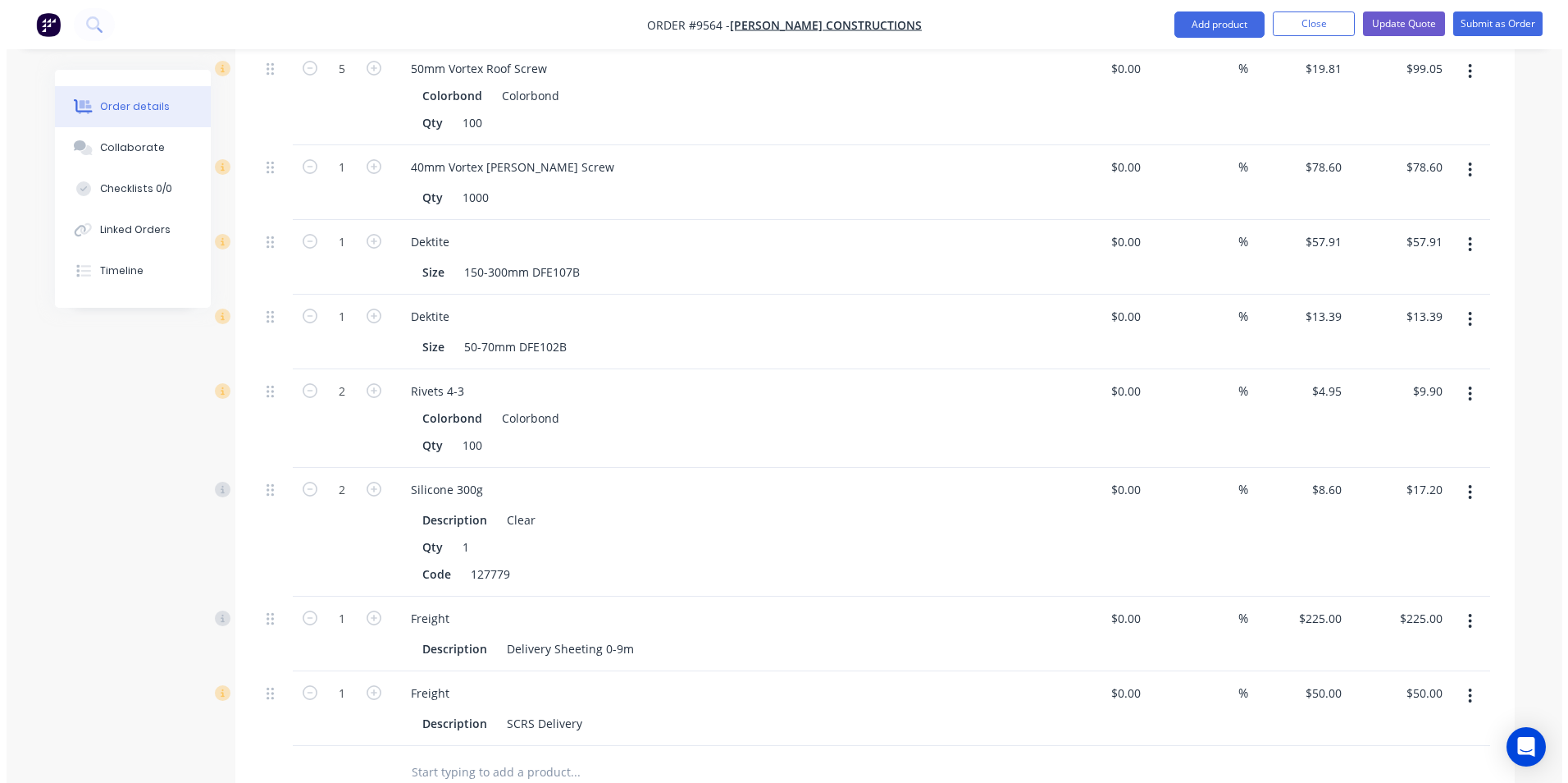
scroll to position [1830, 0]
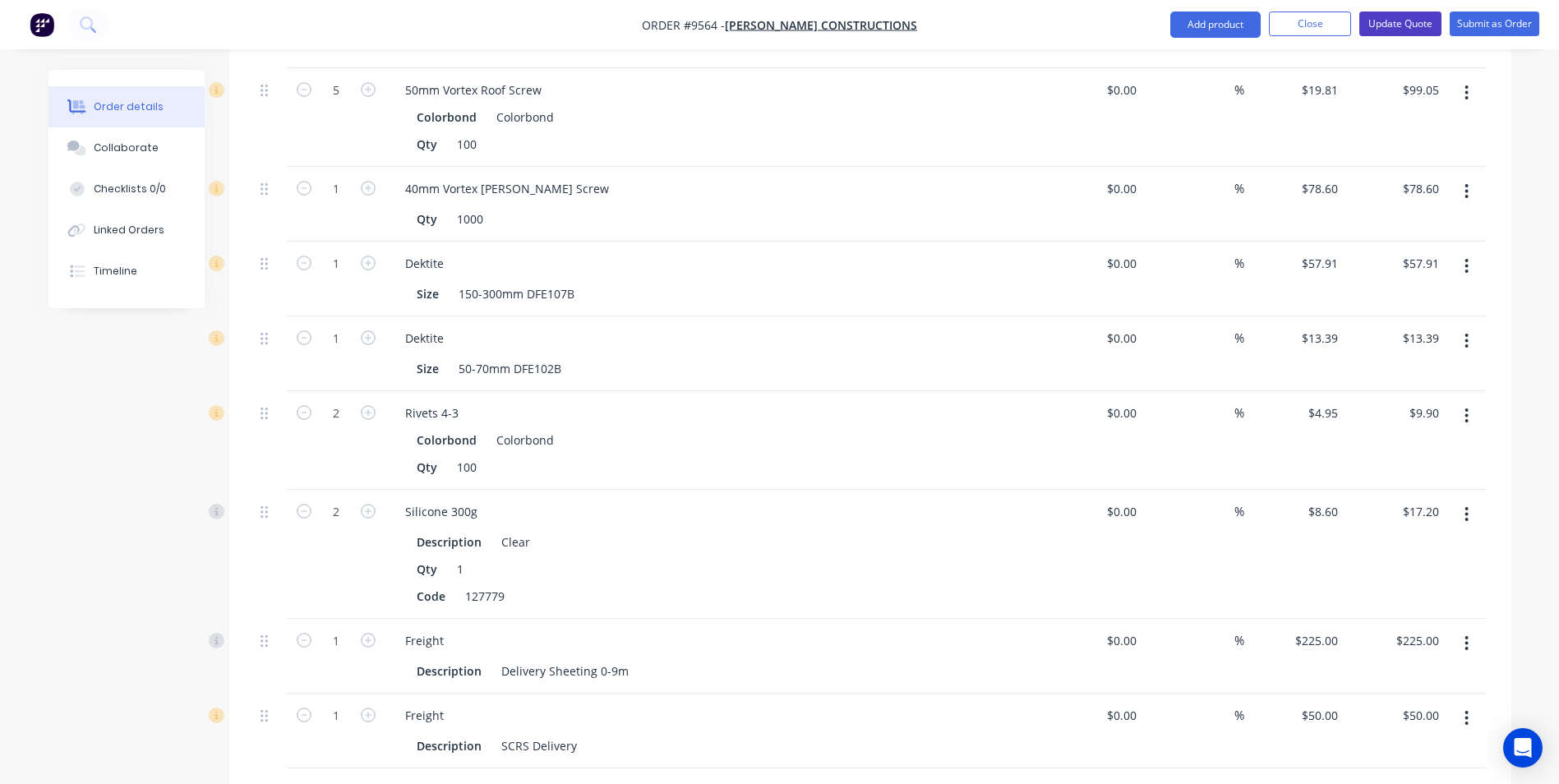
click at [1408, 26] on button "Update Quote" at bounding box center [1400, 24] width 82 height 25
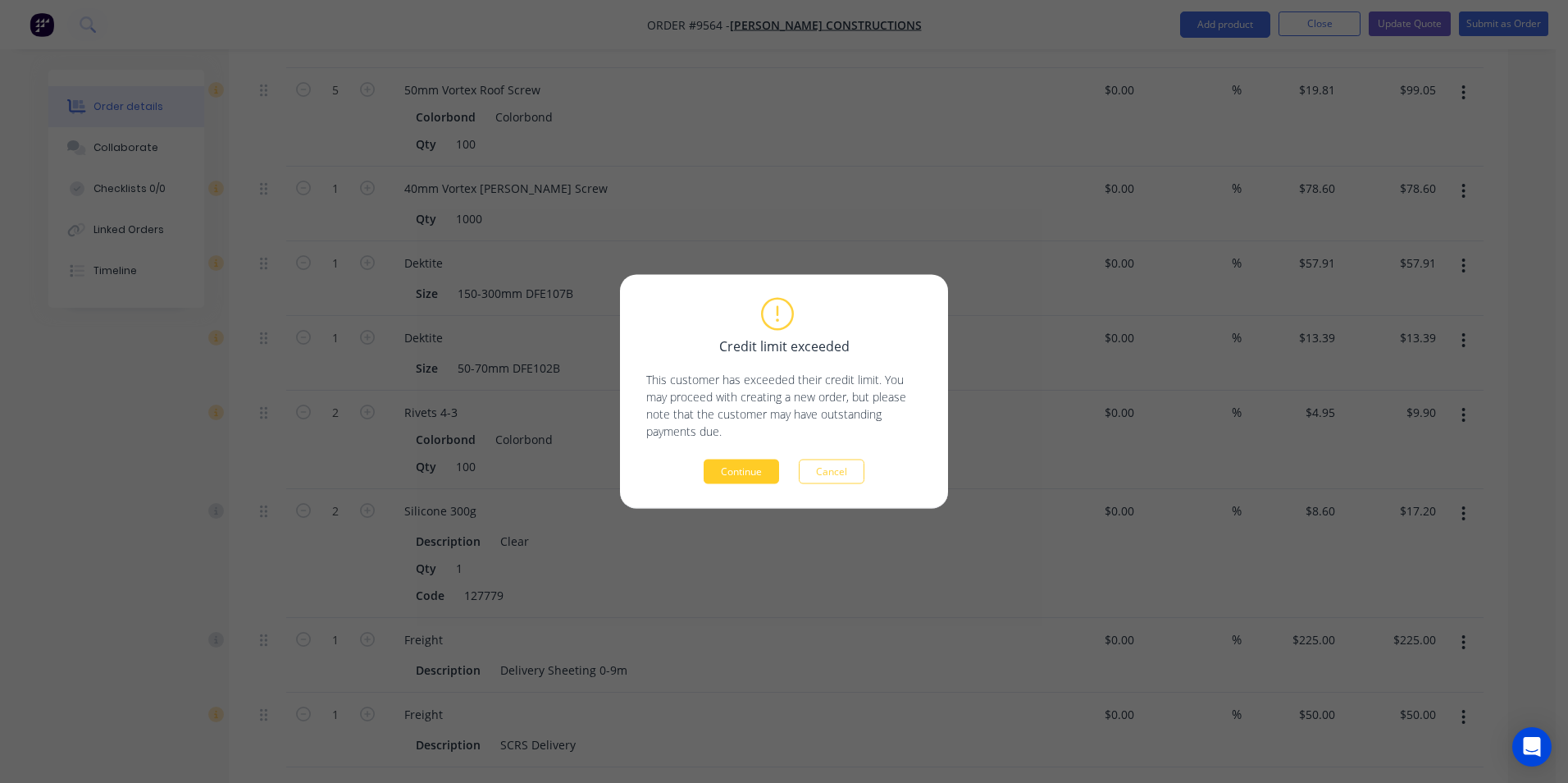
click at [754, 470] on button "Continue" at bounding box center [741, 472] width 75 height 25
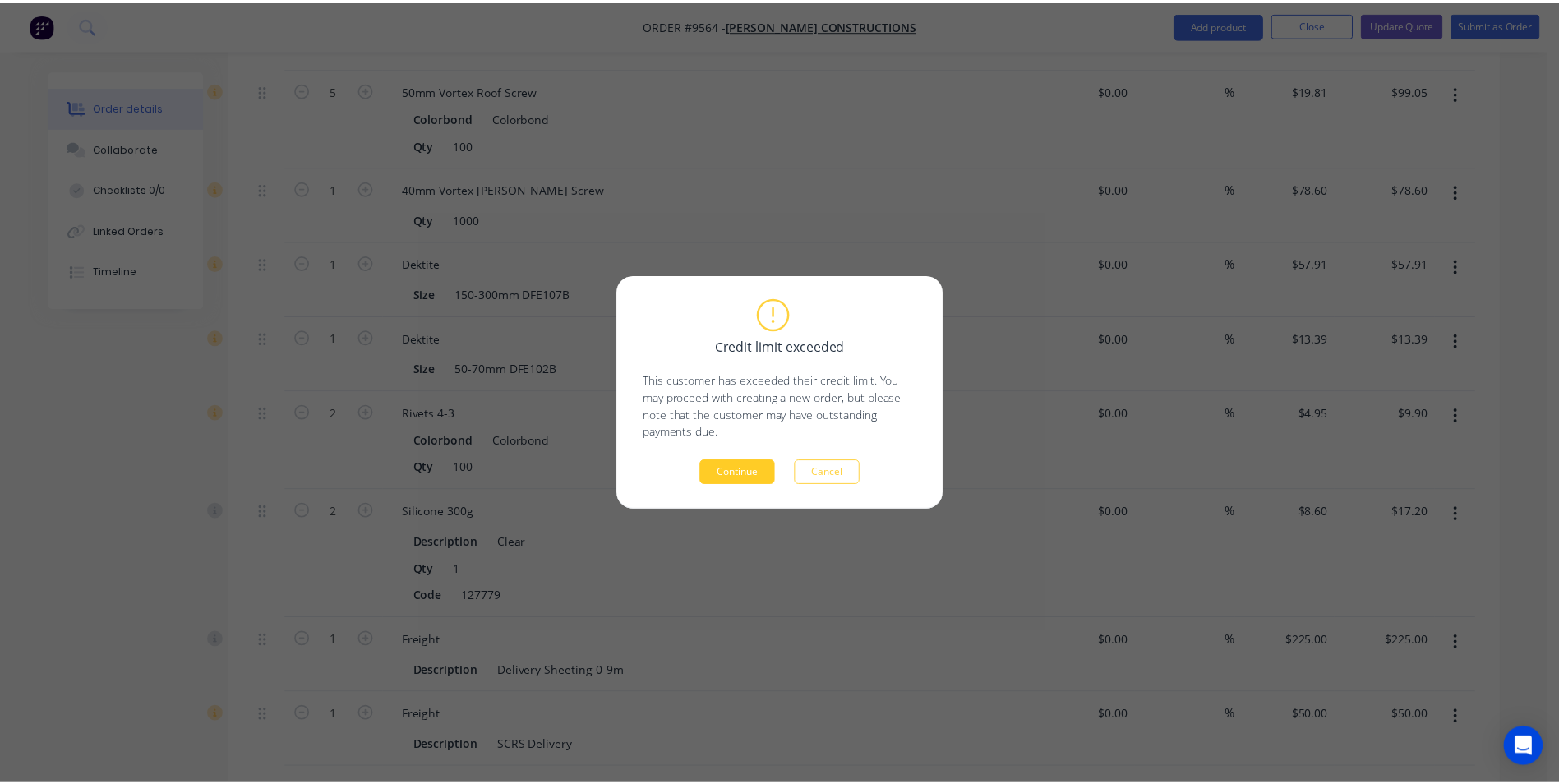
scroll to position [1799, 0]
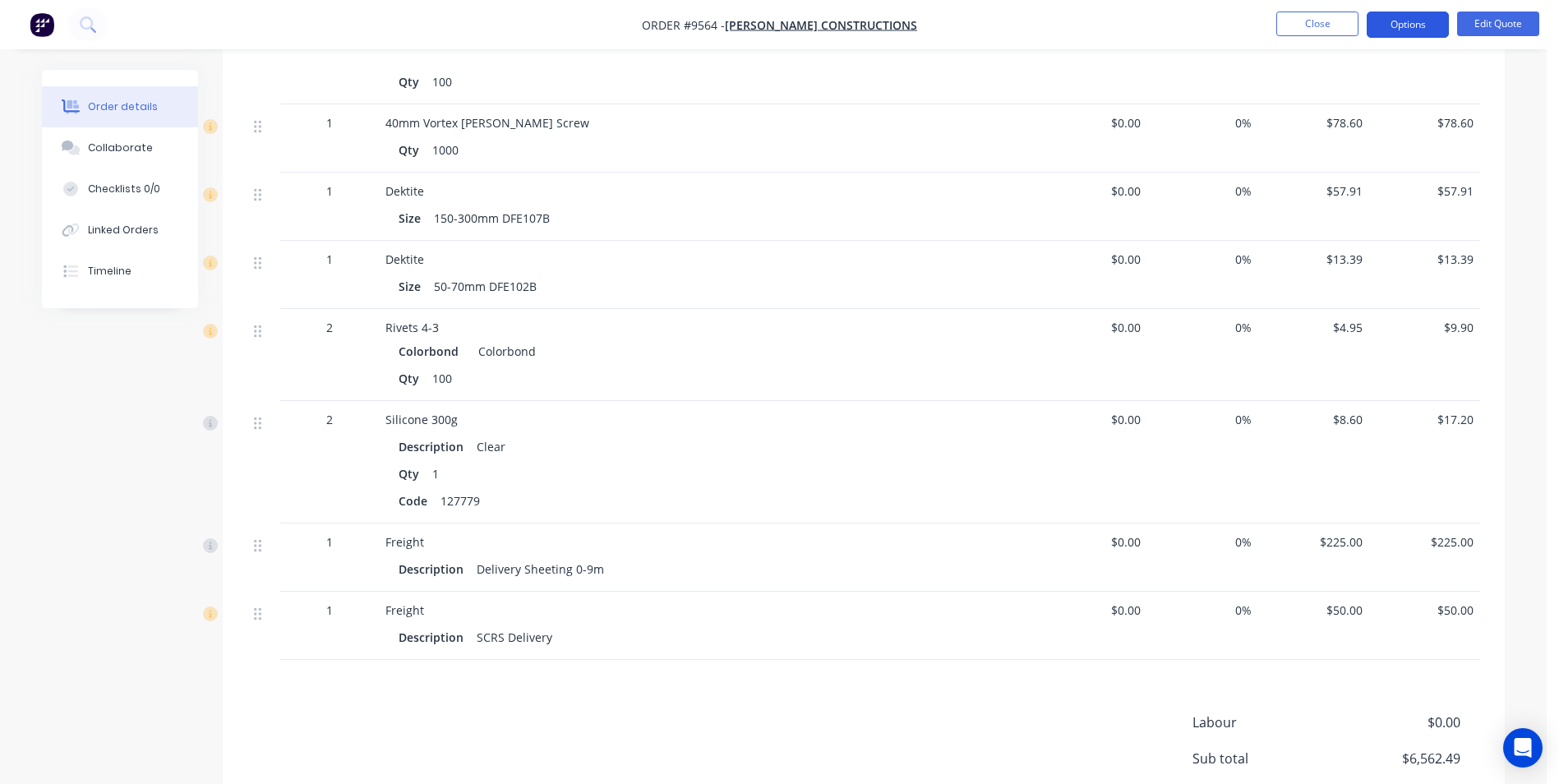
click at [1400, 33] on button "Options" at bounding box center [1408, 24] width 82 height 26
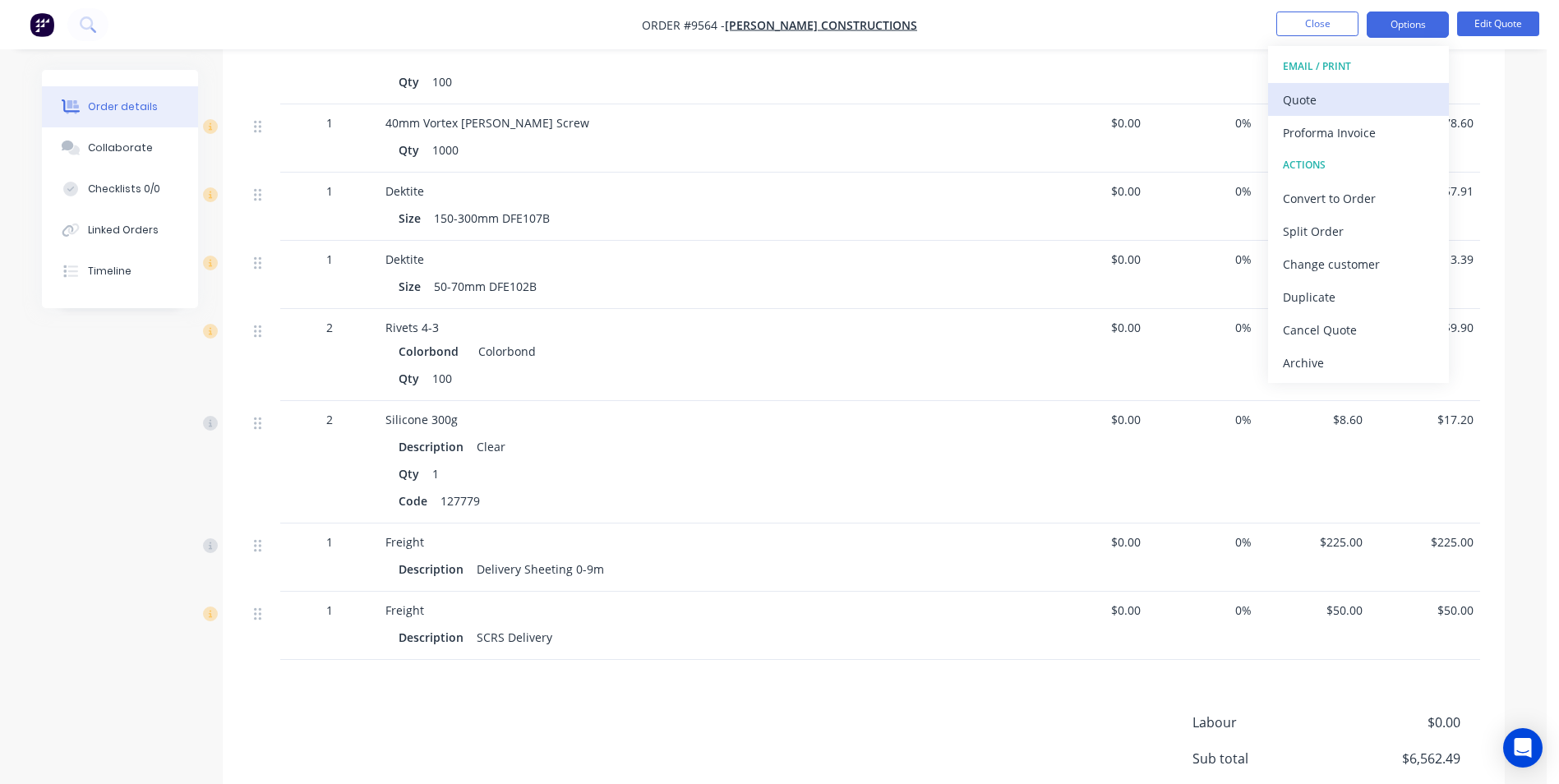
click at [1348, 93] on div "Quote" at bounding box center [1358, 99] width 151 height 24
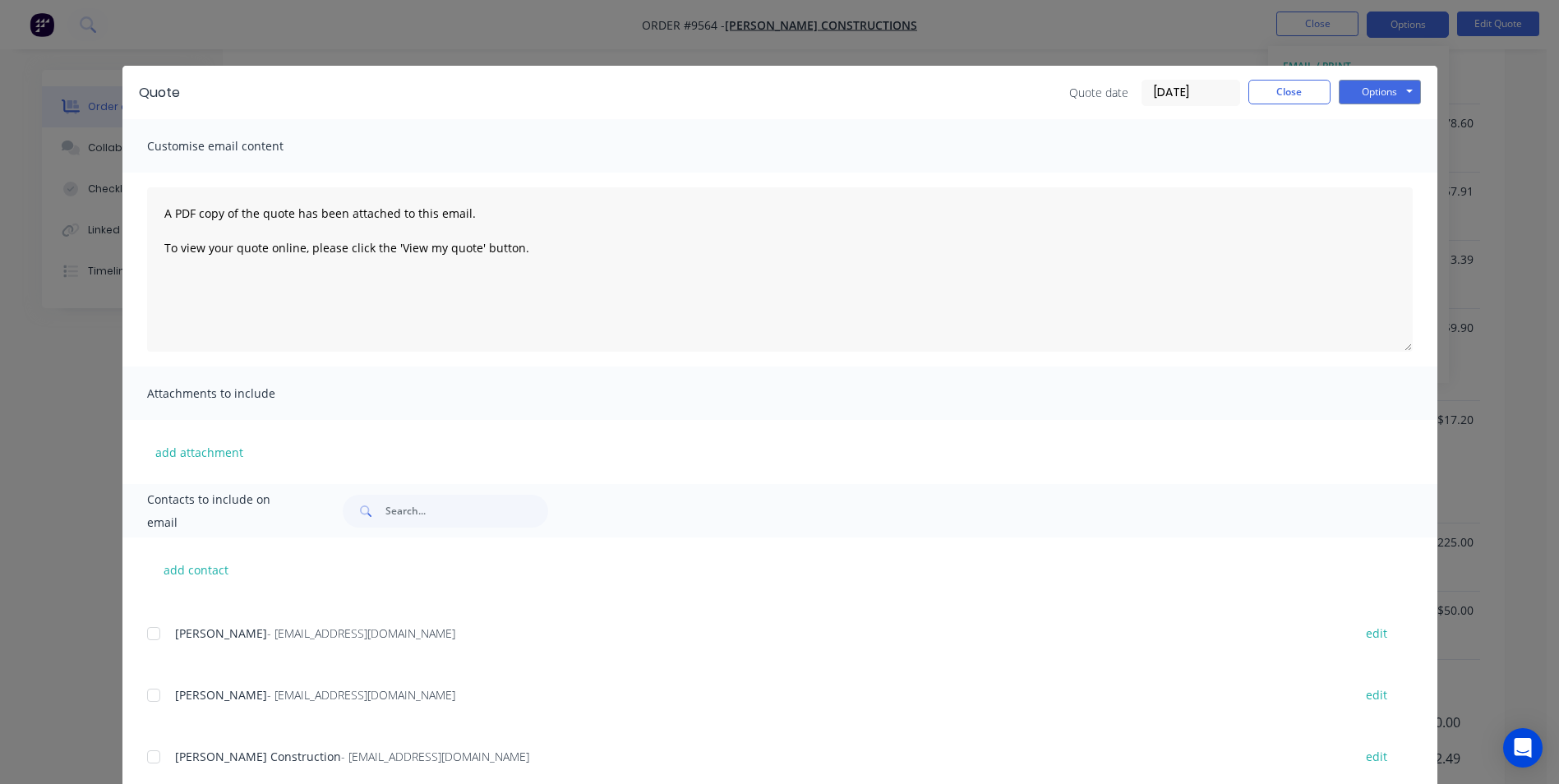
scroll to position [0, 0]
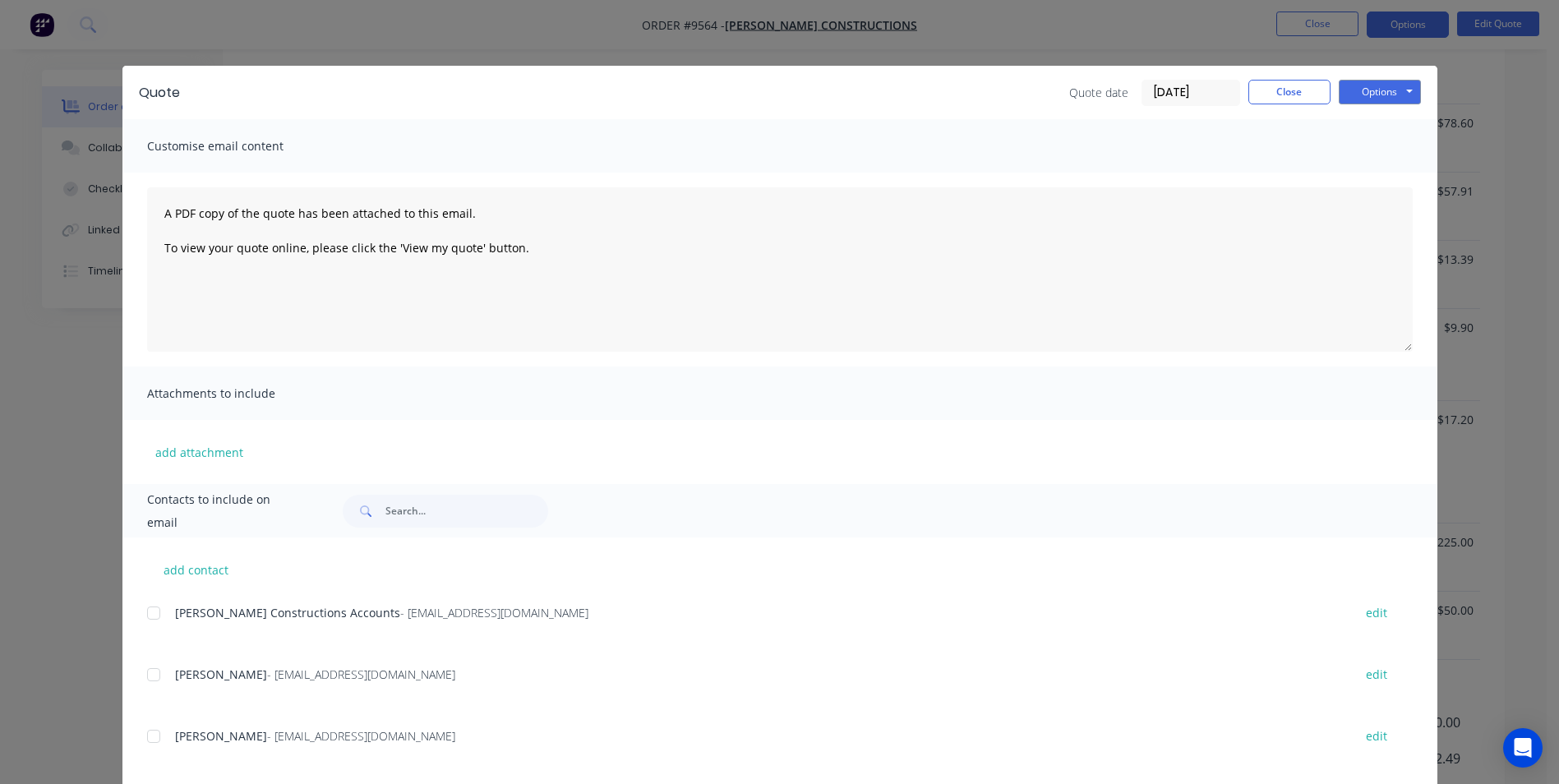
click at [142, 732] on div at bounding box center [153, 736] width 33 height 33
click at [1343, 98] on button "Options" at bounding box center [1380, 92] width 82 height 25
click at [1367, 181] on button "Email" at bounding box center [1392, 175] width 105 height 27
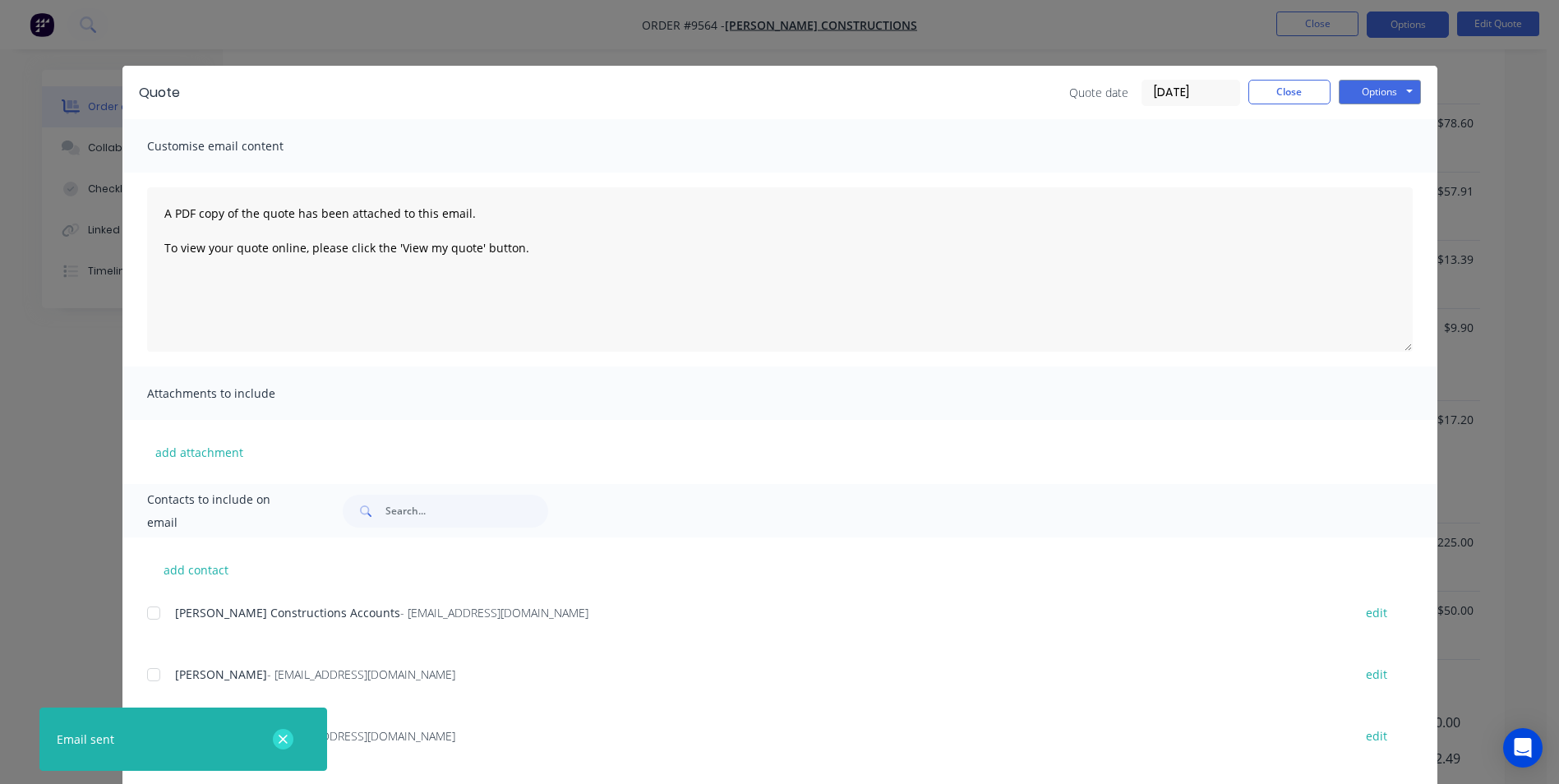
click at [288, 740] on icon "button" at bounding box center [282, 739] width 11 height 14
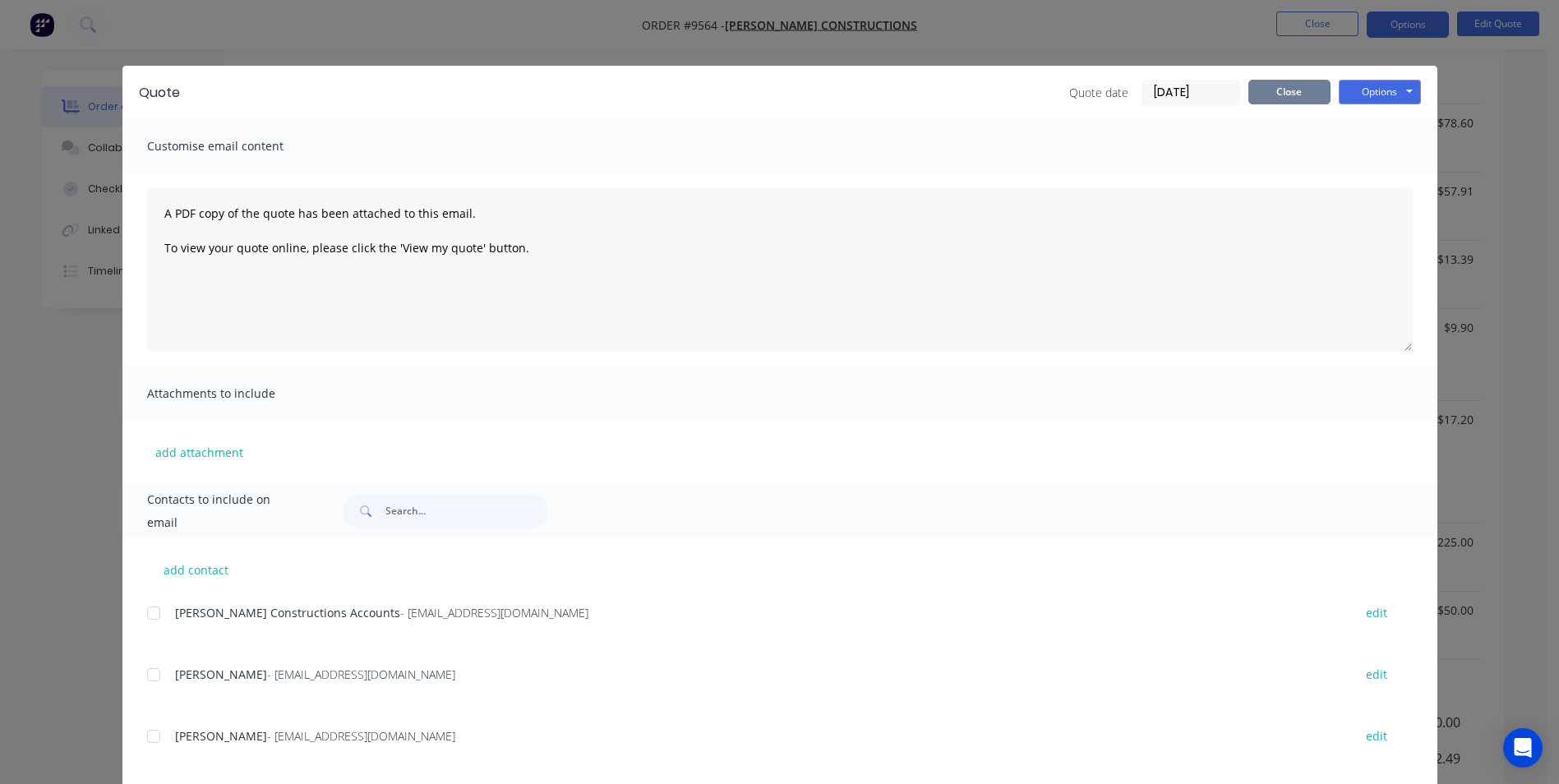
click at [1281, 97] on button "Close" at bounding box center [1289, 92] width 82 height 25
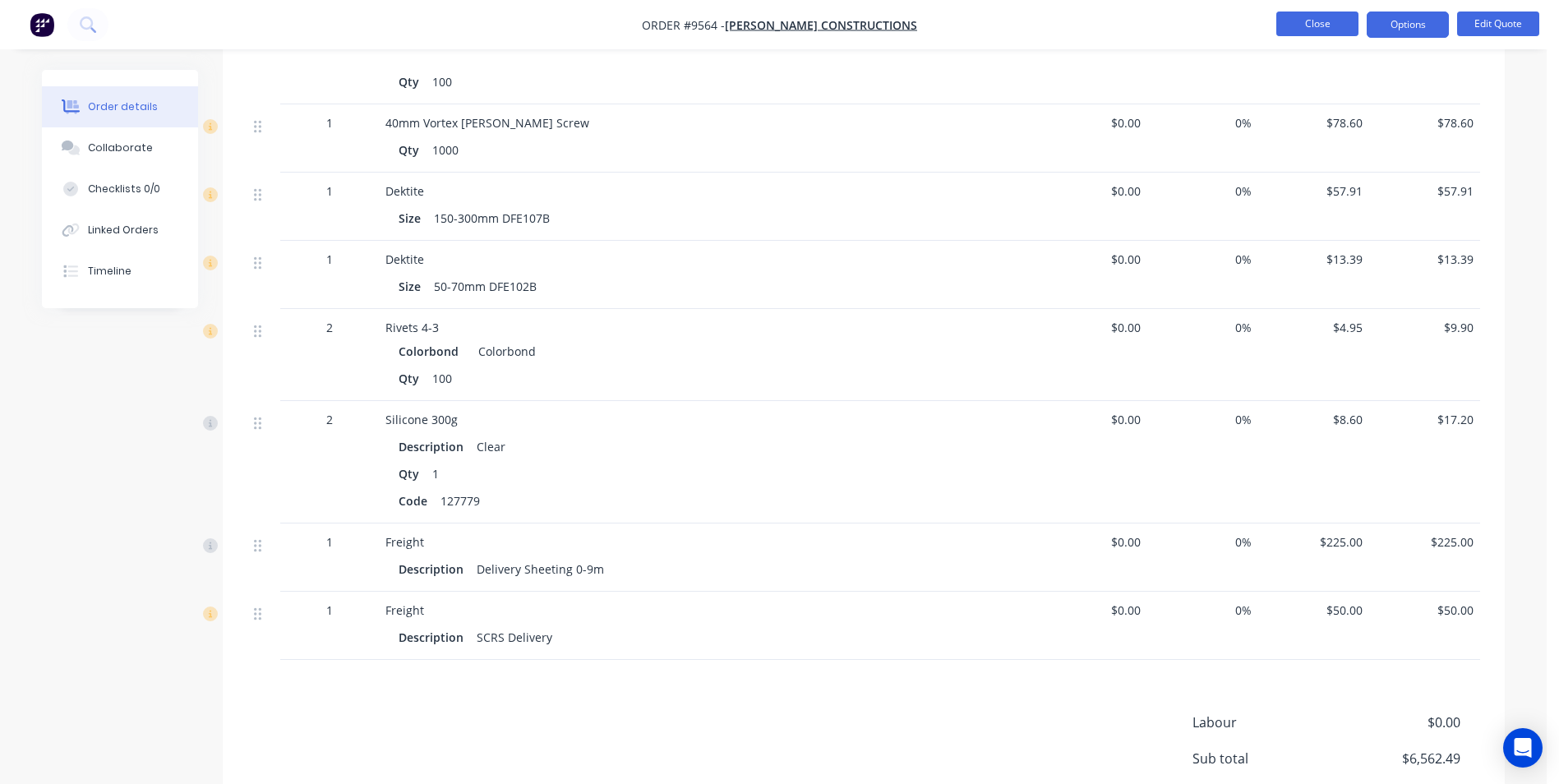
click at [1315, 32] on button "Close" at bounding box center [1317, 24] width 82 height 25
